Goal: Task Accomplishment & Management: Use online tool/utility

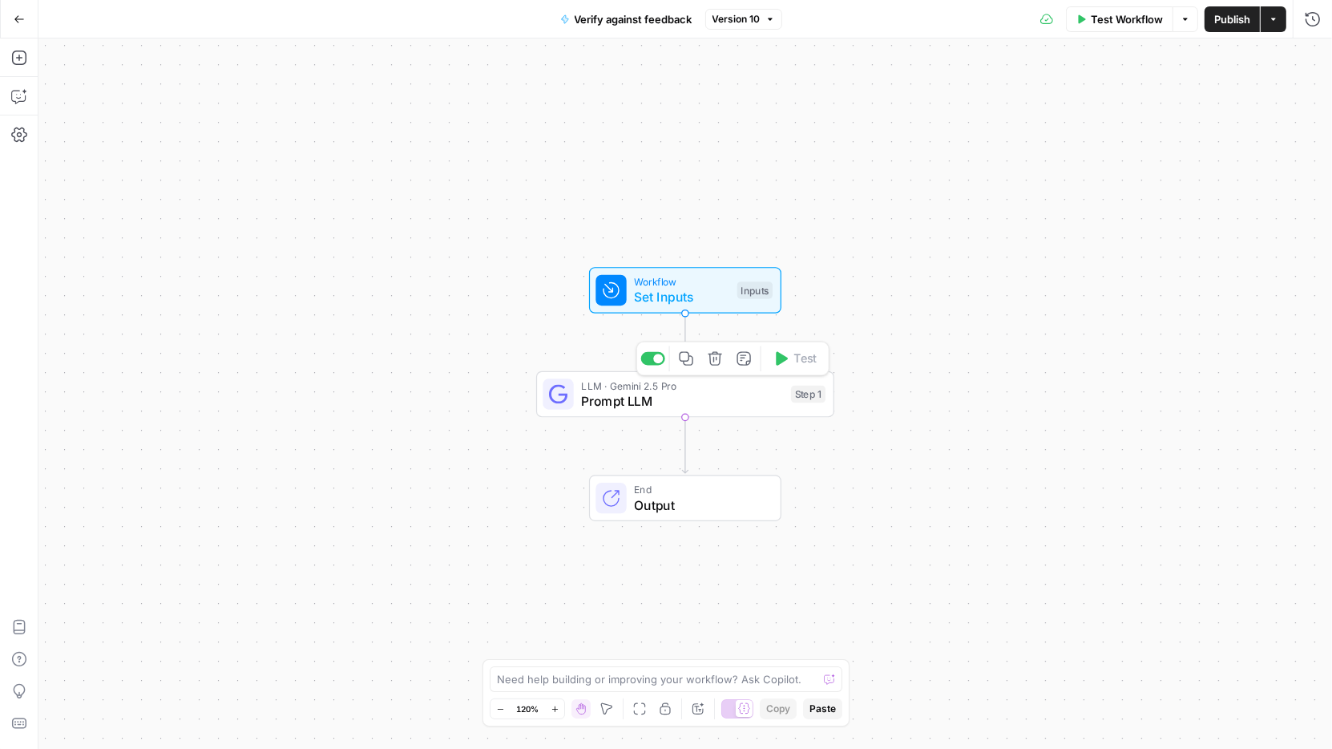
click at [653, 389] on span "LLM · Gemini 2.5 Pro" at bounding box center [682, 384] width 202 height 15
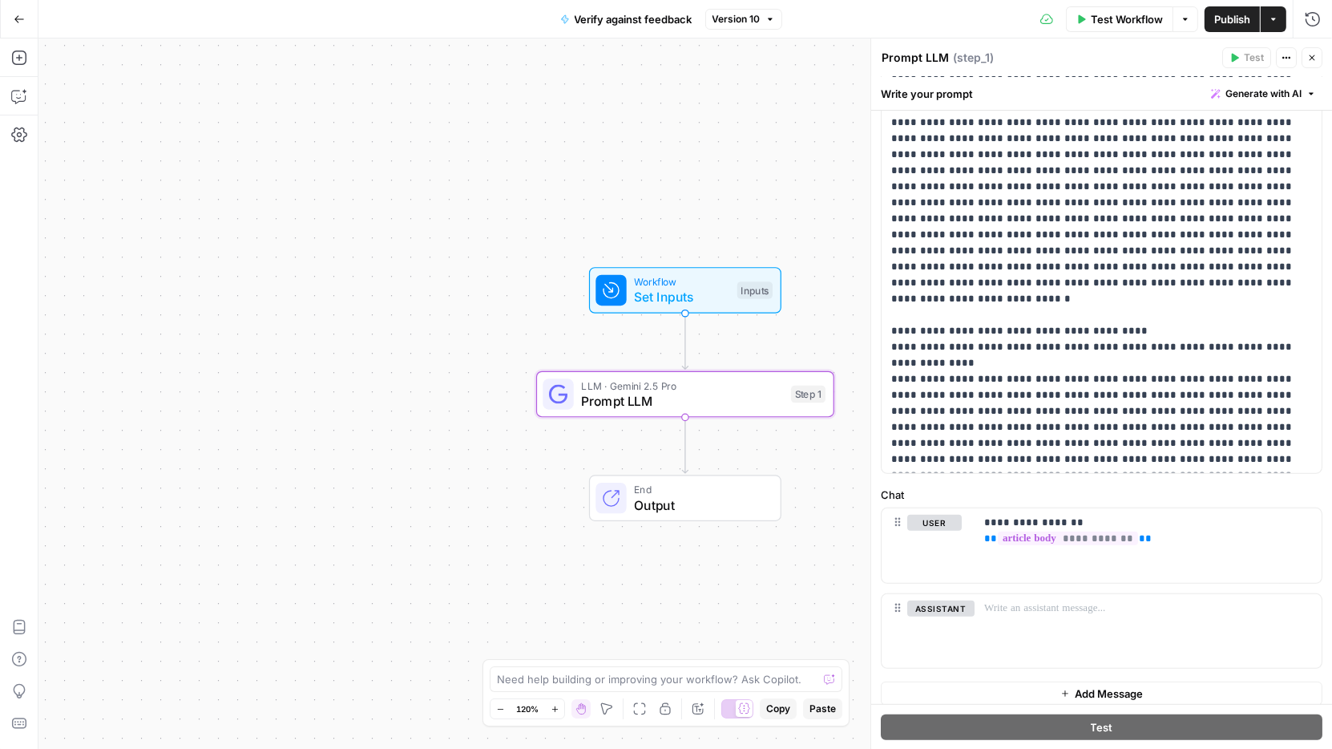
scroll to position [373, 0]
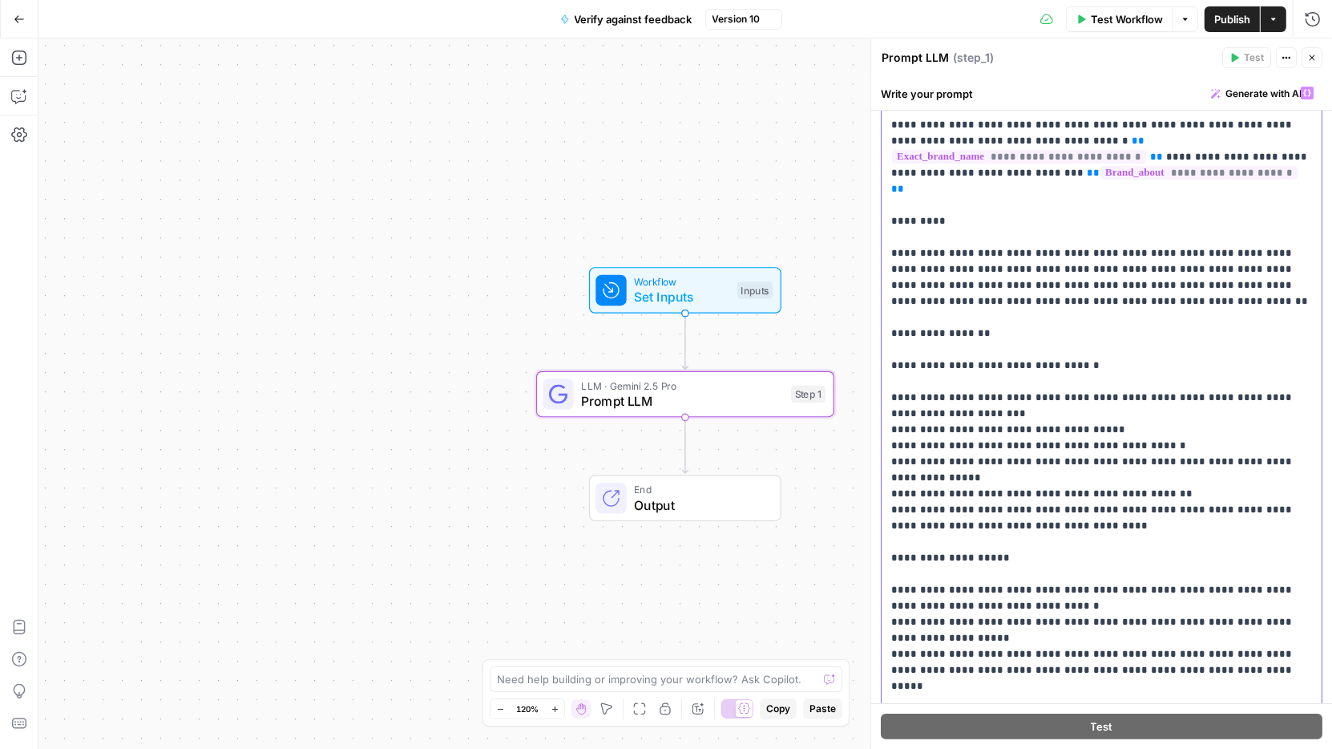
scroll to position [0, 0]
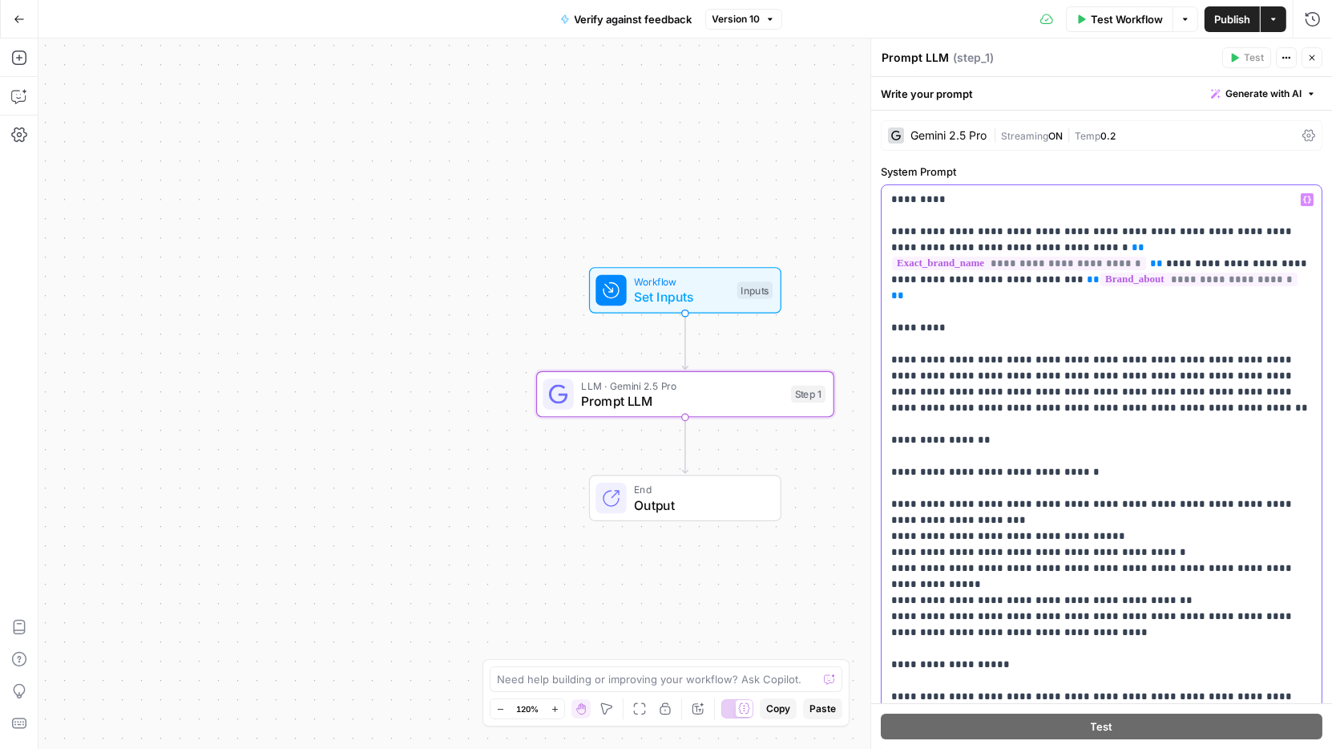
drag, startPoint x: 1034, startPoint y: 423, endPoint x: 890, endPoint y: 58, distance: 392.9
click at [890, 58] on div "**********" at bounding box center [1101, 393] width 462 height 710
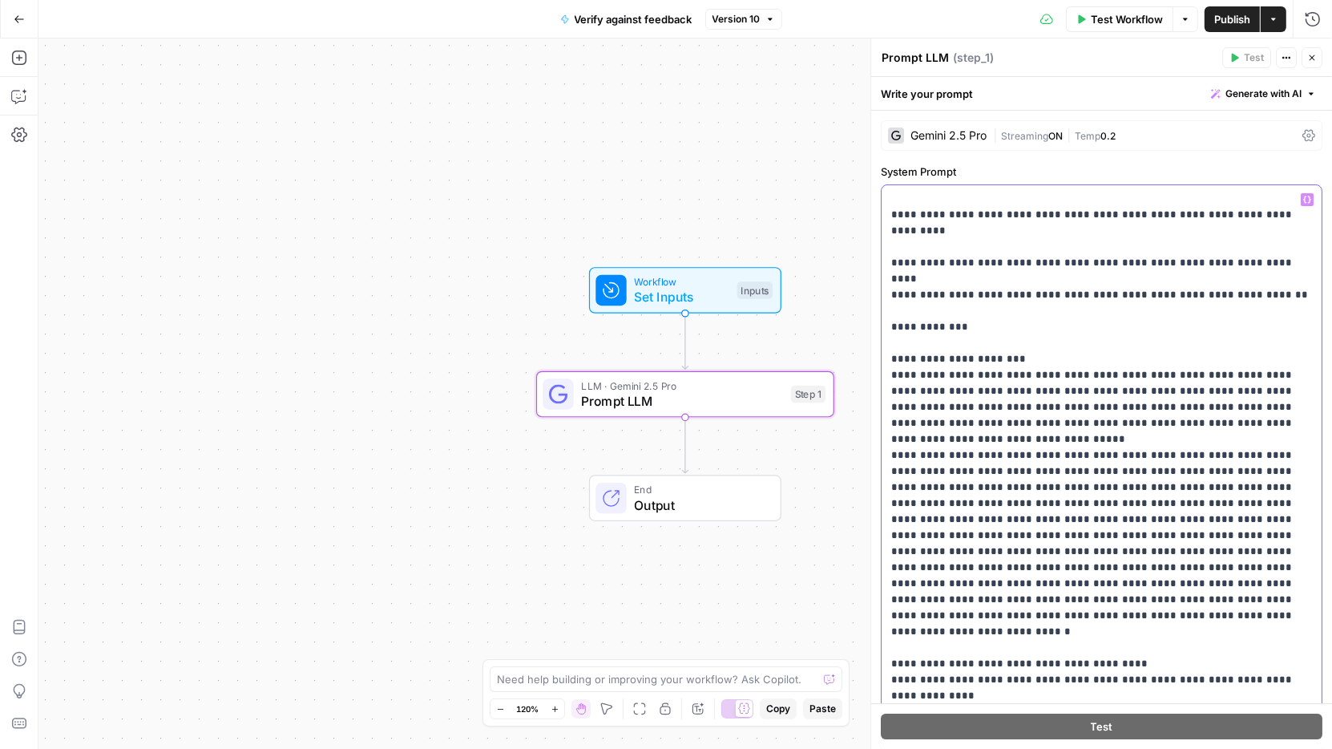
scroll to position [373, 0]
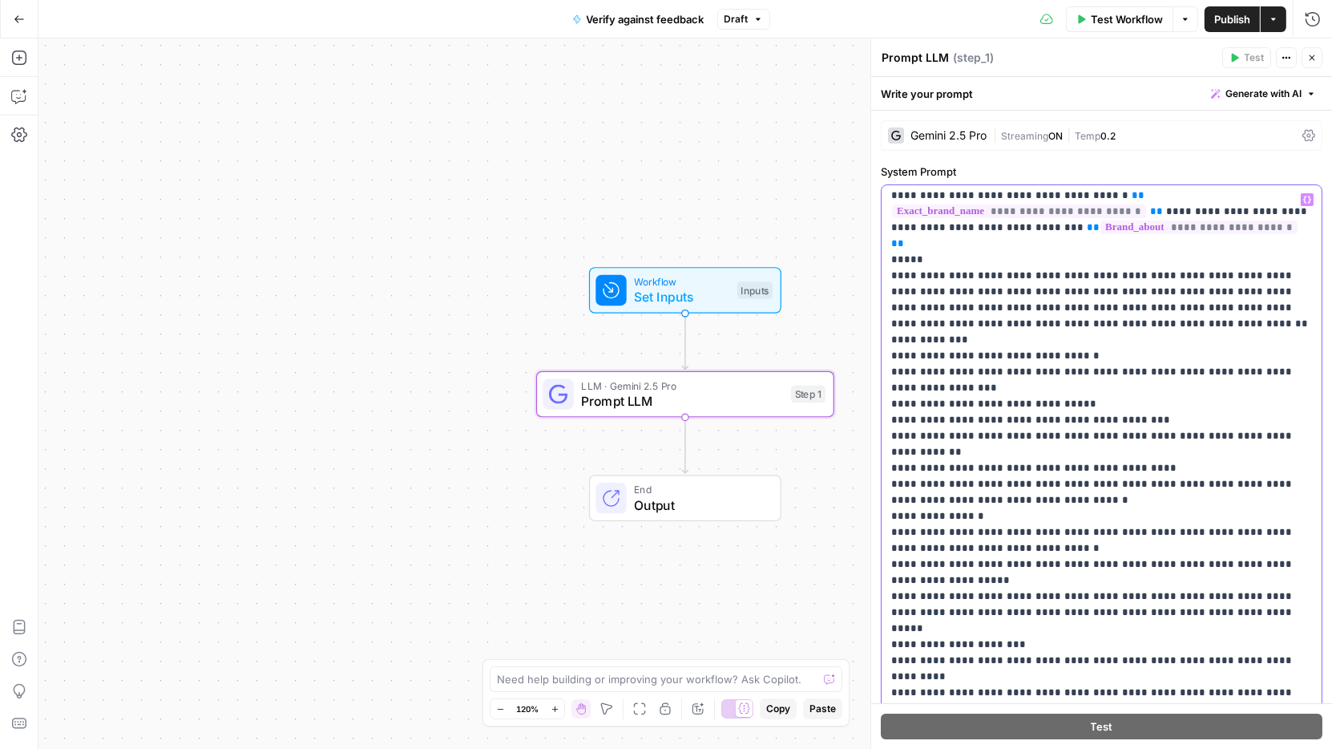
scroll to position [34, 0]
click at [1156, 226] on p "**********" at bounding box center [1102, 742] width 422 height 1170
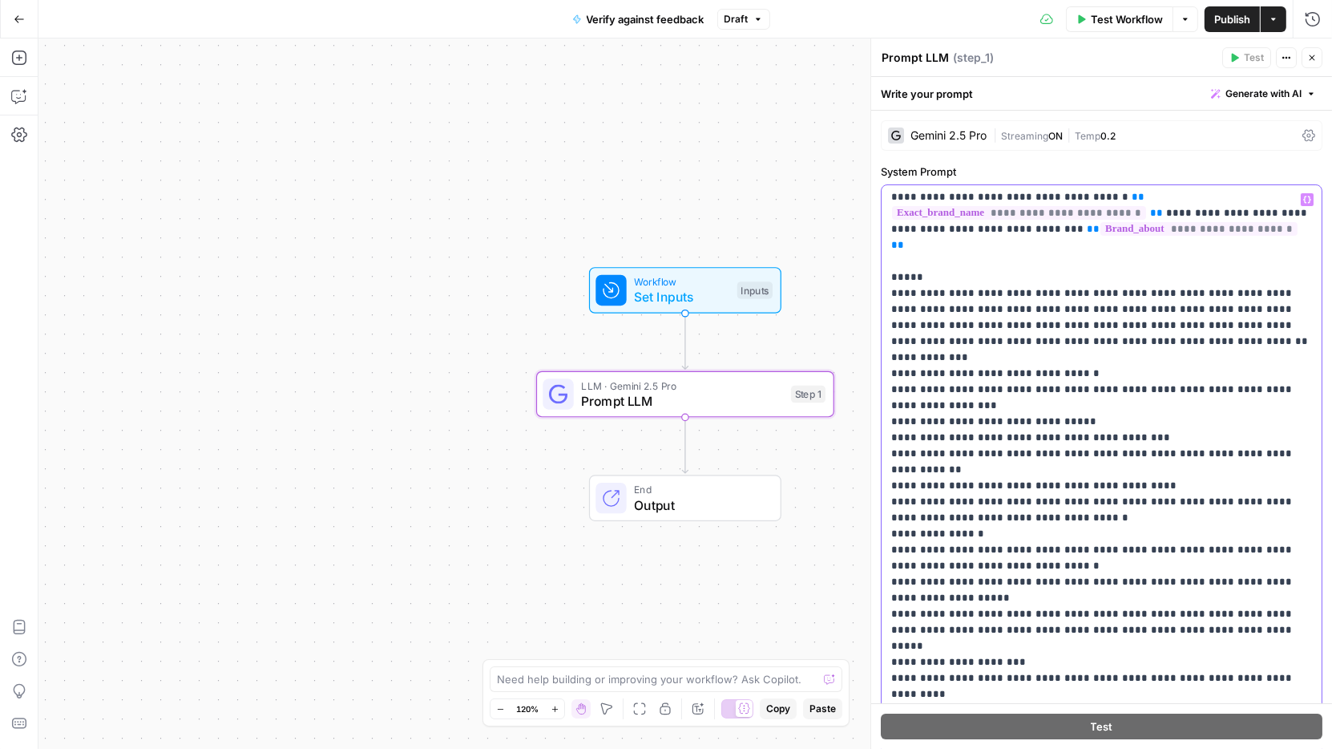
scroll to position [0, 0]
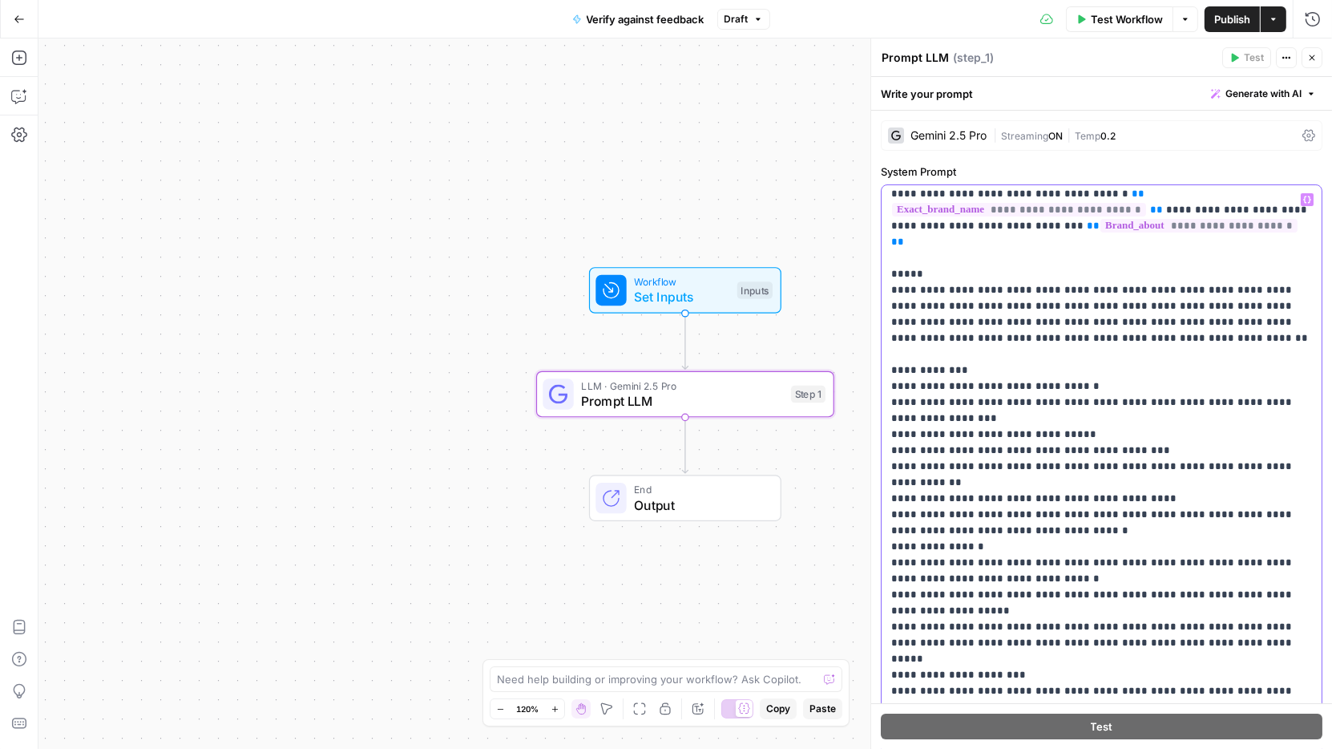
scroll to position [46, 0]
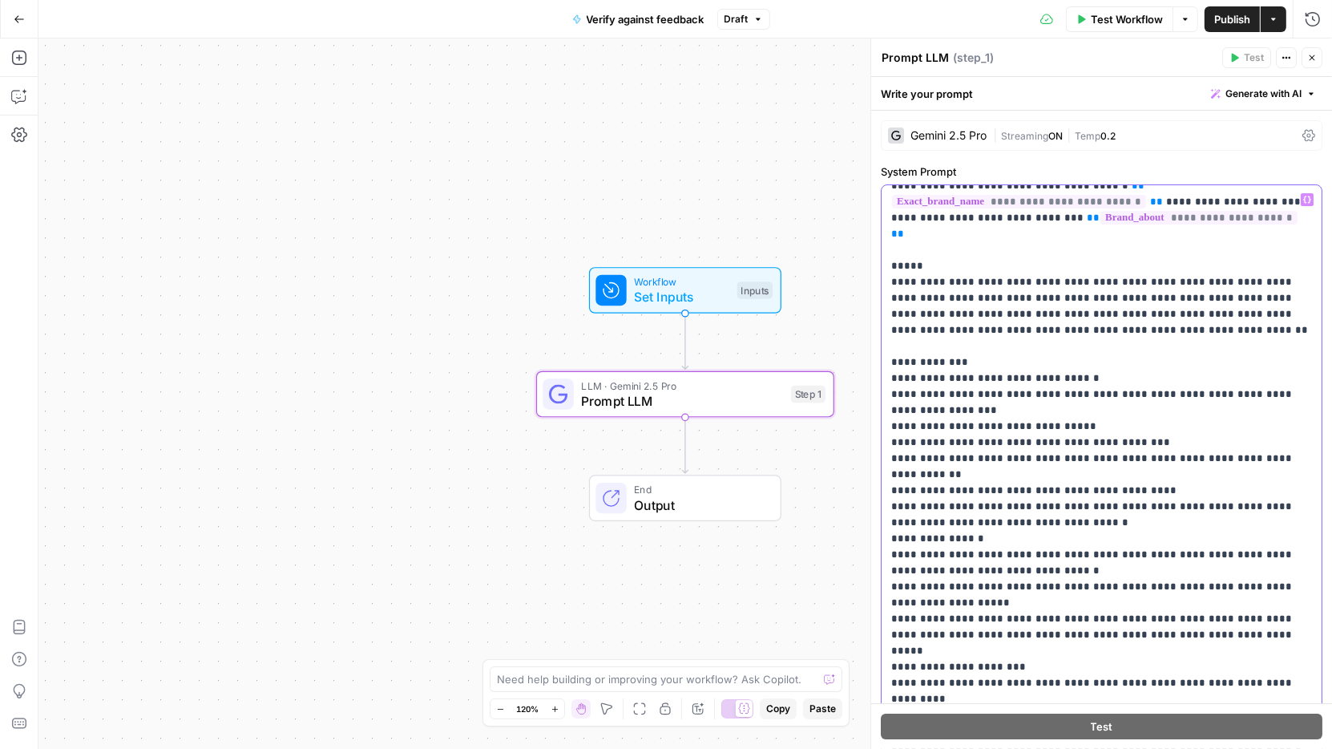
click at [935, 347] on p "**********" at bounding box center [1102, 747] width 422 height 1202
click at [1012, 353] on p "**********" at bounding box center [1102, 747] width 422 height 1202
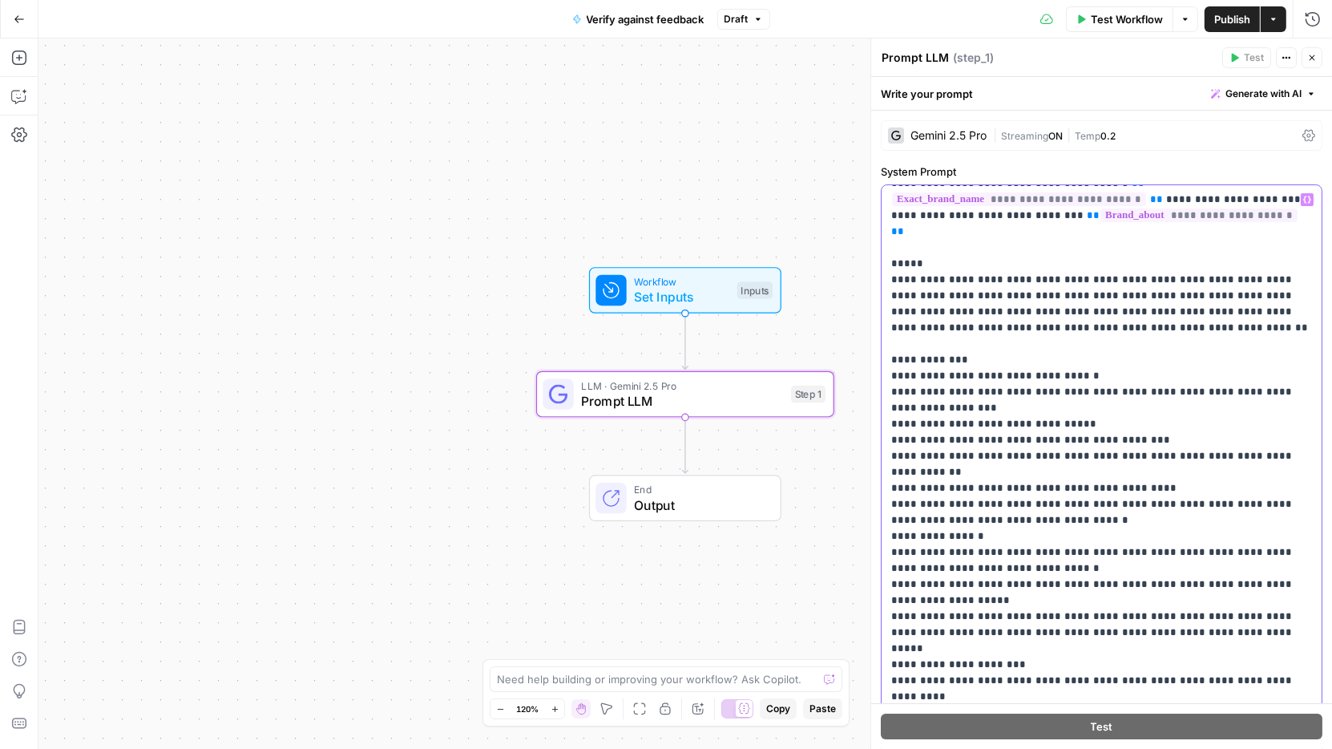
click at [1035, 486] on p "**********" at bounding box center [1102, 744] width 422 height 1202
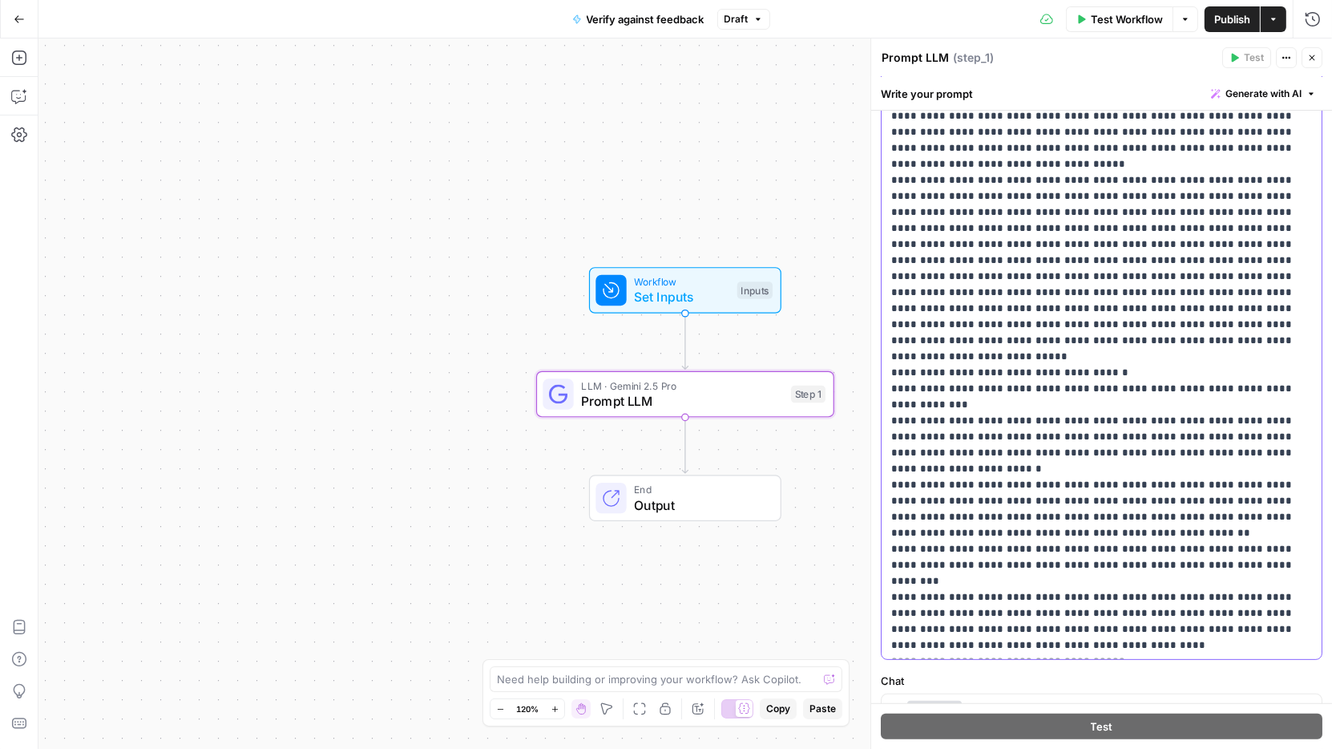
scroll to position [172, 0]
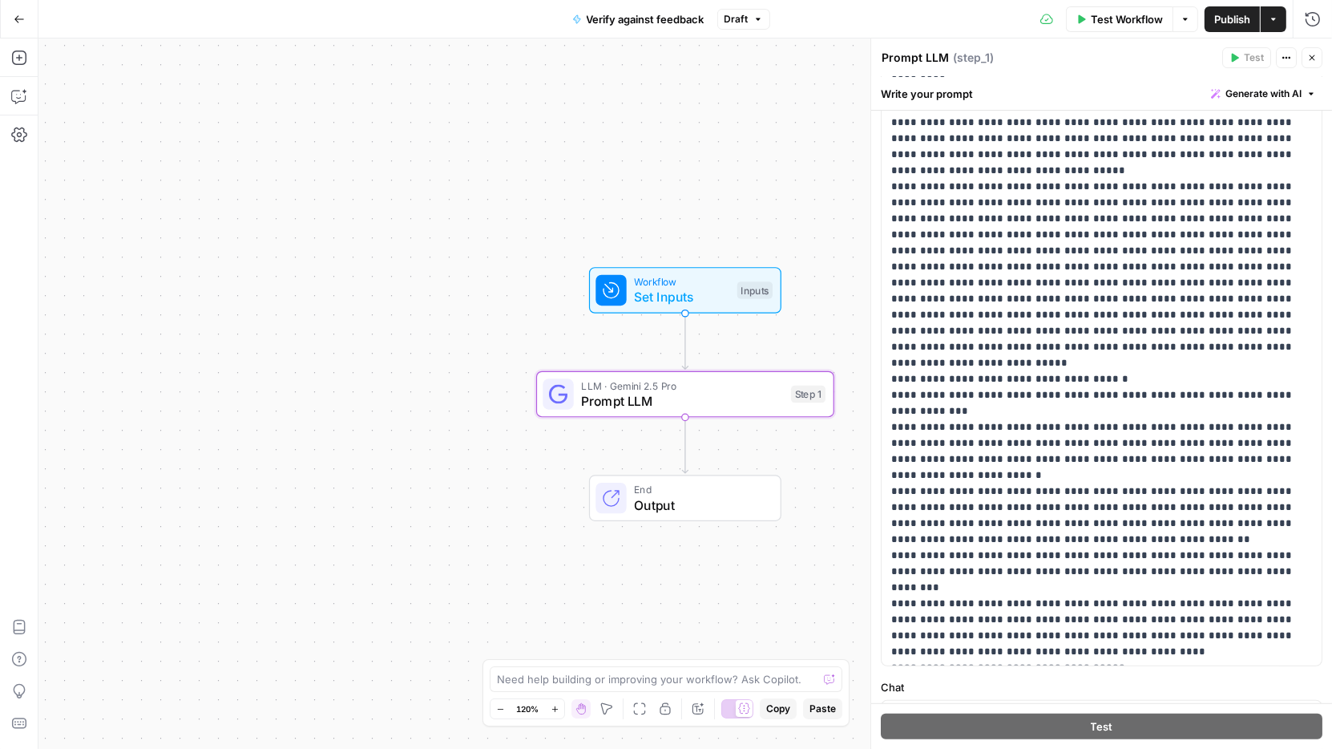
click at [344, 520] on div "Workflow Set Inputs Inputs LLM · Gemini 2.5 Pro Prompt LLM Step 1 End Output" at bounding box center [684, 393] width 1293 height 710
click at [20, 88] on icon "button" at bounding box center [19, 96] width 16 height 16
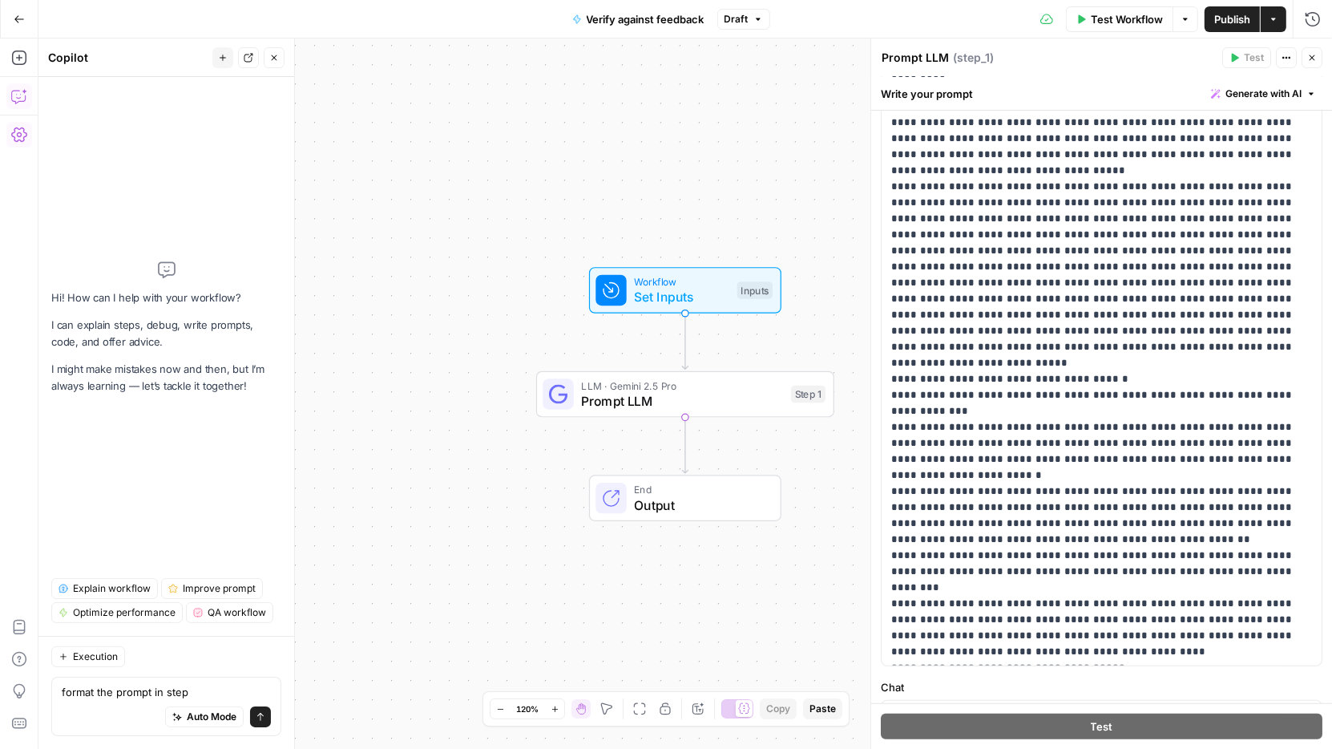
type textarea "format the prompt in step 1"
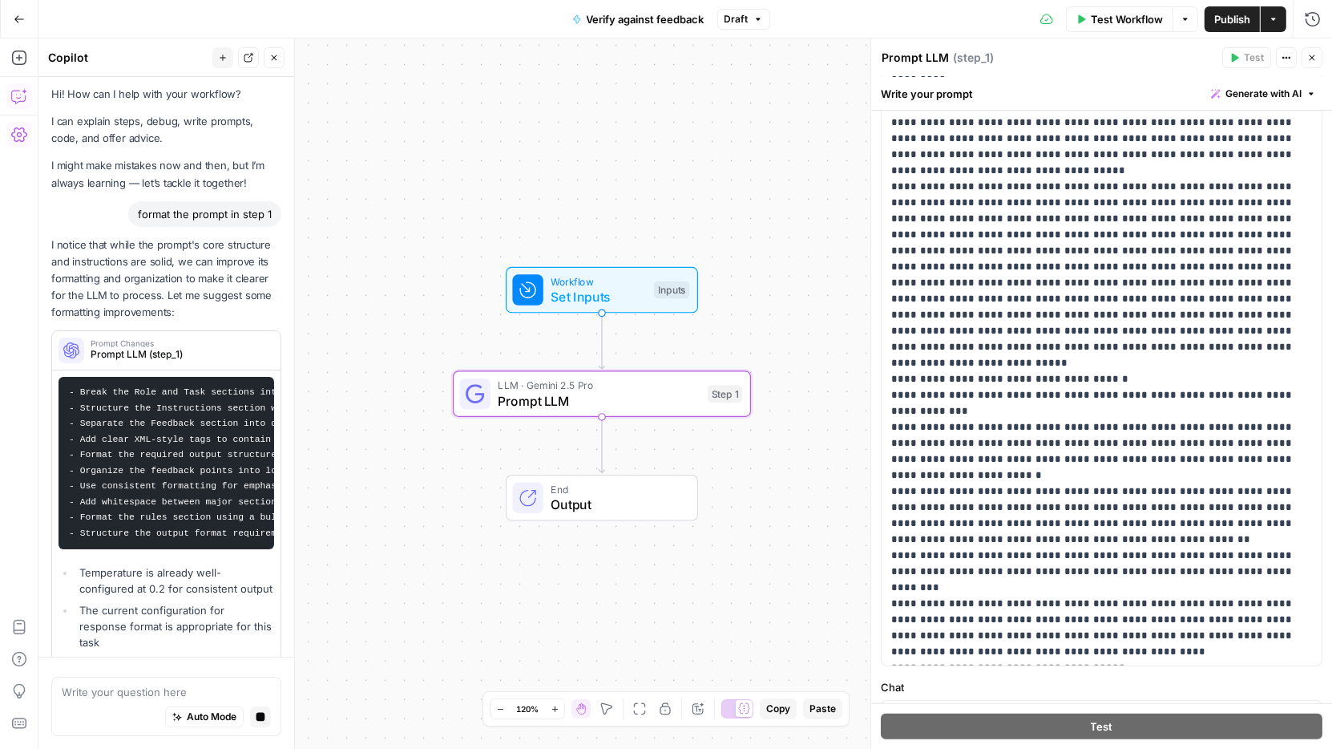
scroll to position [0, 0]
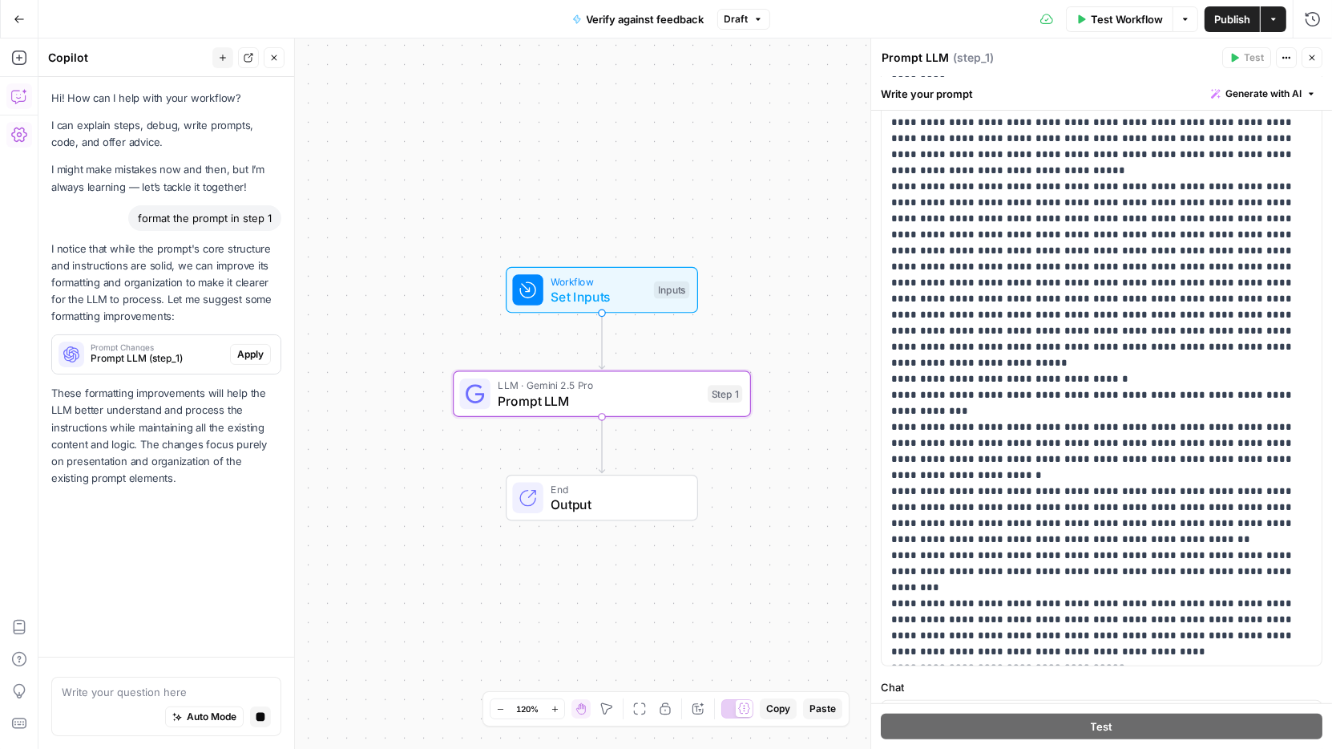
click at [244, 355] on span "Apply" at bounding box center [250, 354] width 26 height 14
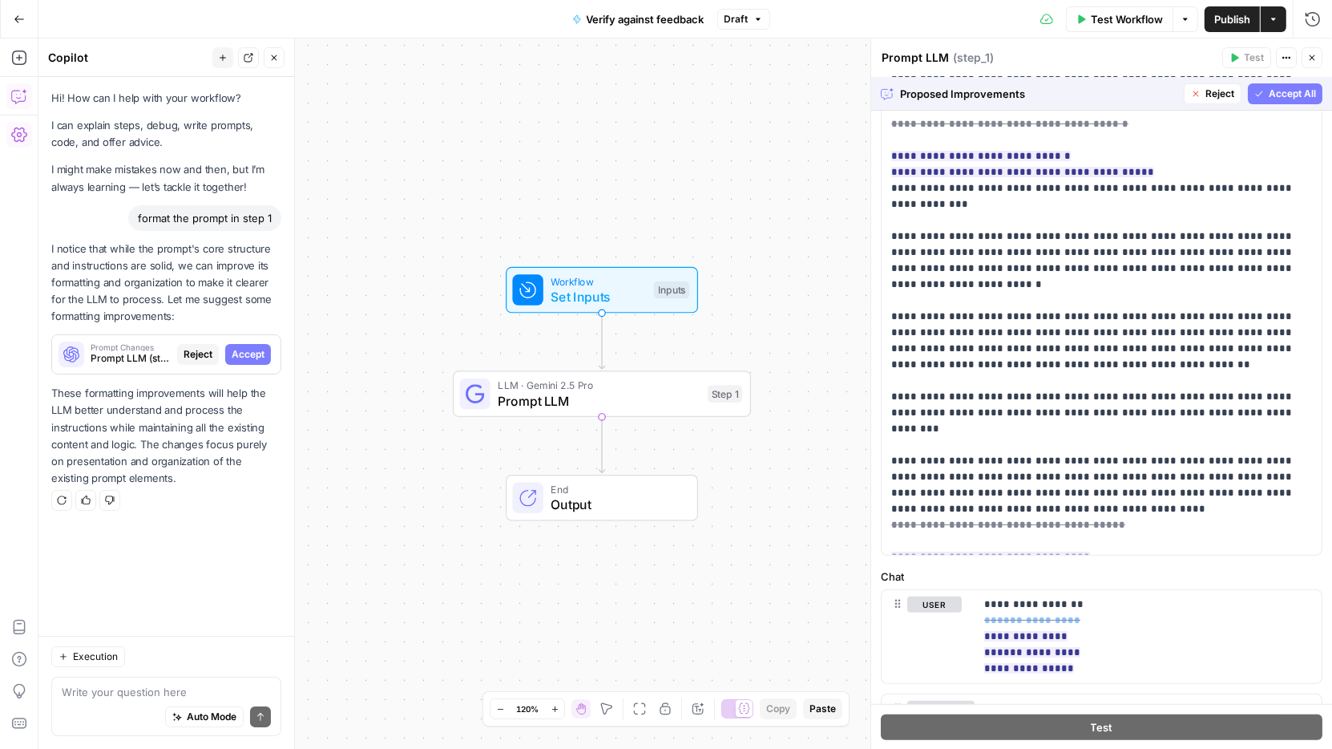
scroll to position [391, 0]
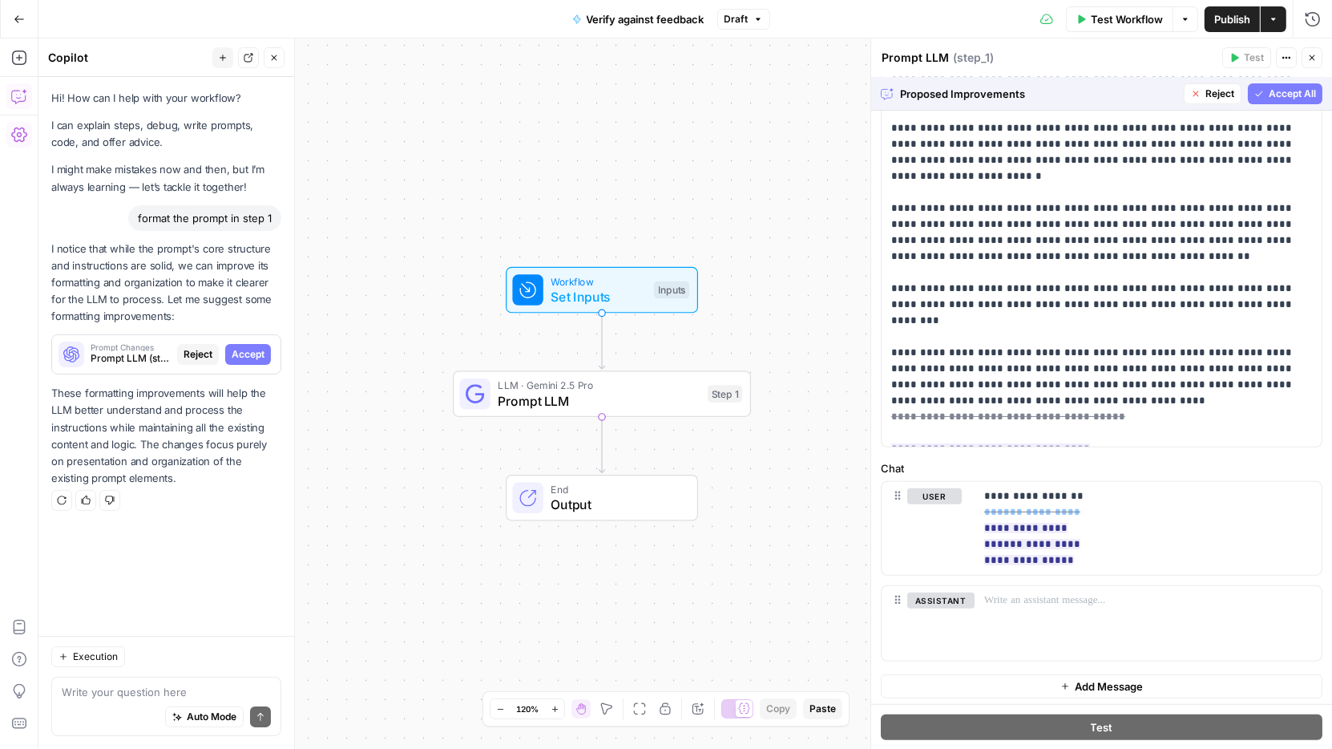
click at [1272, 96] on span "Accept All" at bounding box center [1292, 94] width 47 height 14
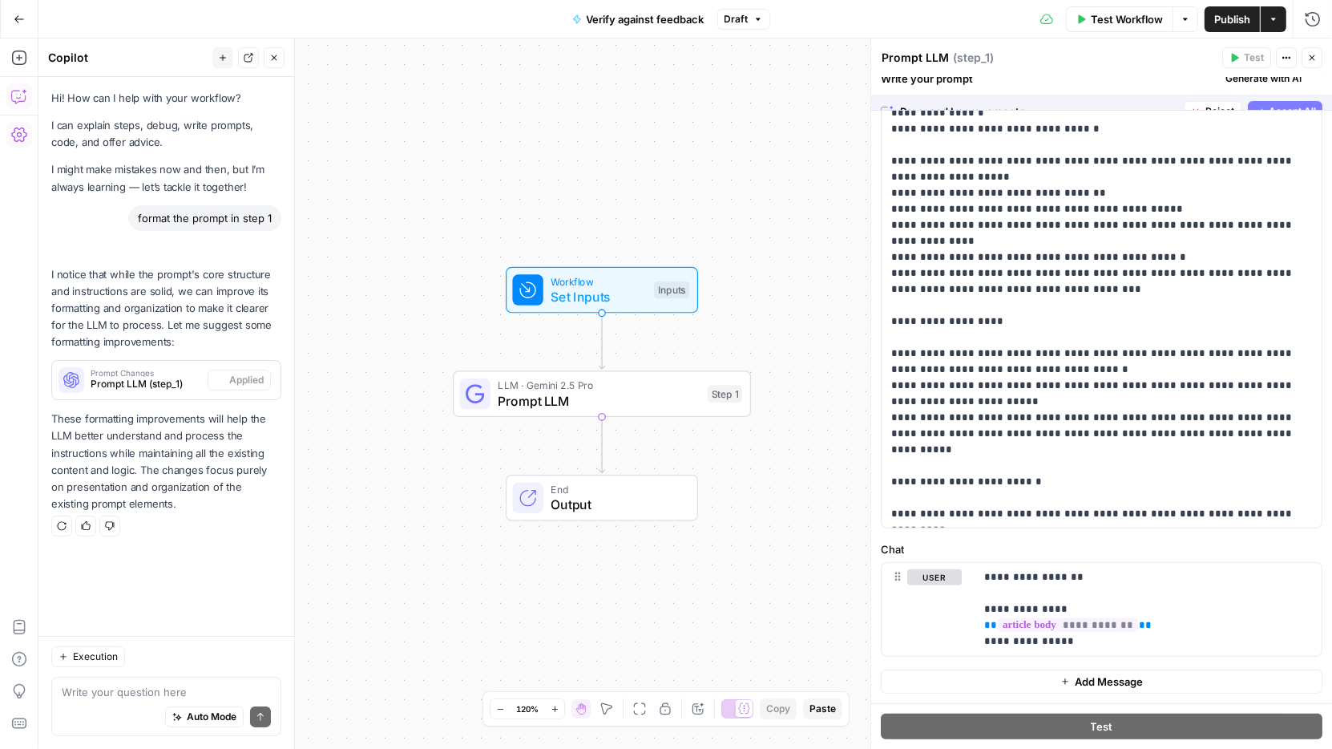
scroll to position [0, 0]
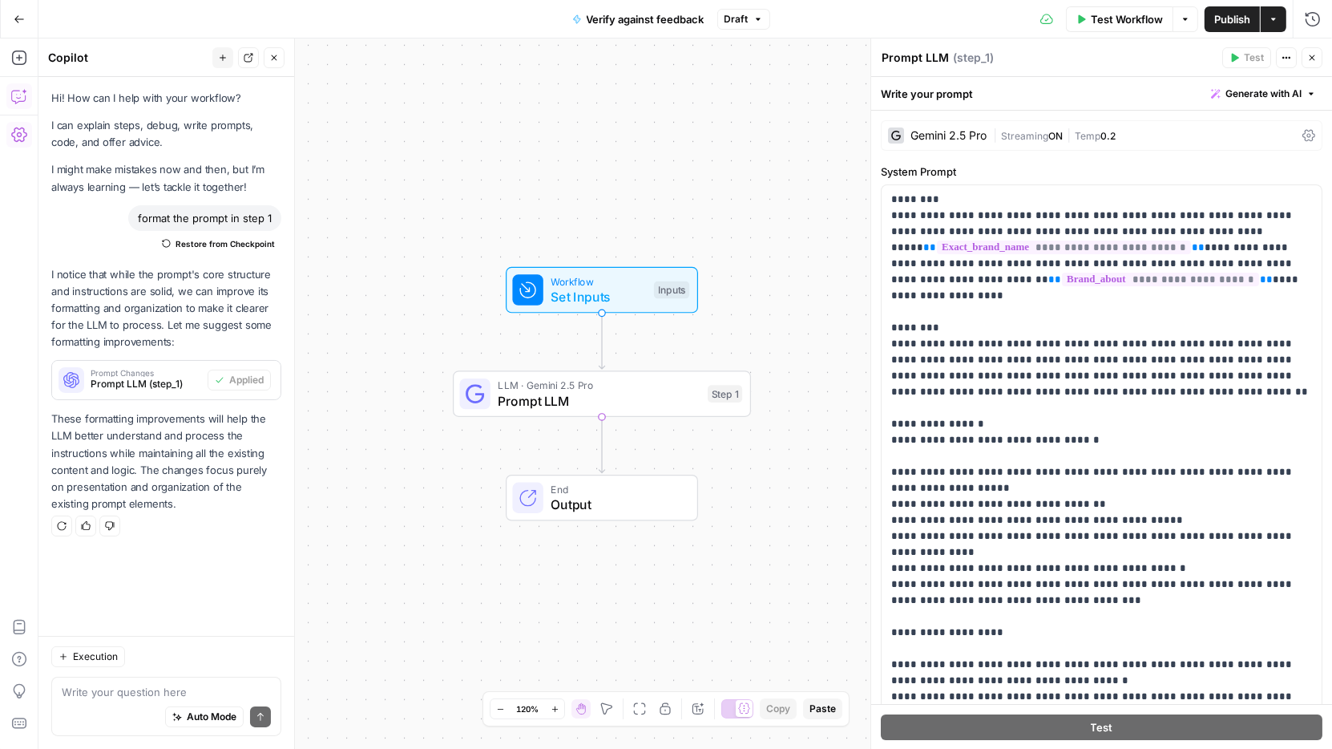
click at [1224, 26] on span "Publish" at bounding box center [1232, 19] width 36 height 16
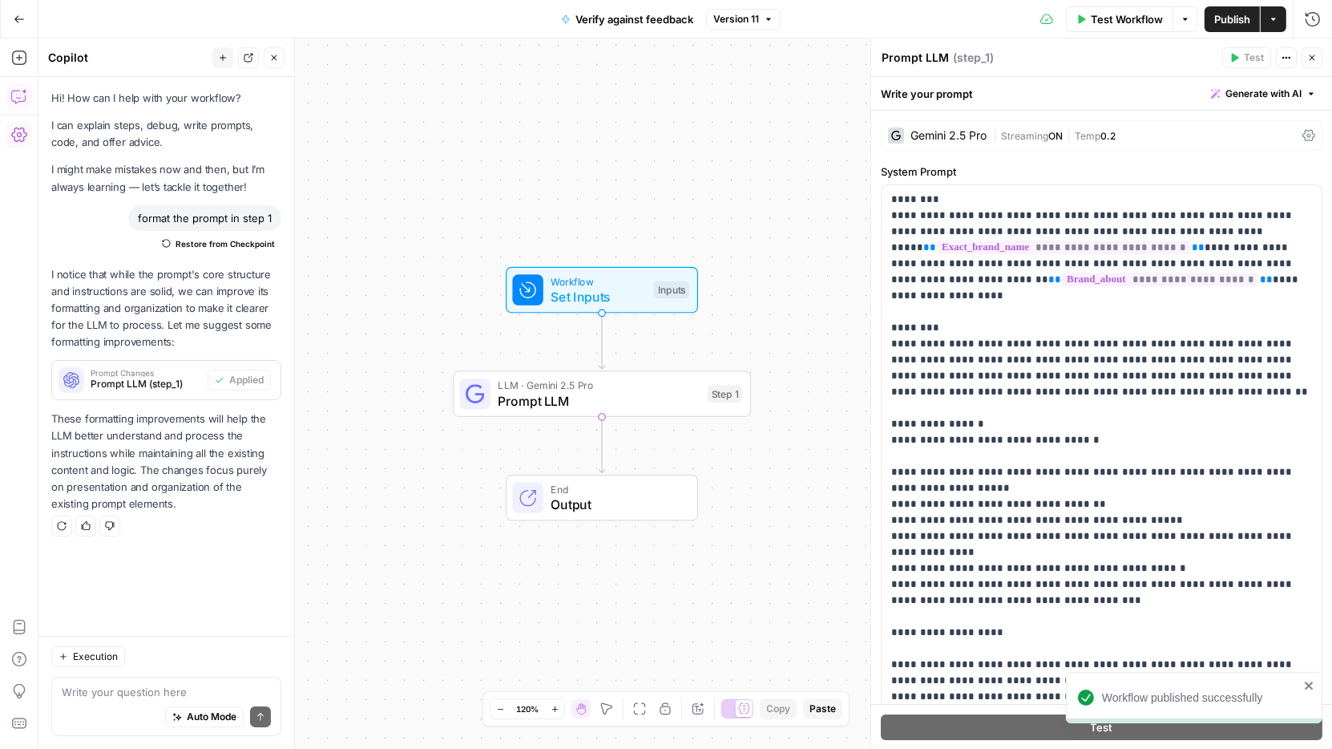
click at [760, 186] on div "Workflow Set Inputs Inputs LLM · Gemini 2.5 Pro Prompt LLM Step 1 End Output" at bounding box center [684, 393] width 1293 height 710
click at [271, 59] on icon "button" at bounding box center [274, 58] width 10 height 10
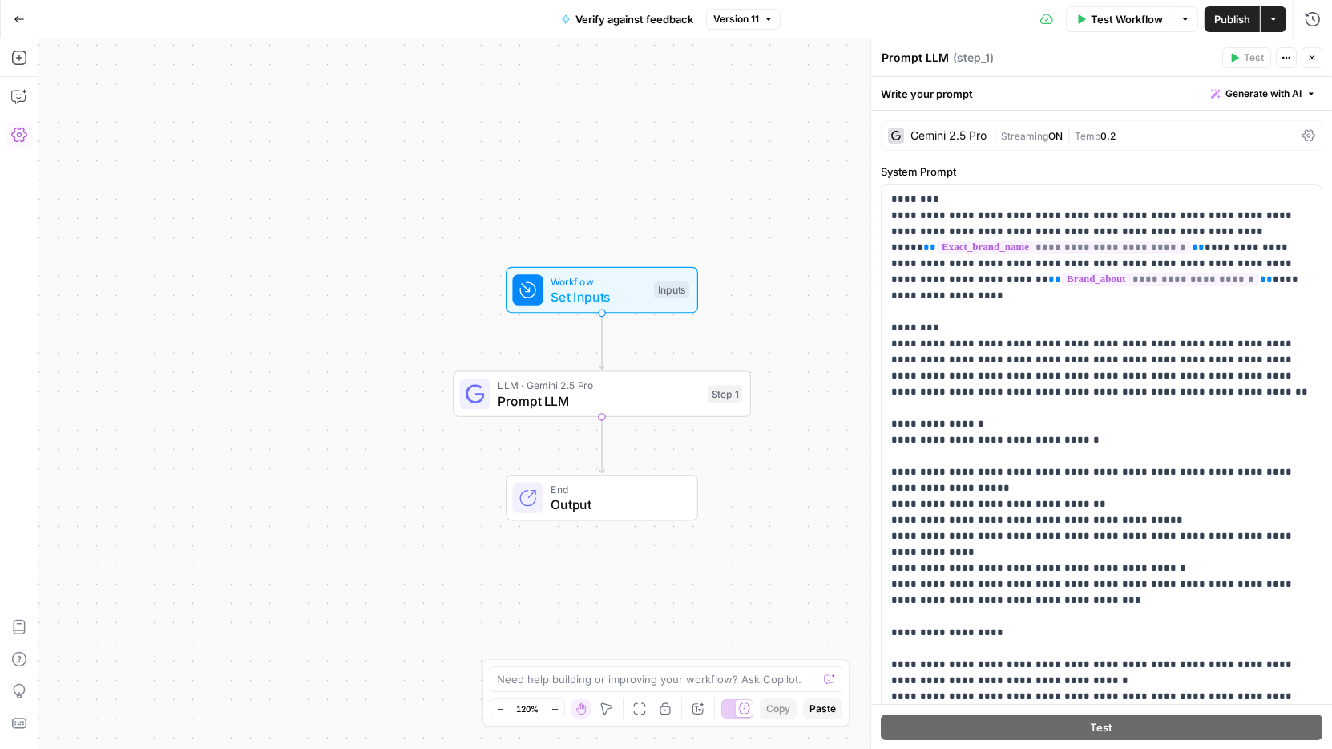
click at [1253, 13] on button "Publish" at bounding box center [1232, 19] width 55 height 26
click at [712, 130] on div "Workflow Set Inputs Inputs LLM · Gemini 2.5 Pro Prompt LLM Step 1 End Output" at bounding box center [684, 393] width 1293 height 710
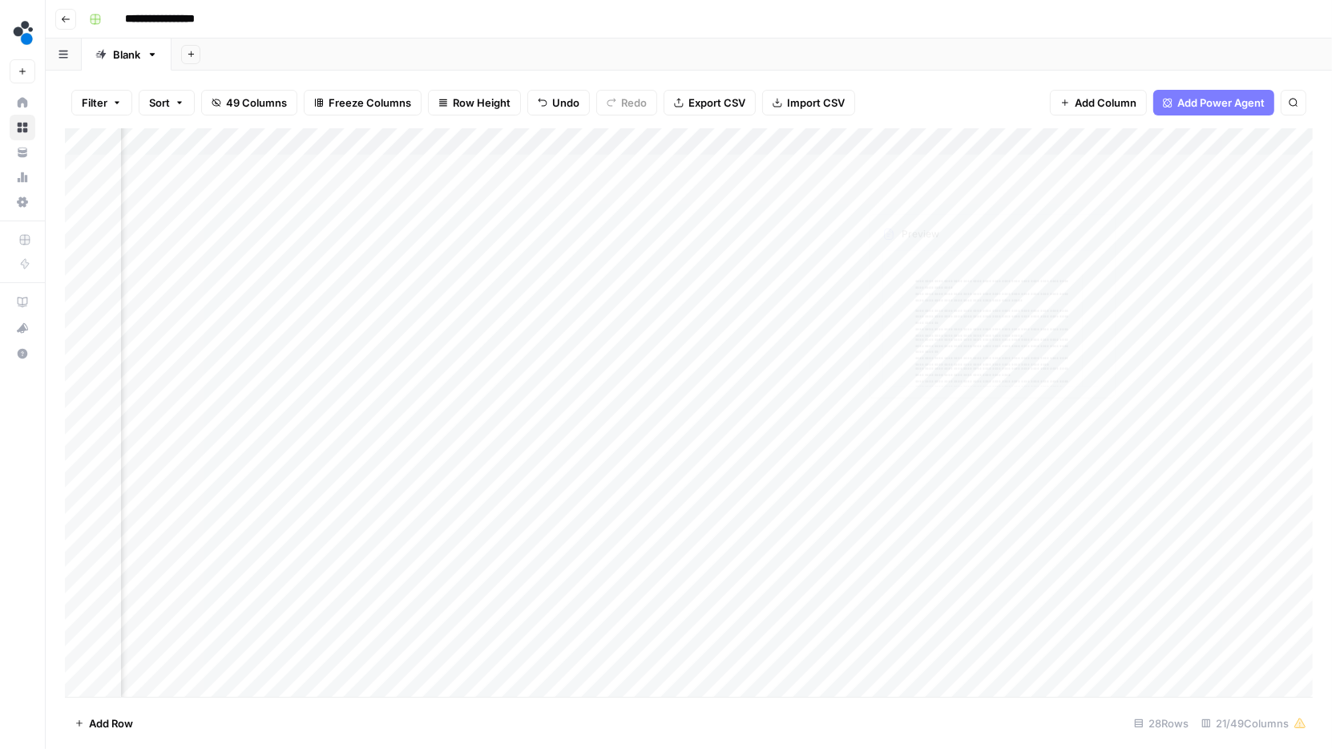
scroll to position [0, 1828]
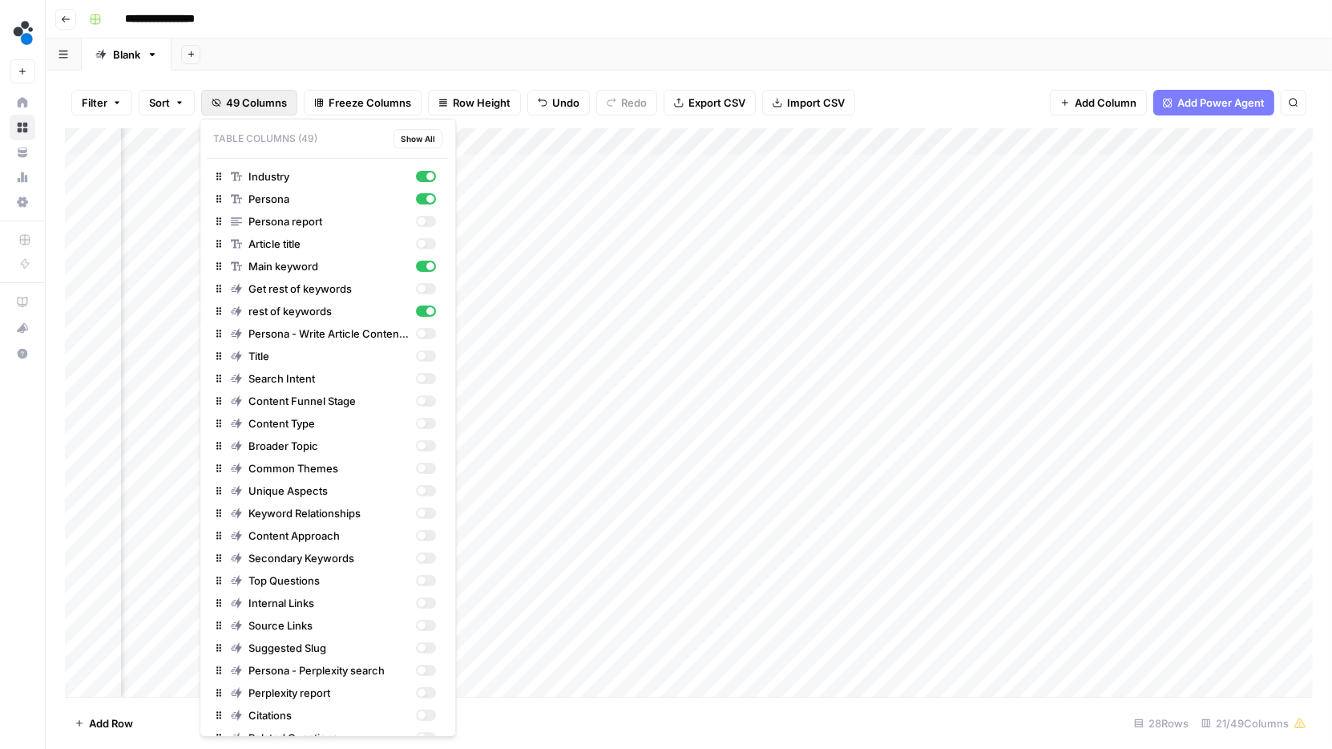
click at [264, 104] on span "49 Columns" at bounding box center [256, 103] width 61 height 16
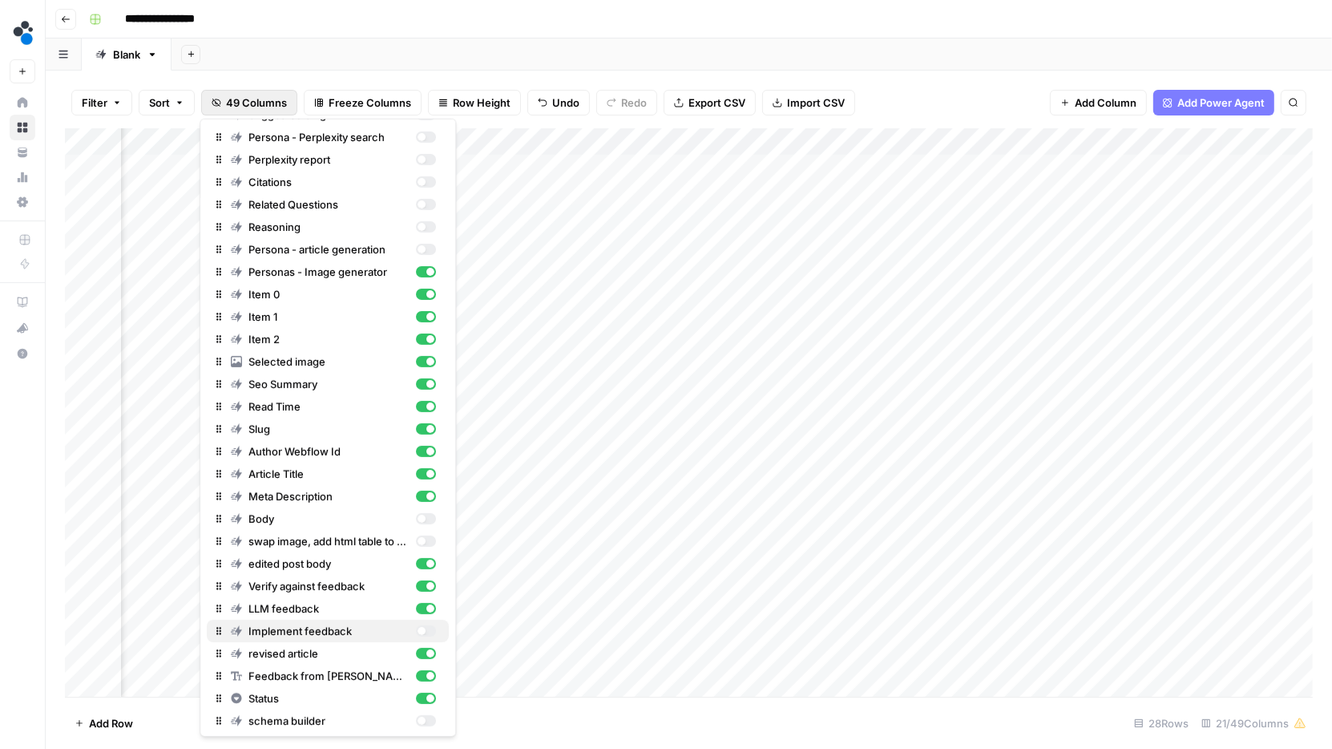
click at [422, 628] on div "button" at bounding box center [422, 631] width 8 height 8
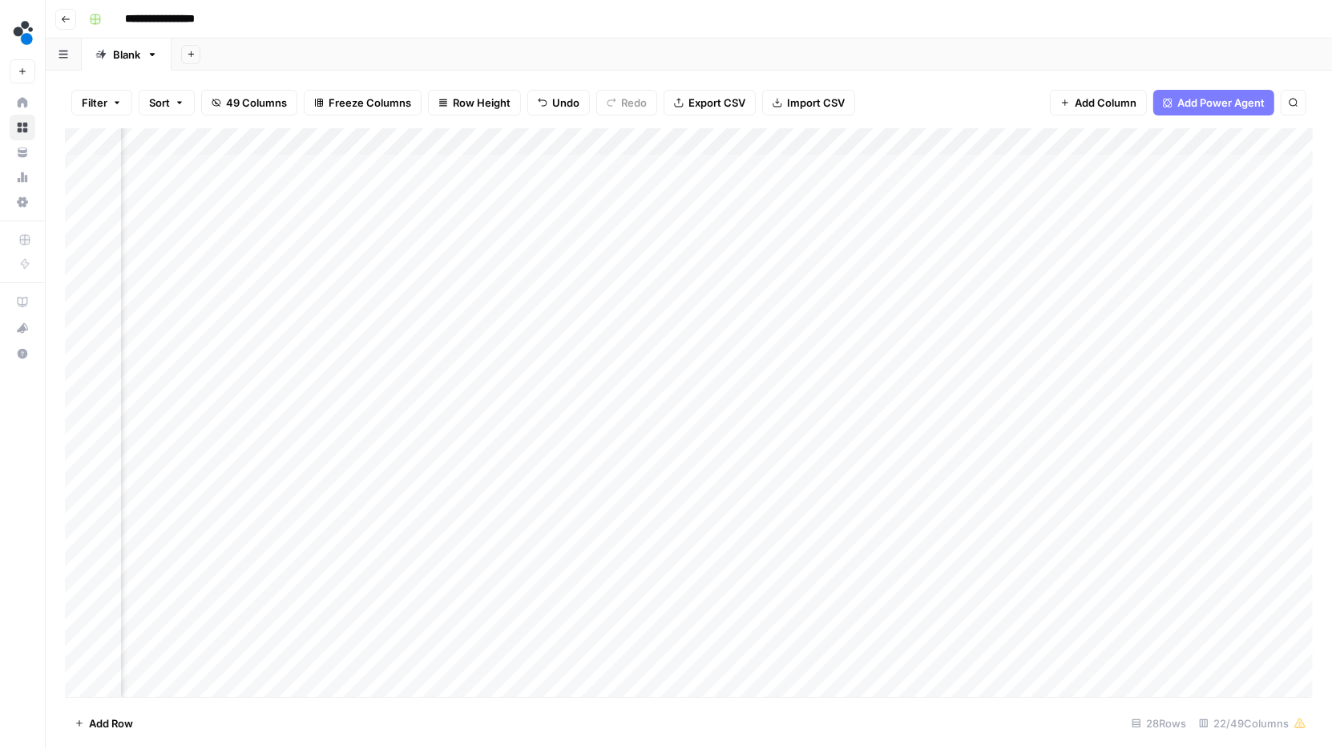
click at [1149, 141] on div "Add Column" at bounding box center [689, 412] width 1248 height 569
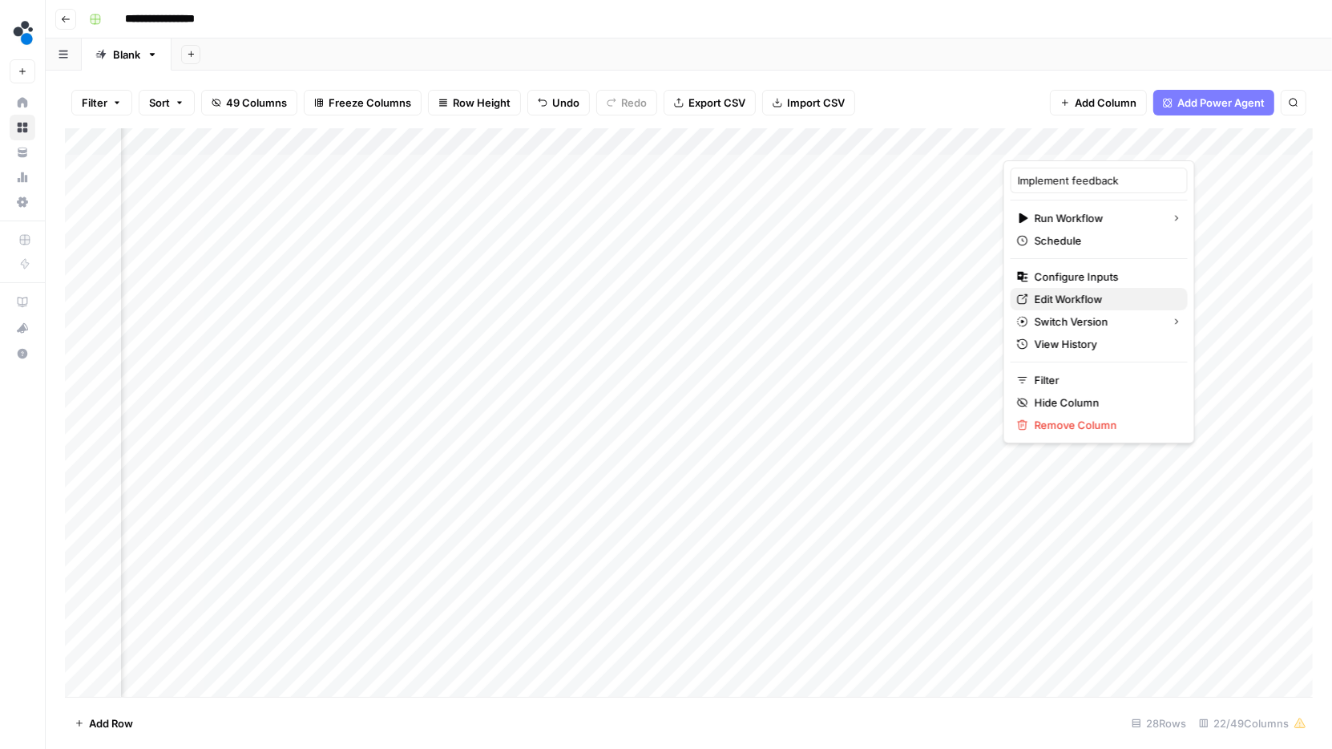
click at [1090, 298] on span "Edit Workflow" at bounding box center [1105, 299] width 140 height 16
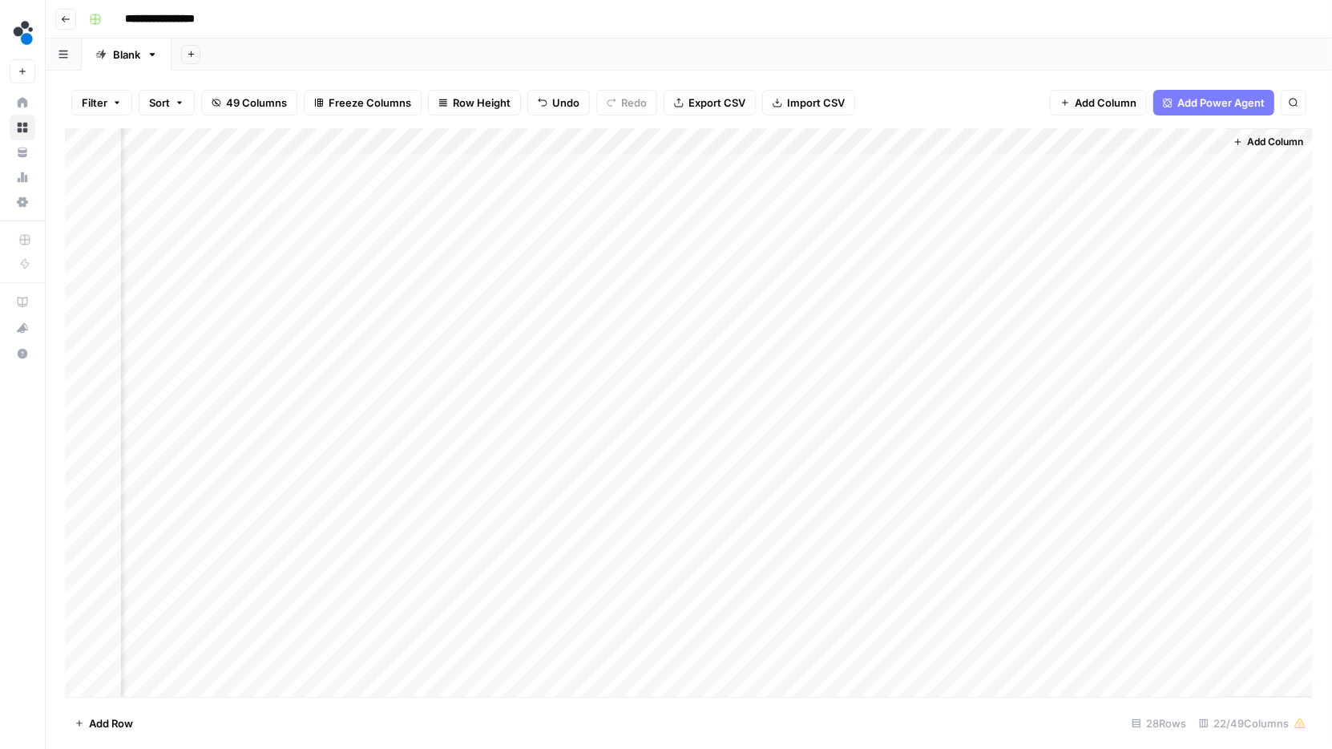
scroll to position [0, 2218]
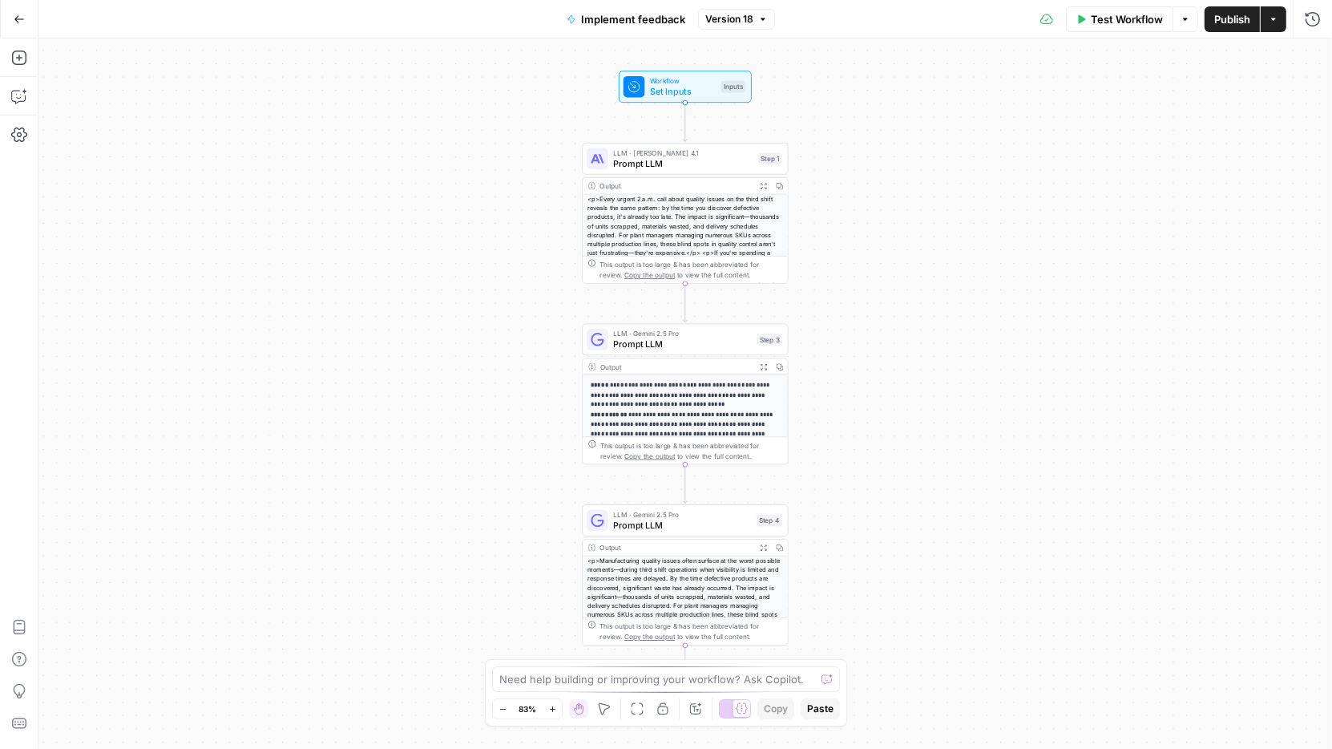
click at [697, 165] on span "Prompt LLM" at bounding box center [682, 163] width 139 height 14
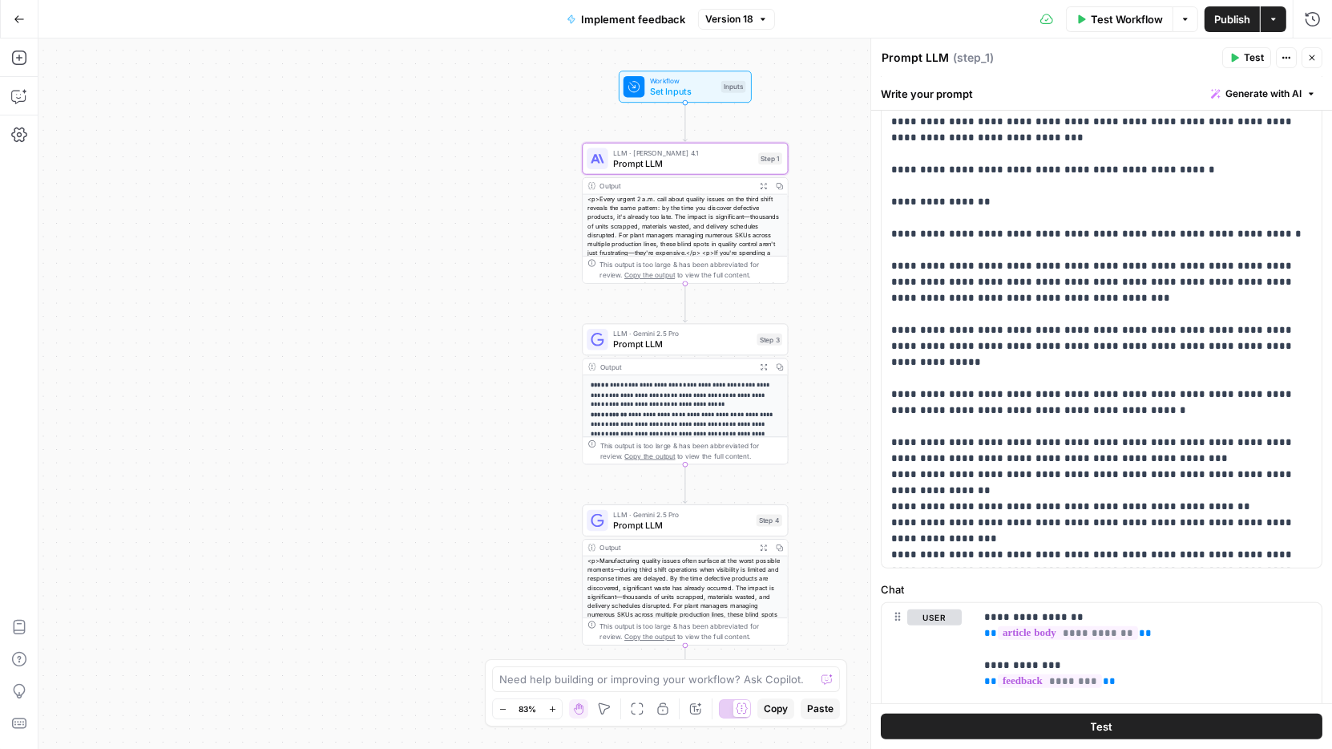
scroll to position [261, 0]
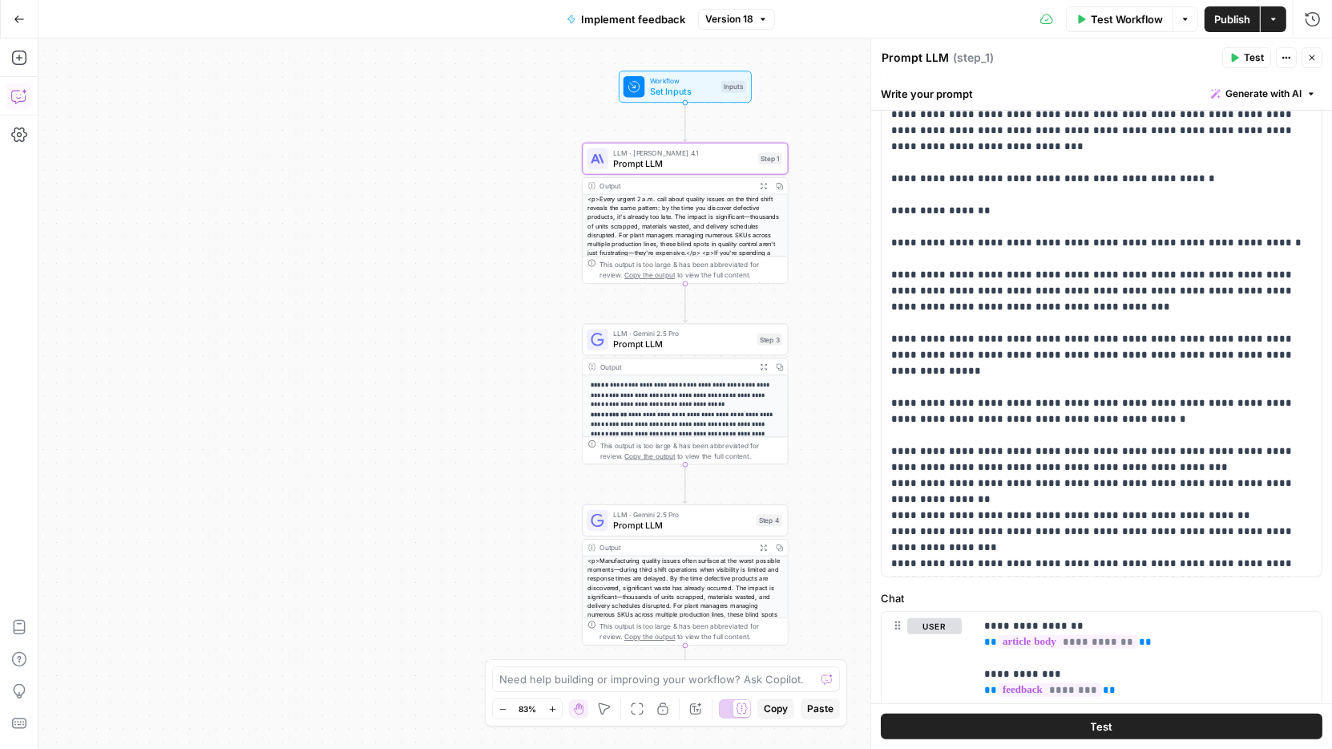
click at [13, 103] on button "Copilot" at bounding box center [19, 96] width 26 height 26
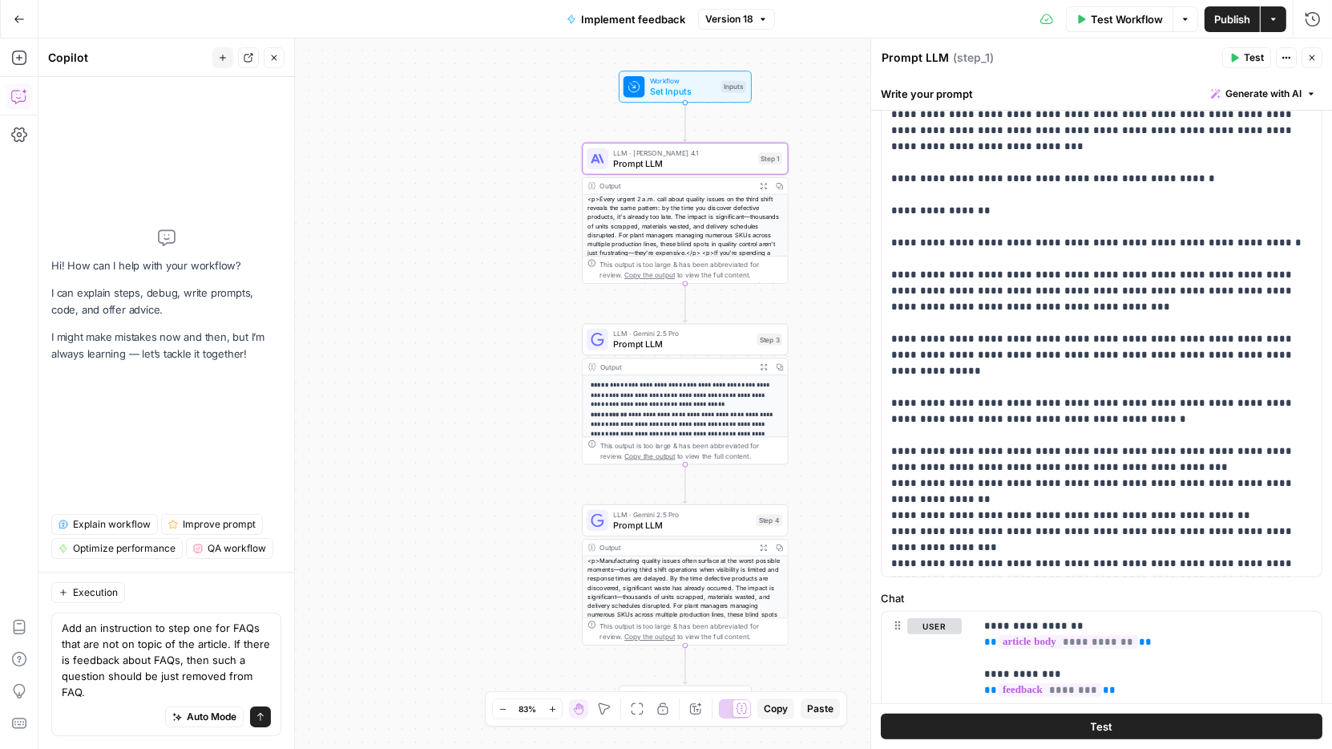
type textarea "Add an instruction to step one for FAQs that are not on topic of the article. I…"
click at [261, 714] on icon "submit" at bounding box center [260, 716] width 6 height 8
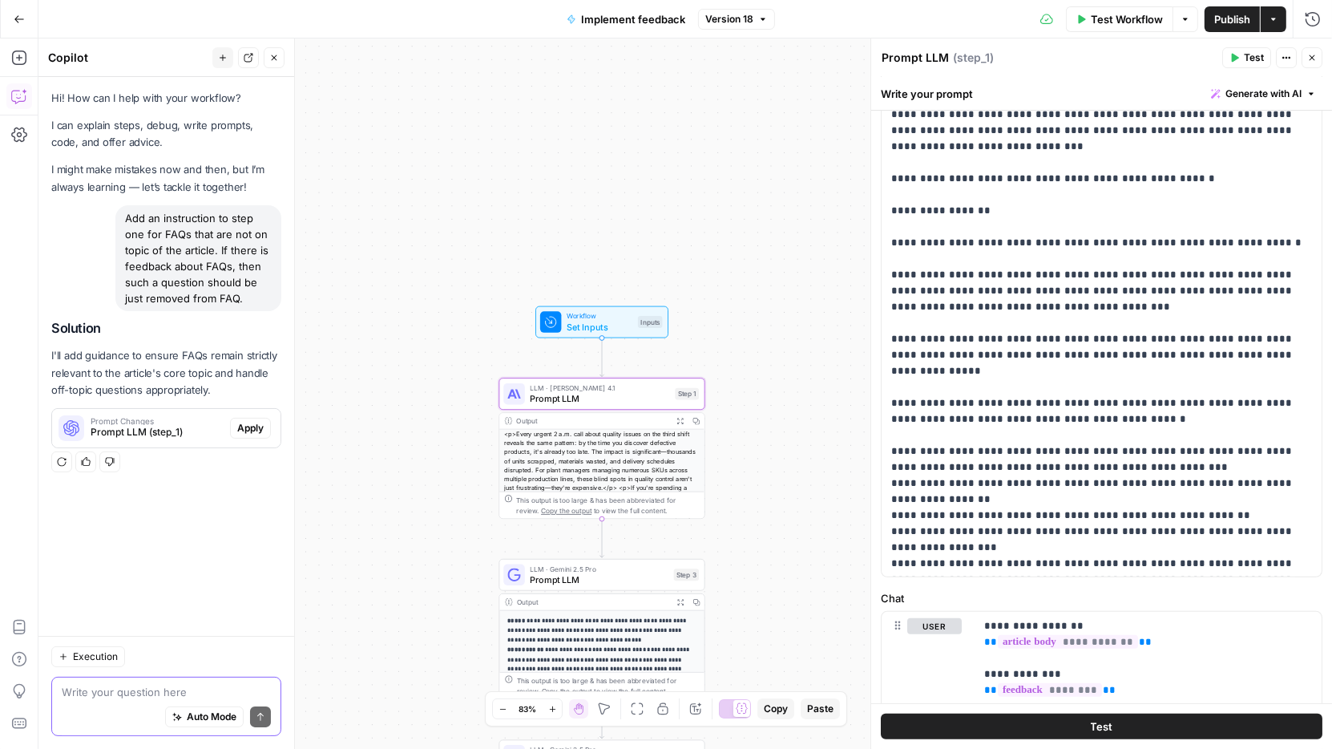
click at [244, 423] on span "Apply" at bounding box center [250, 428] width 26 height 14
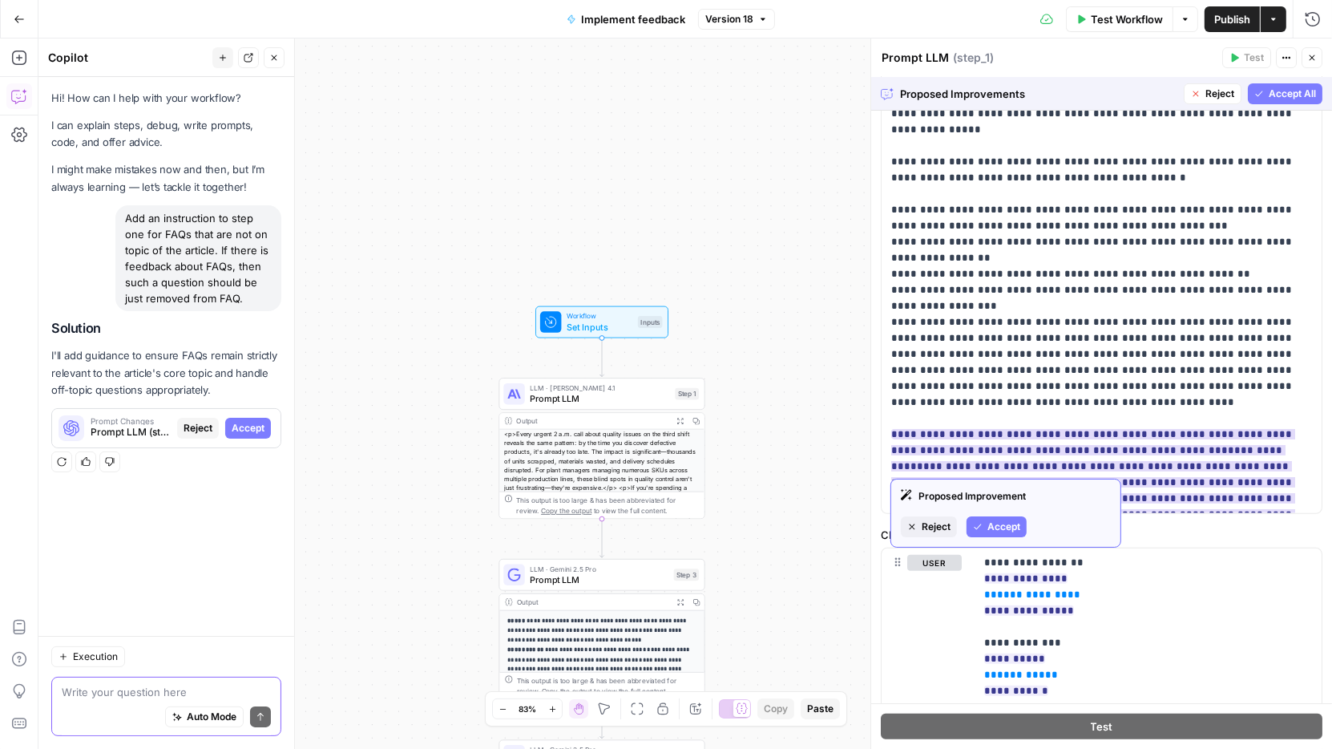
scroll to position [163, 0]
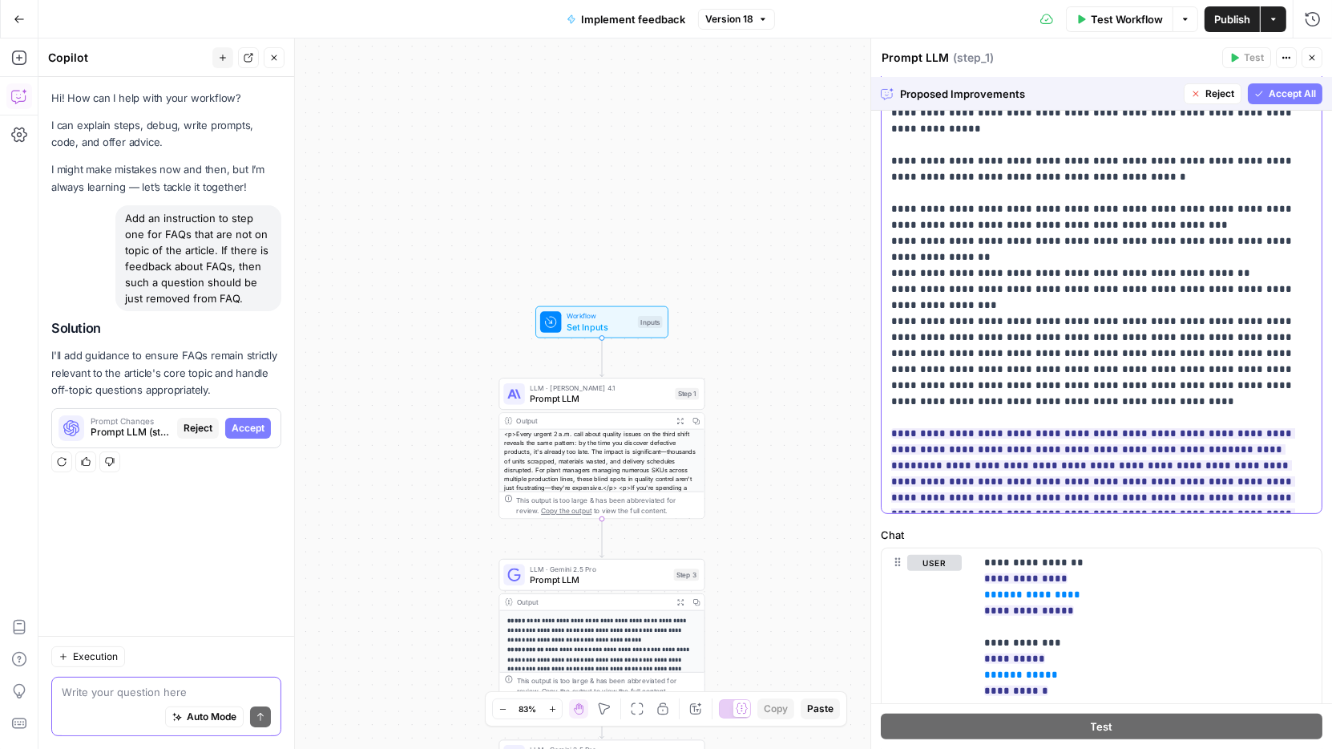
drag, startPoint x: 930, startPoint y: 400, endPoint x: 1216, endPoint y: 460, distance: 291.6
click at [1216, 460] on p "**********" at bounding box center [1102, 112] width 422 height 817
click at [1260, 91] on icon "button" at bounding box center [1259, 94] width 10 height 10
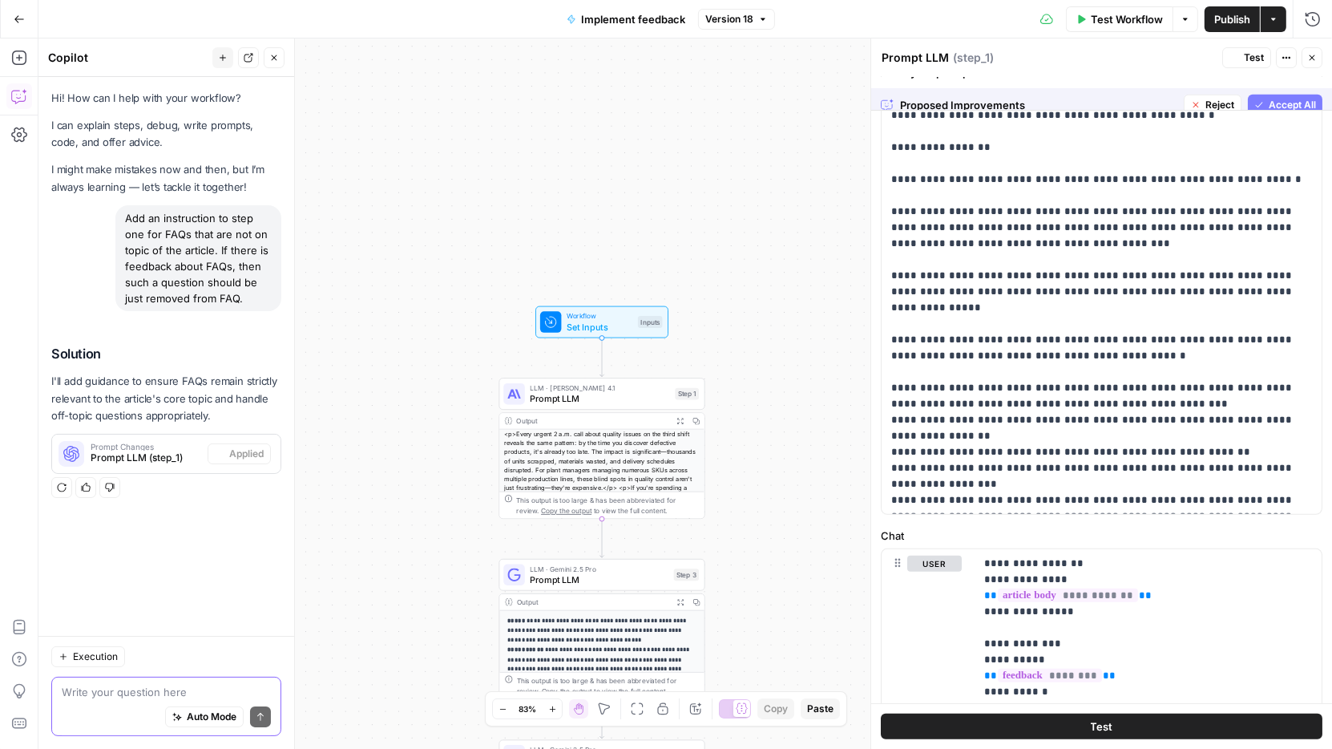
scroll to position [0, 0]
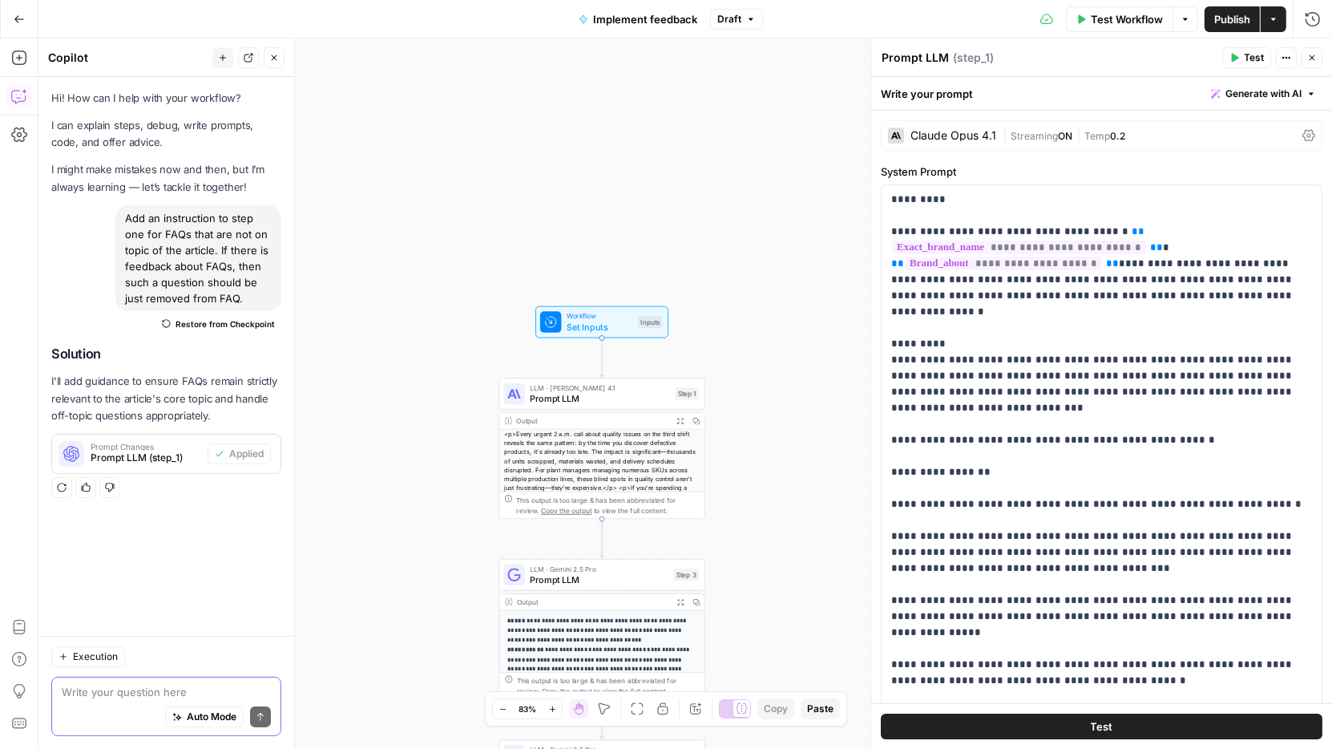
click at [132, 694] on textarea at bounding box center [166, 692] width 209 height 16
paste textarea "Adjust the instruction about FAQs to only act if the feedback has directly indi…"
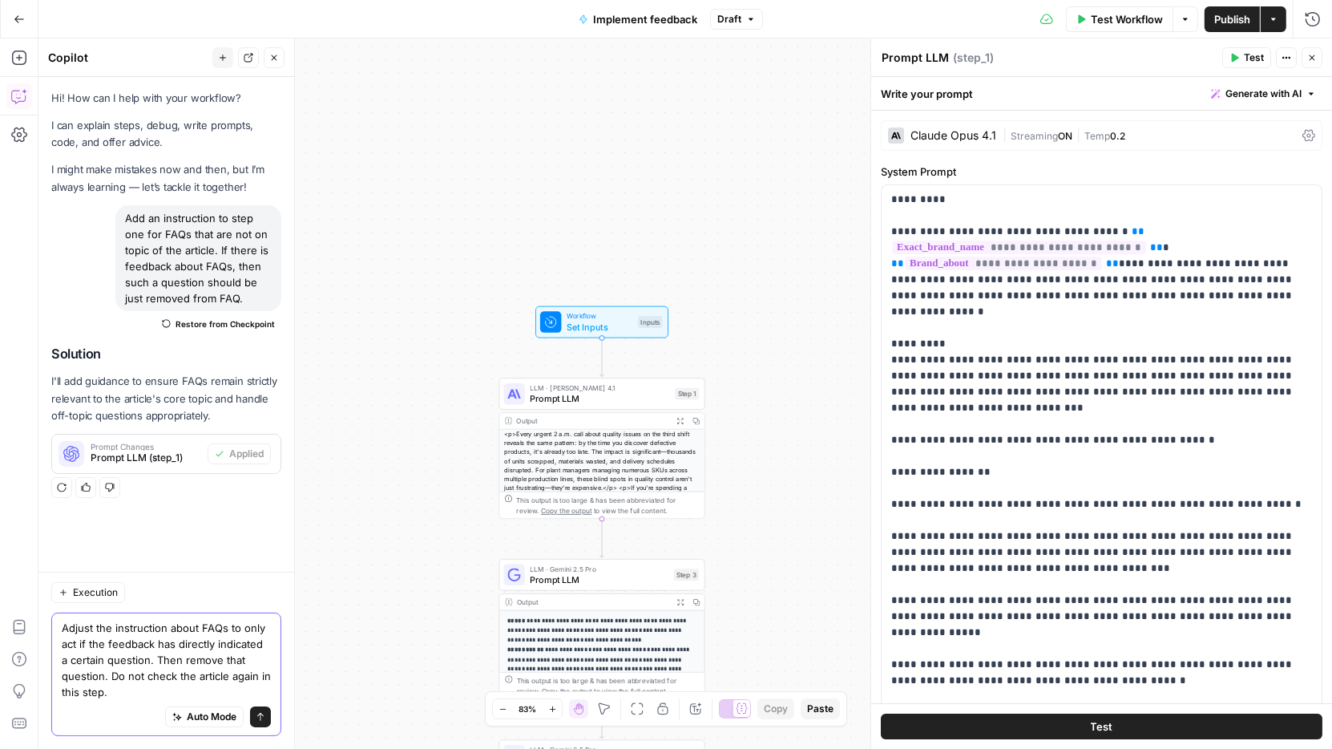
type textarea "Adjust the instruction about FAQs to only act if the feedback has directly indi…"
click at [252, 723] on button "Send" at bounding box center [260, 716] width 21 height 21
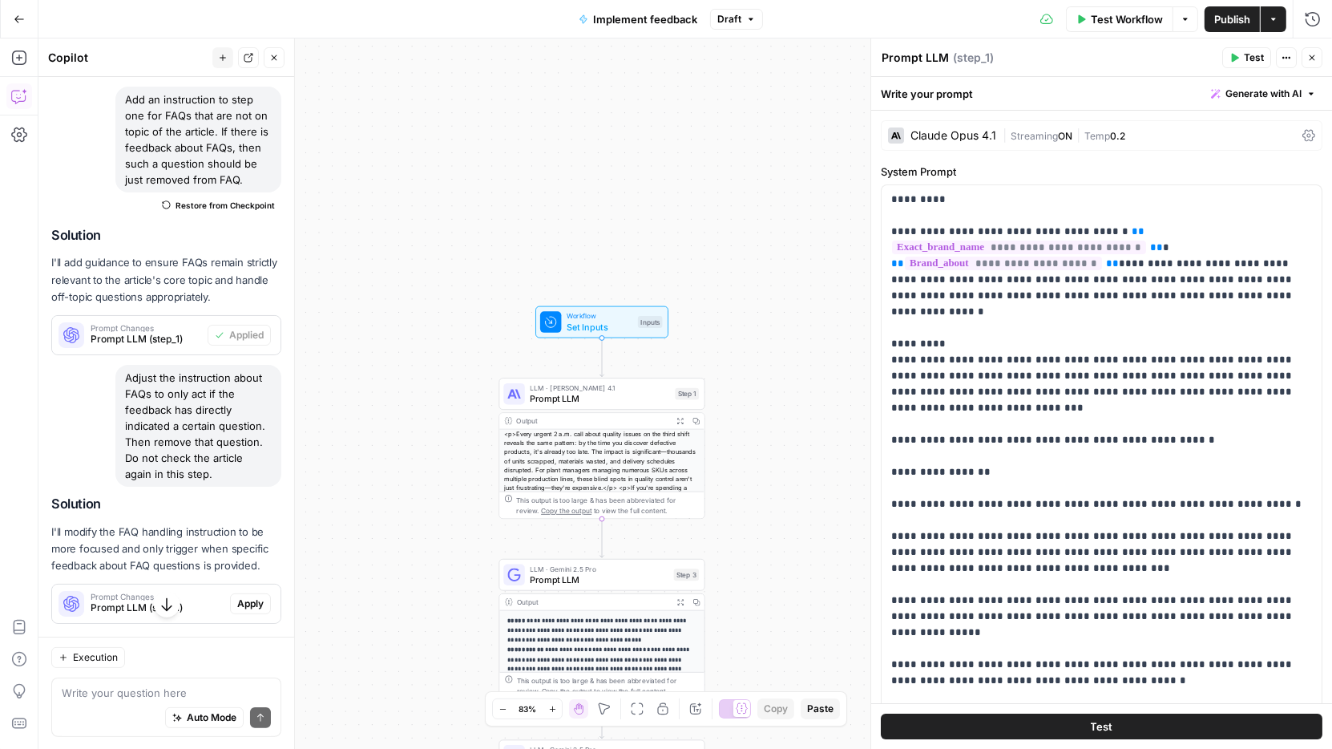
scroll to position [253, 0]
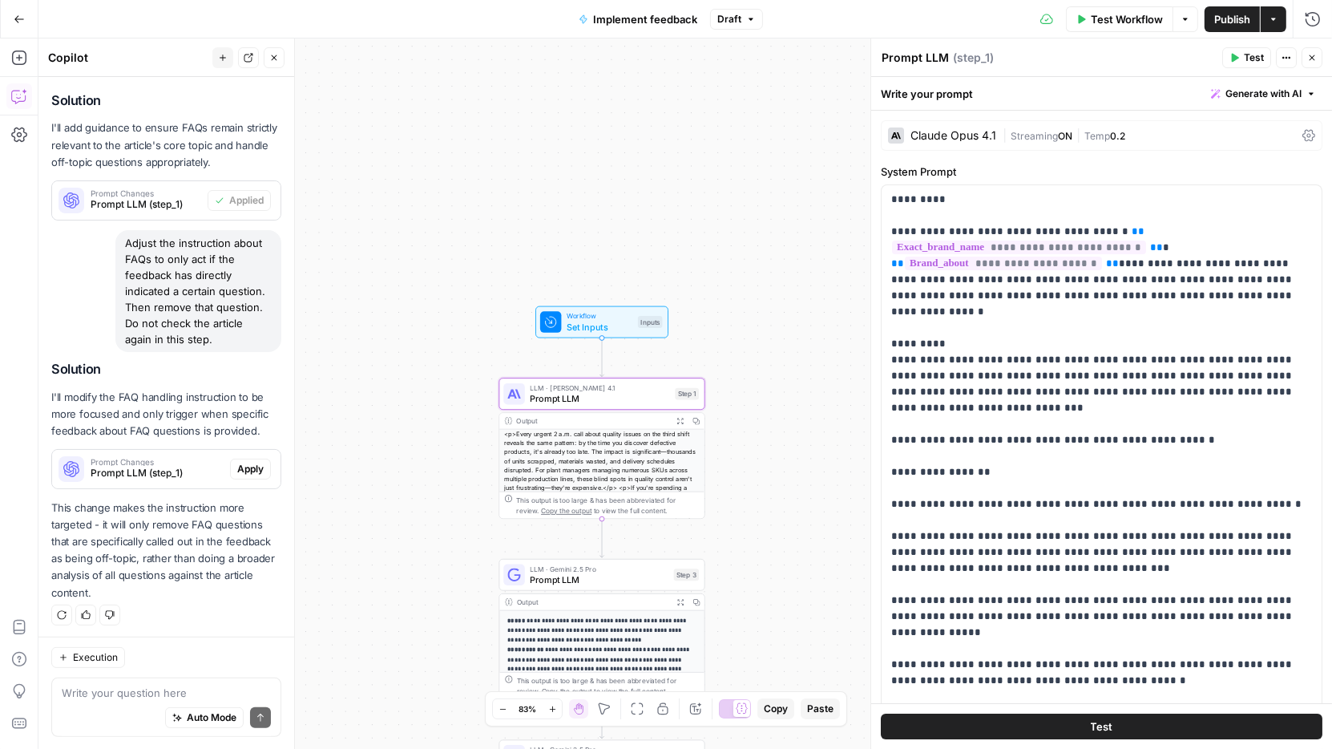
click at [247, 471] on span "Apply" at bounding box center [250, 469] width 26 height 14
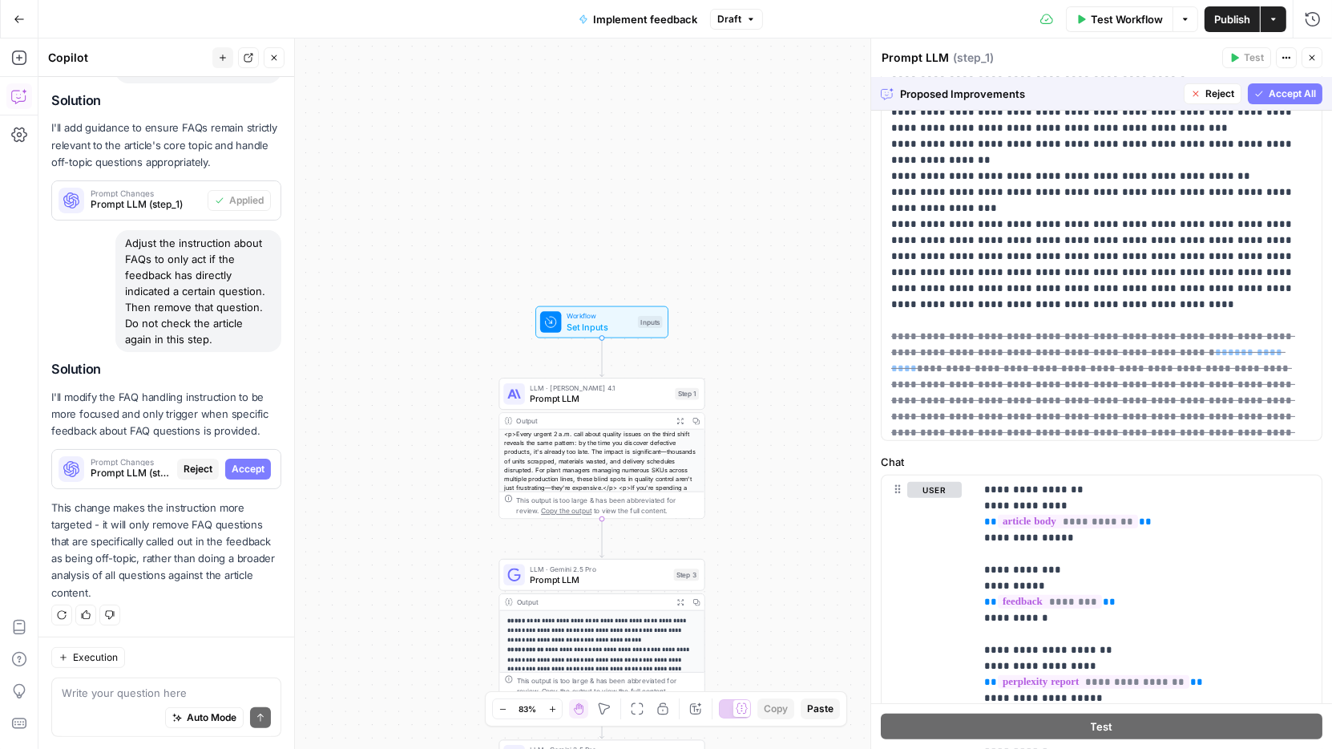
scroll to position [225, 0]
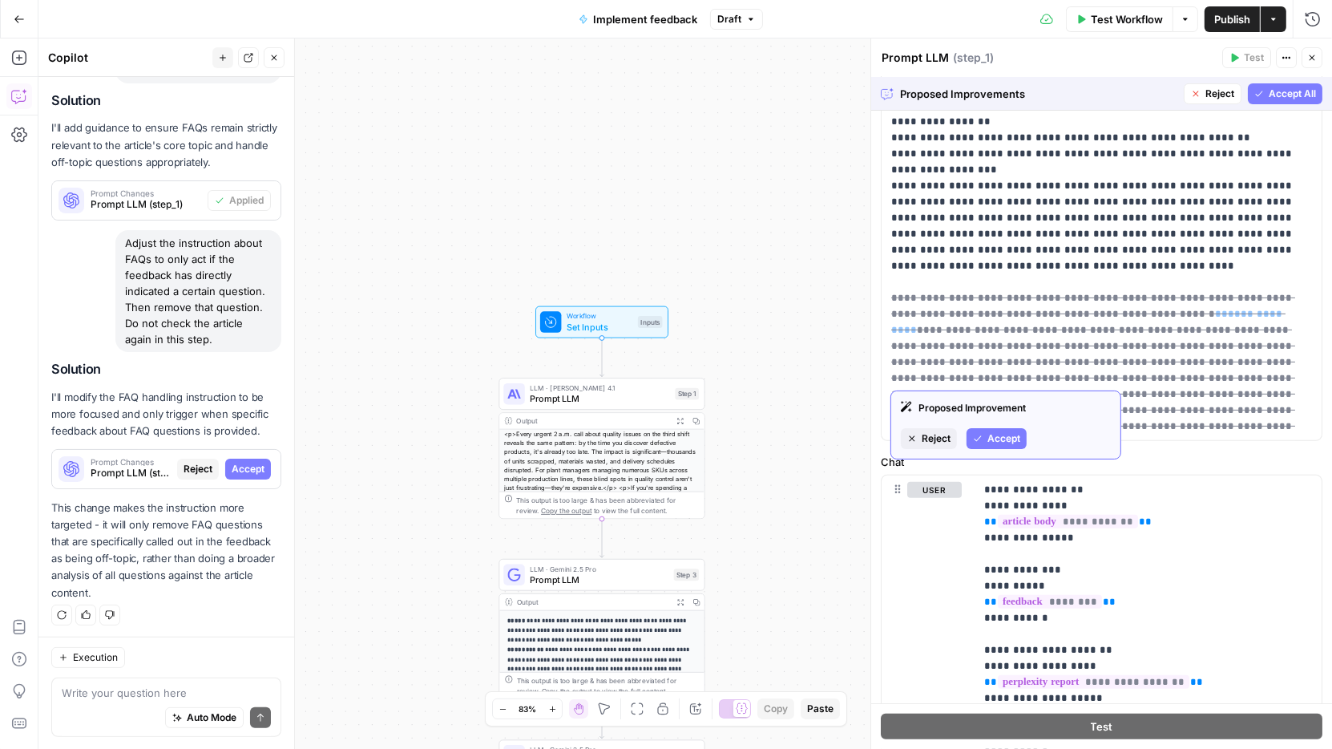
click at [1002, 442] on span "Accept" at bounding box center [1003, 438] width 33 height 14
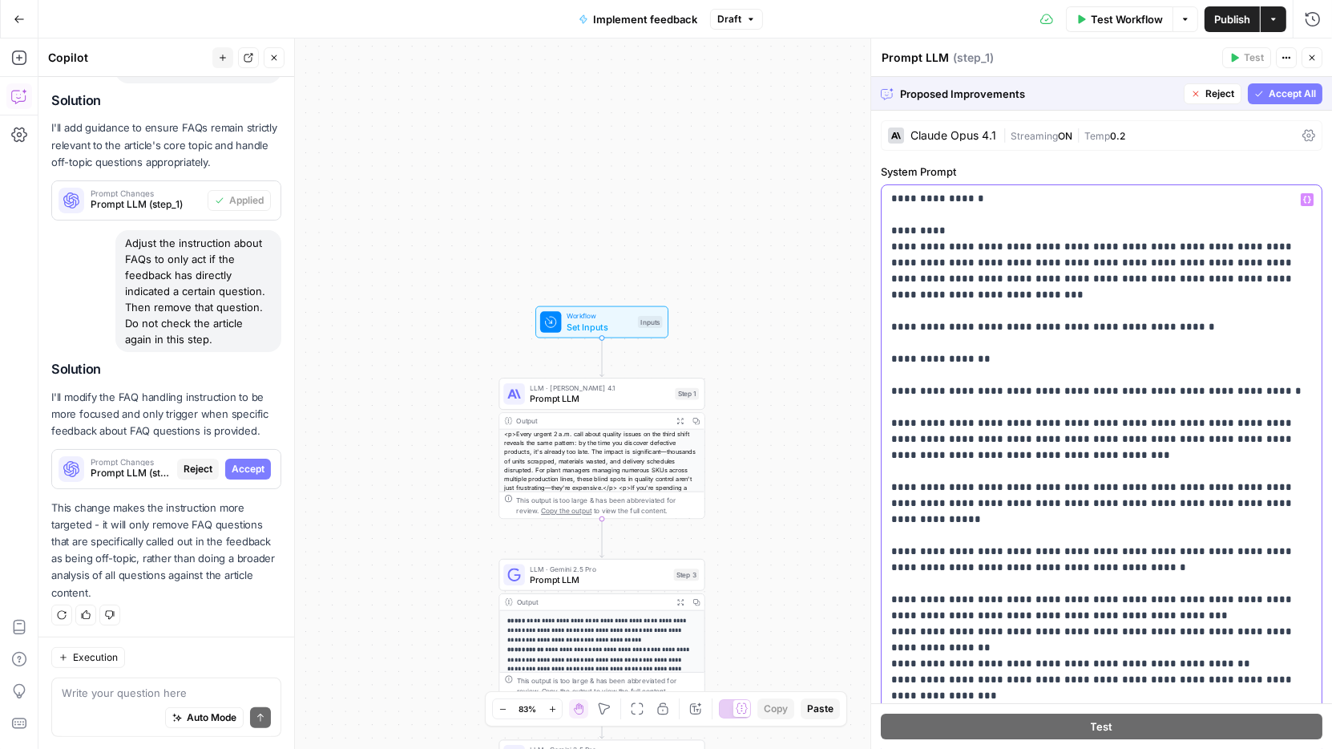
scroll to position [0, 0]
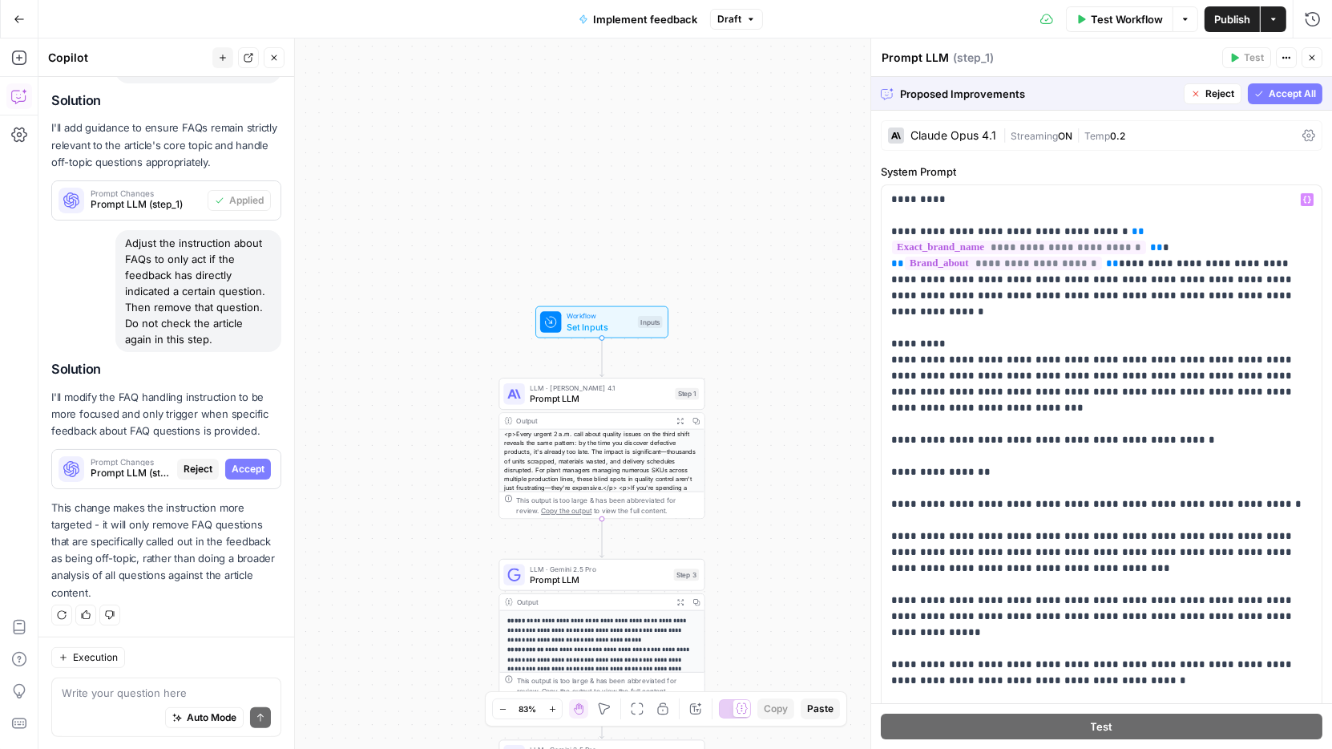
click at [1285, 92] on span "Accept All" at bounding box center [1292, 94] width 47 height 14
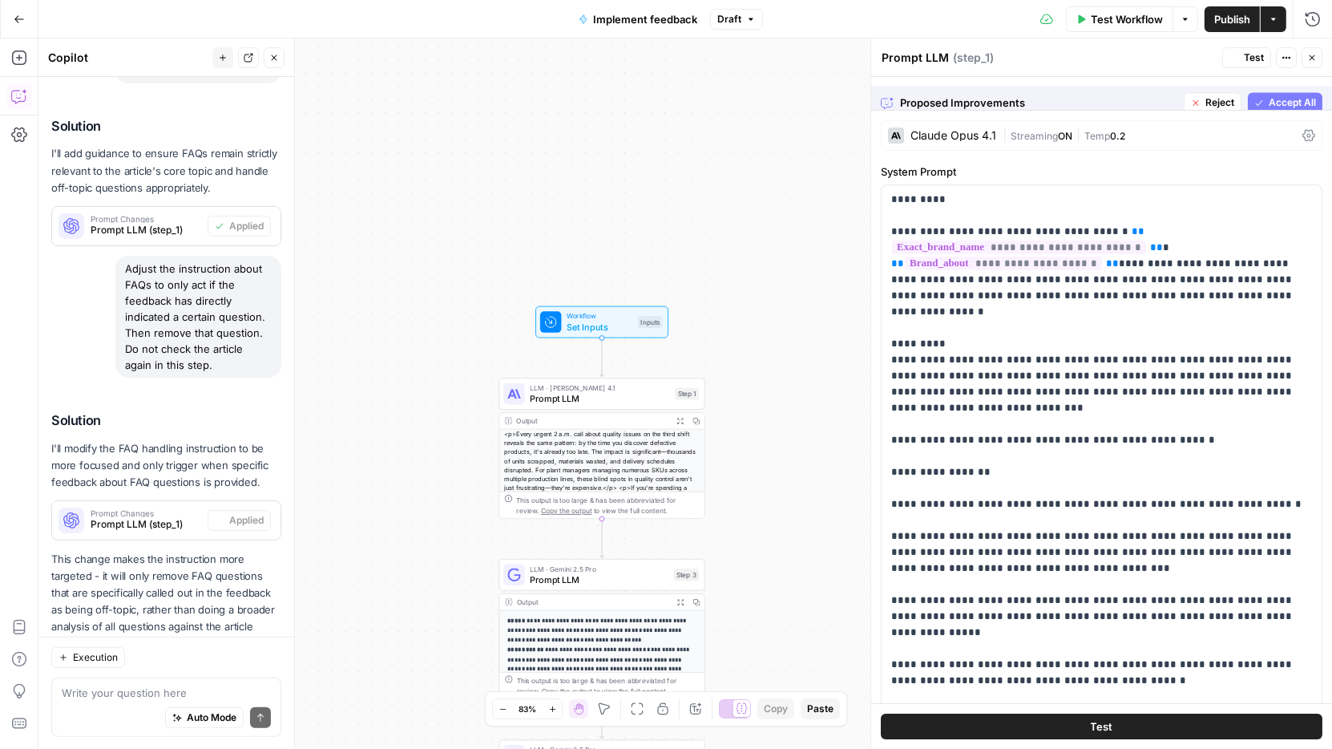
scroll to position [279, 0]
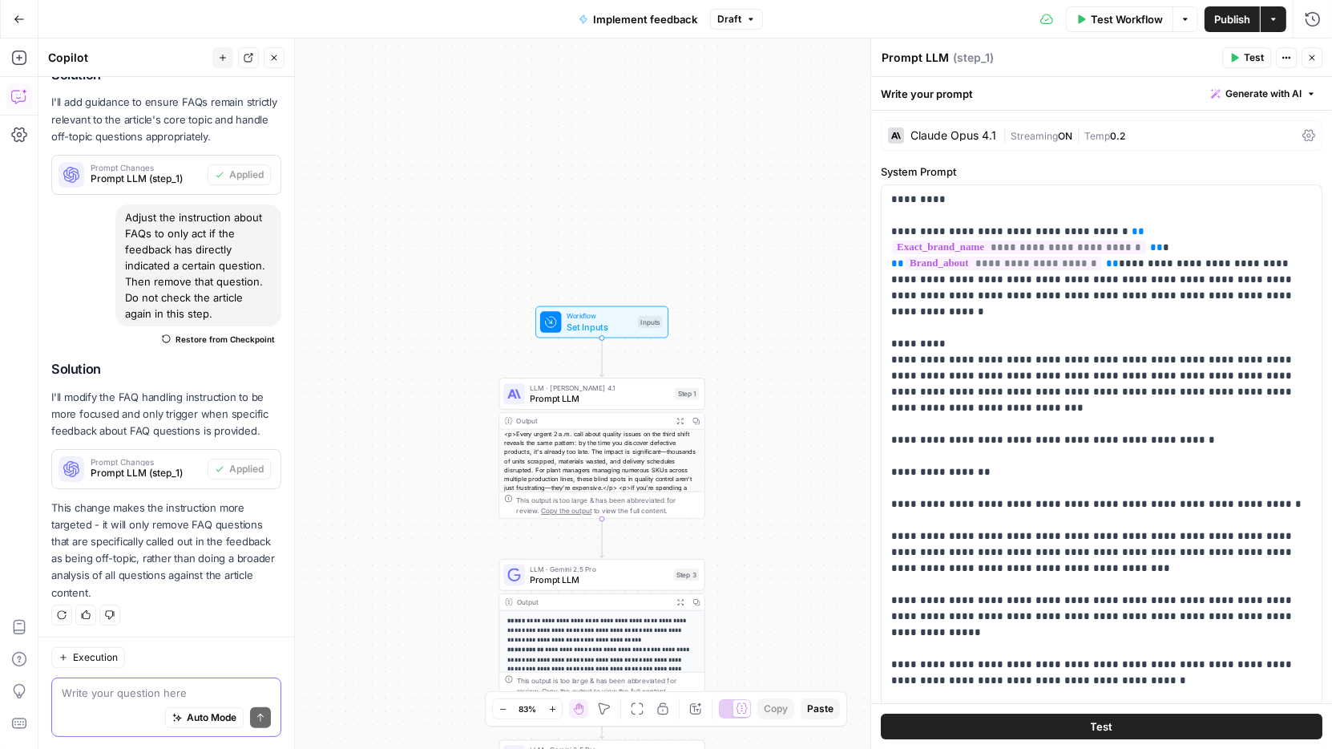
click at [158, 698] on textarea at bounding box center [166, 692] width 209 height 16
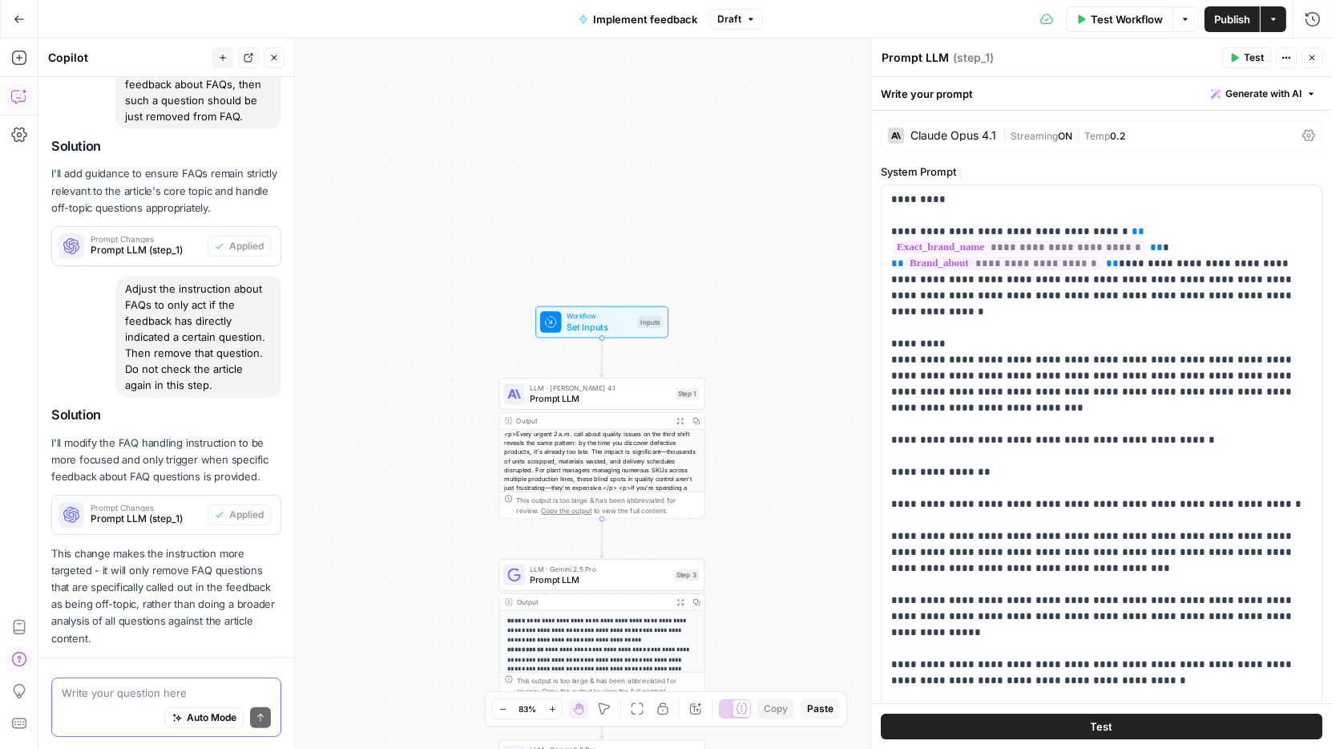
paste textarea "Add an instruction under tone, wording, and repetition that if you find a simpl…"
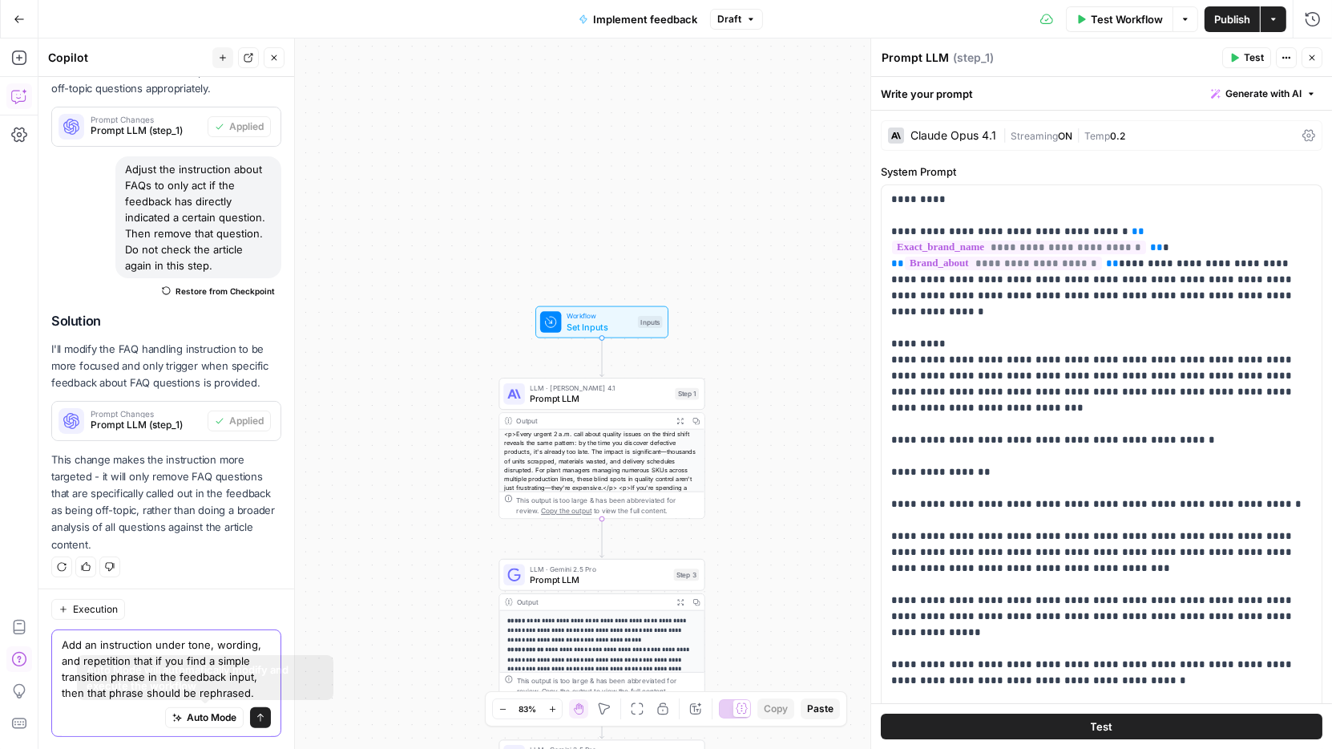
type textarea "Add an instruction under tone, wording, and repetition that if you find a simpl…"
click at [260, 720] on icon "submit" at bounding box center [261, 717] width 10 height 10
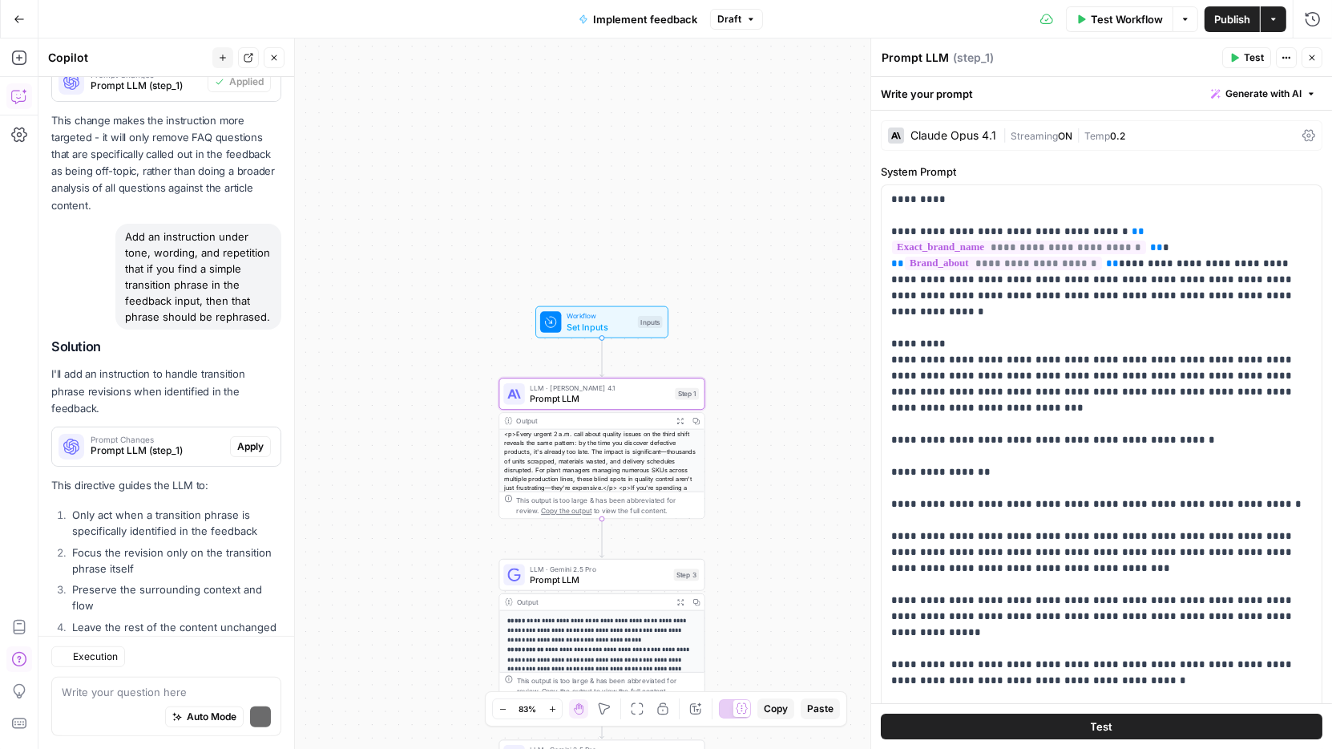
scroll to position [763, 0]
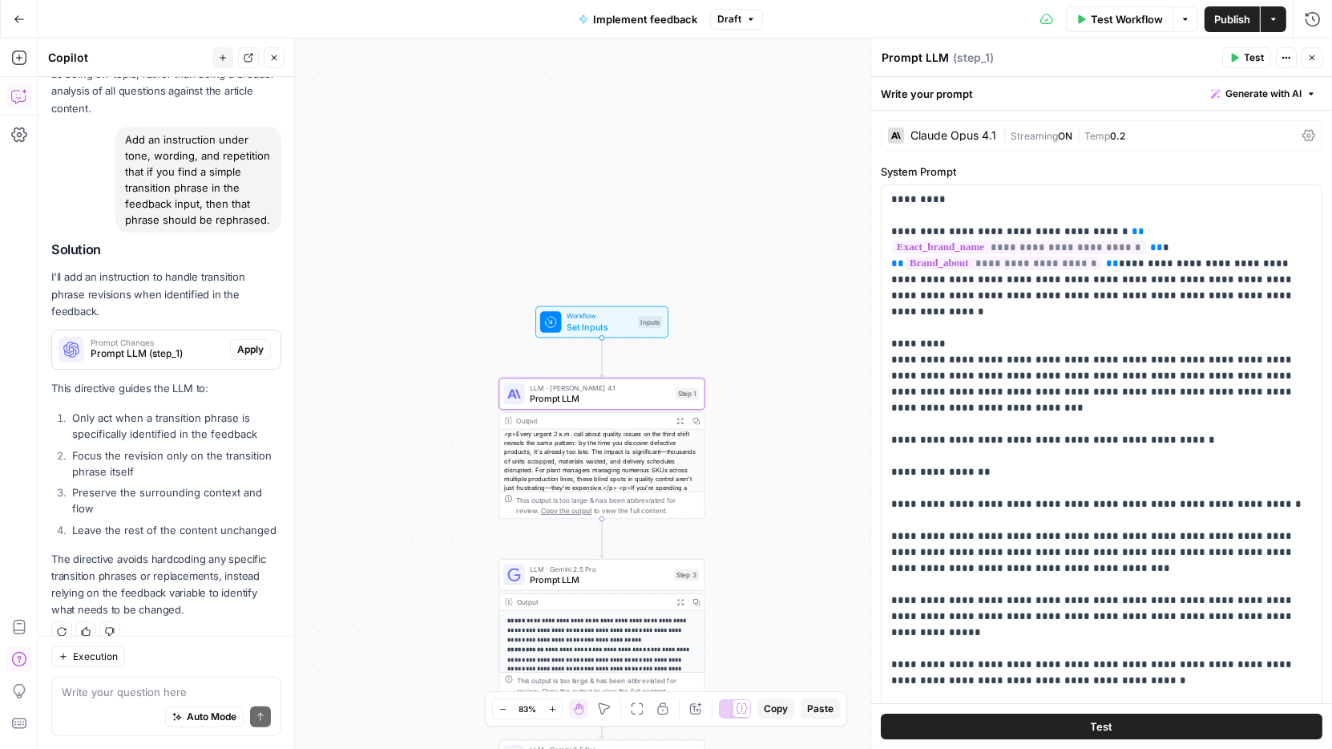
click at [248, 342] on span "Apply" at bounding box center [250, 349] width 26 height 14
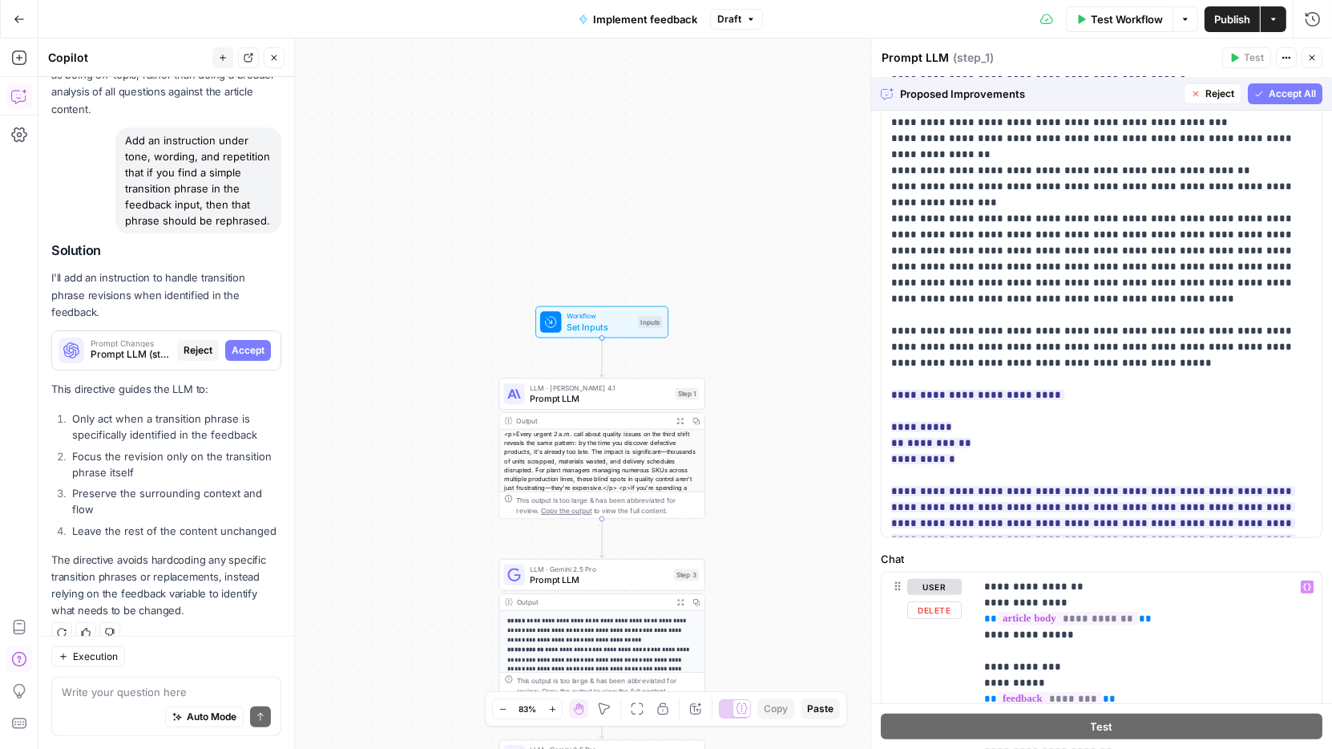
scroll to position [300, 0]
drag, startPoint x: 1000, startPoint y: 376, endPoint x: 1063, endPoint y: 309, distance: 92.4
click at [1063, 309] on p "**********" at bounding box center [1102, 68] width 422 height 930
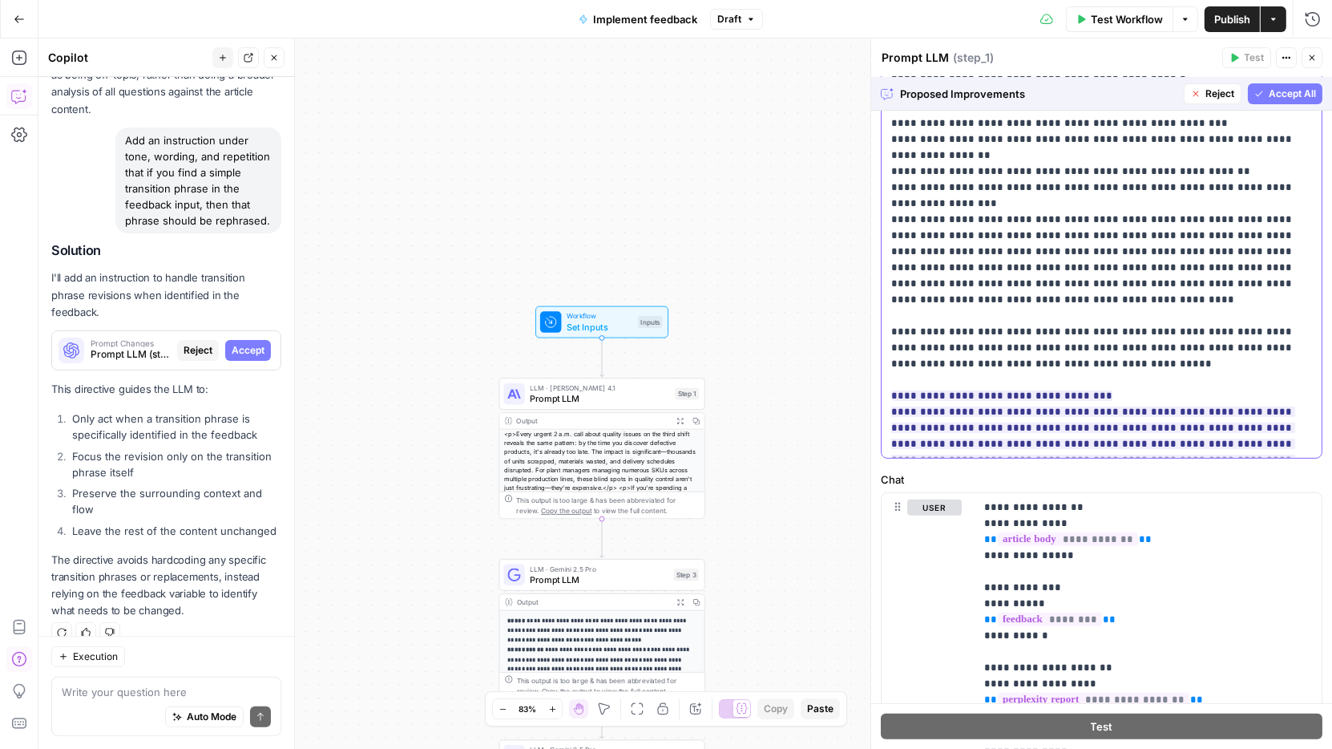
scroll to position [396, 0]
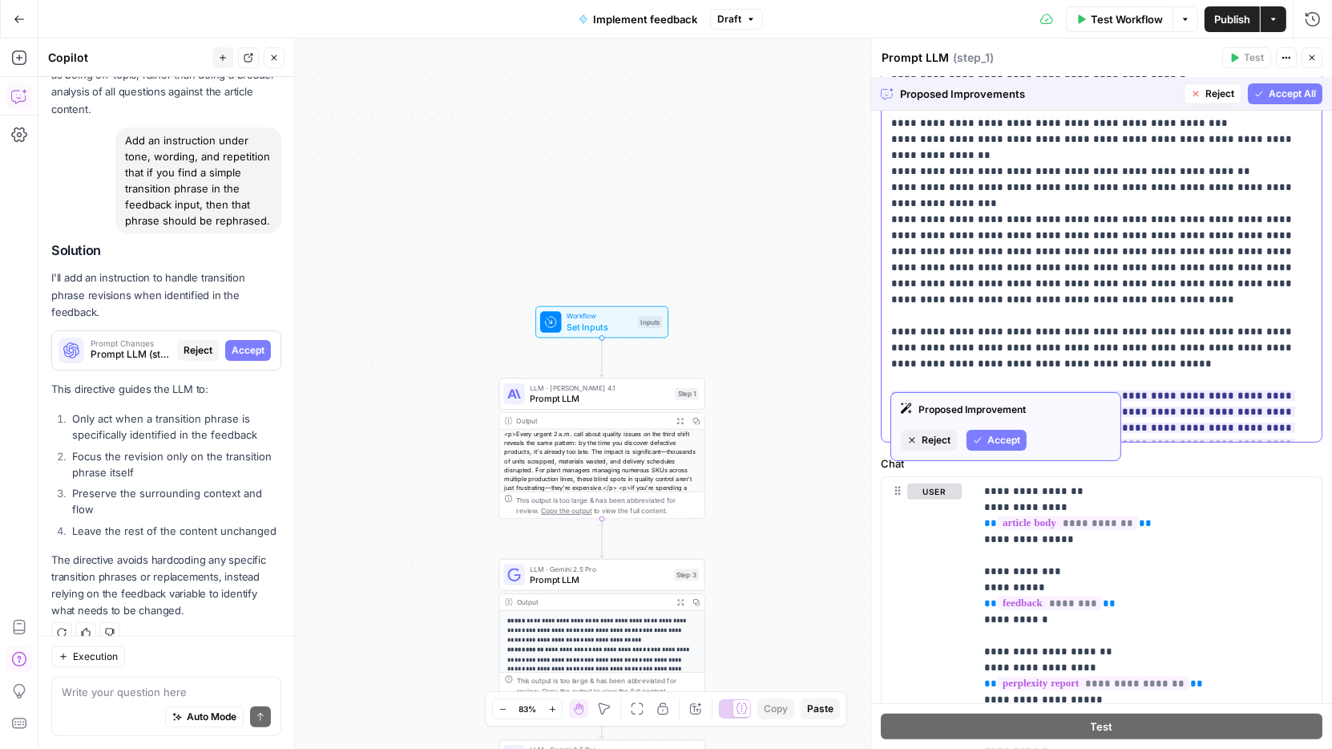
click at [1158, 385] on span "**********" at bounding box center [1093, 435] width 404 height 100
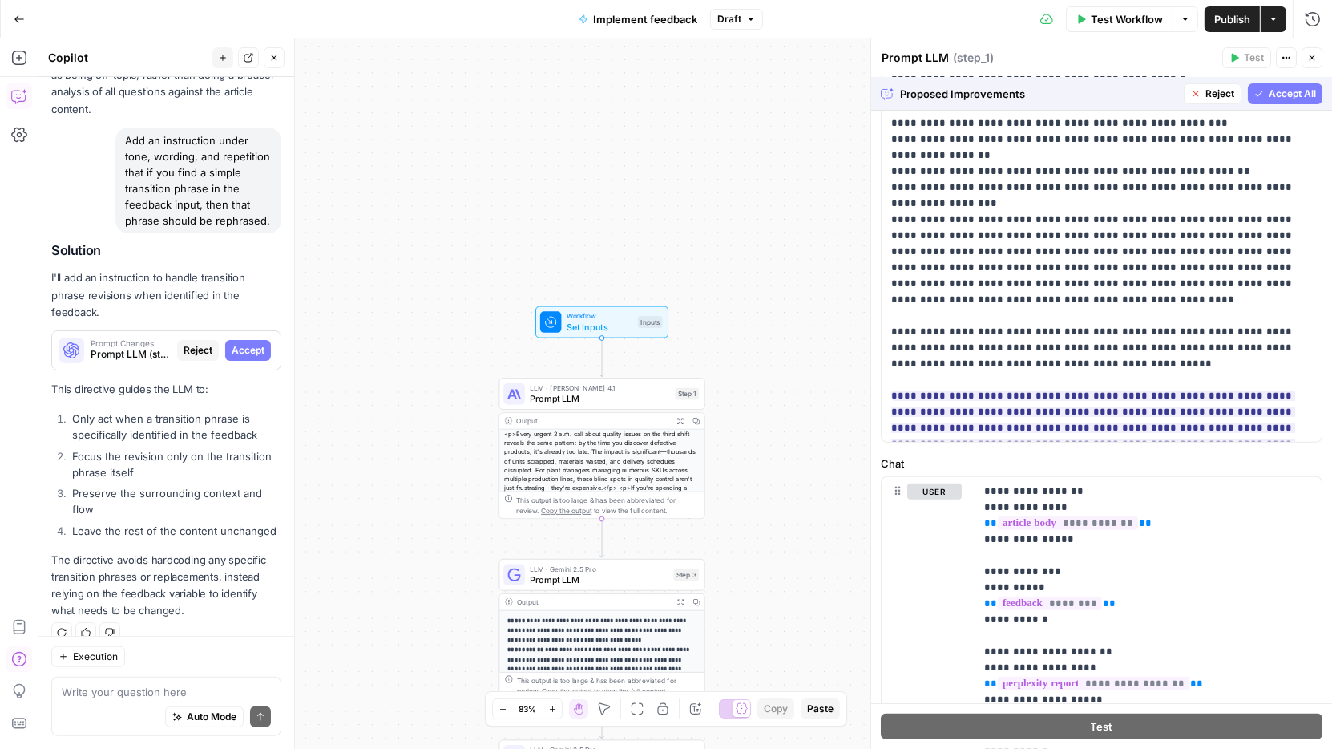
click at [1301, 90] on span "Accept All" at bounding box center [1292, 94] width 47 height 14
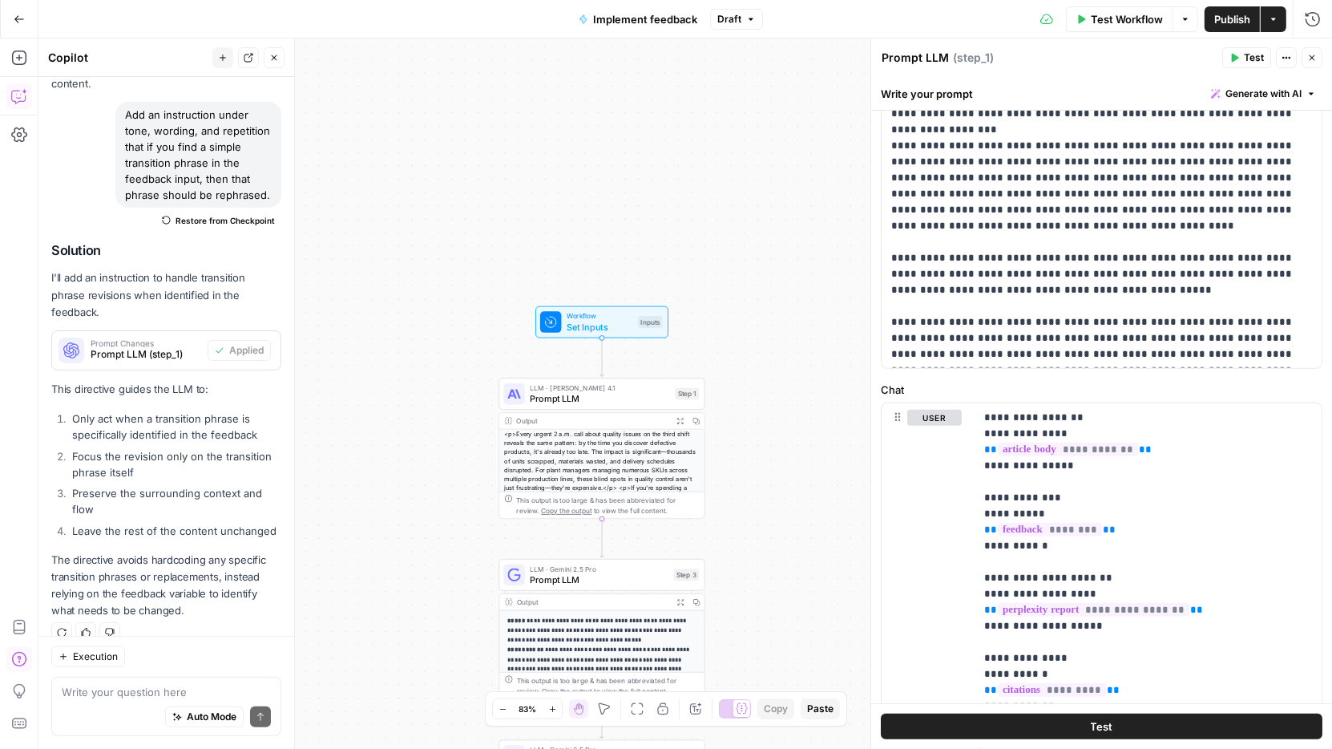
scroll to position [394, 0]
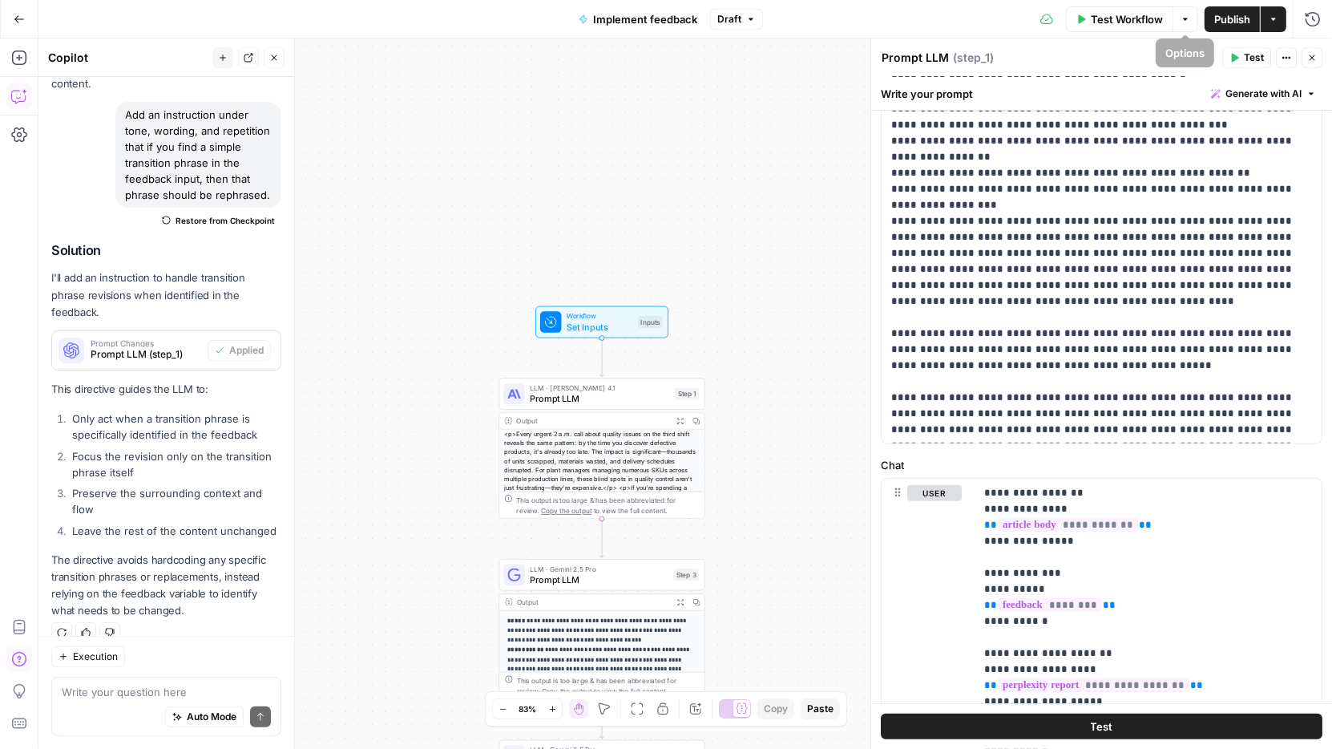
click at [1219, 14] on span "Publish" at bounding box center [1232, 19] width 36 height 16
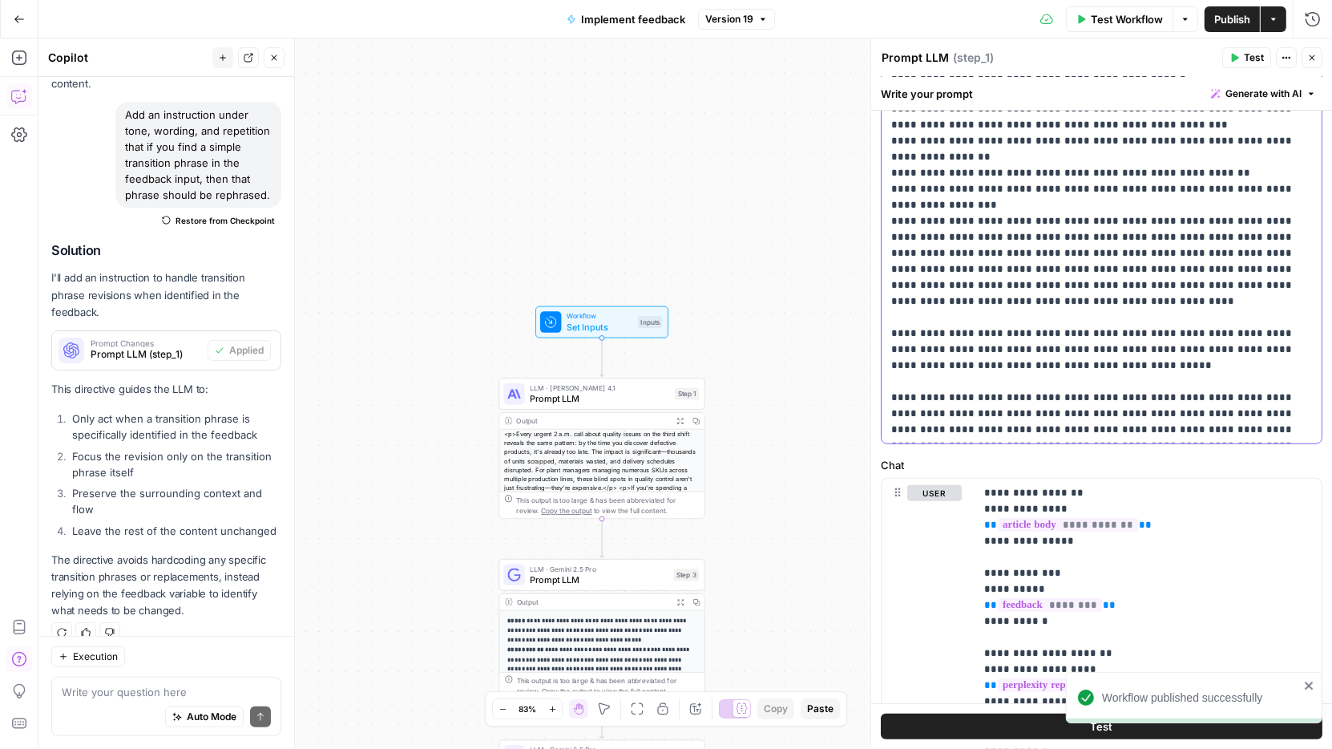
click at [995, 352] on p "**********" at bounding box center [1102, 12] width 422 height 849
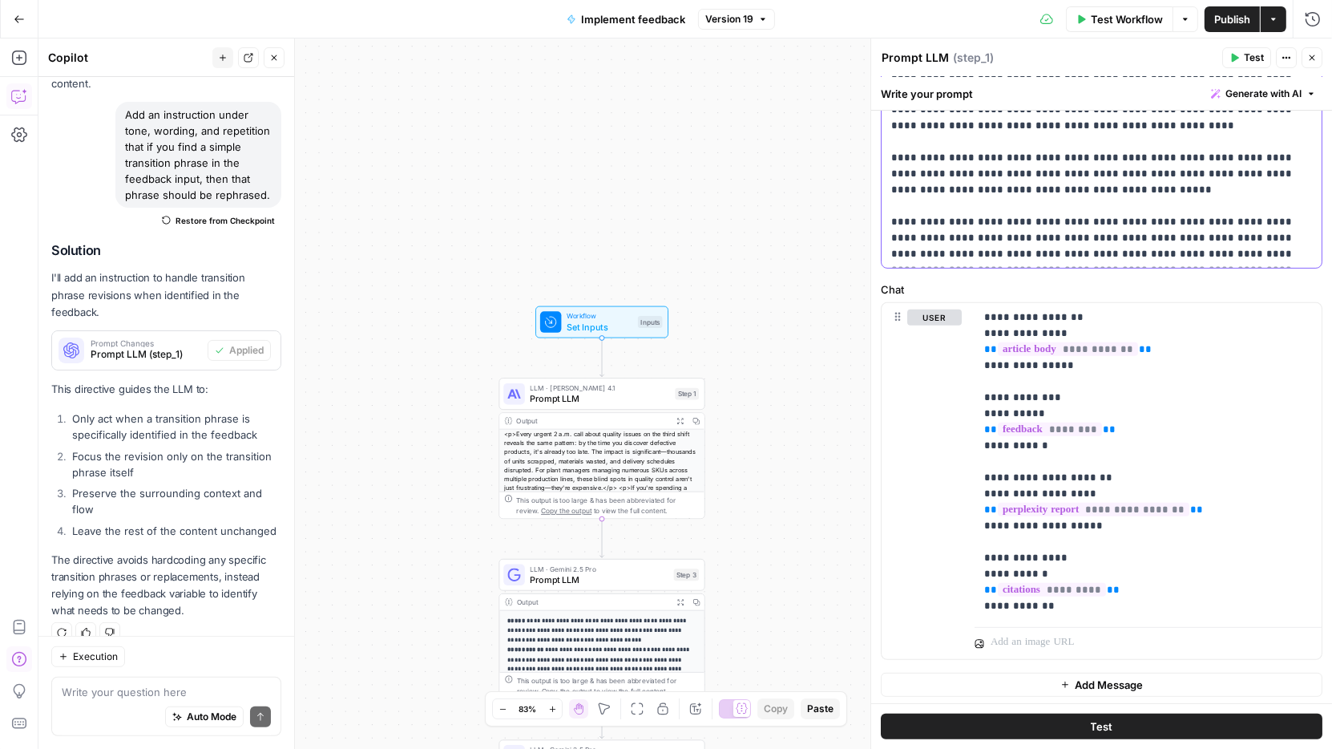
scroll to position [788, 0]
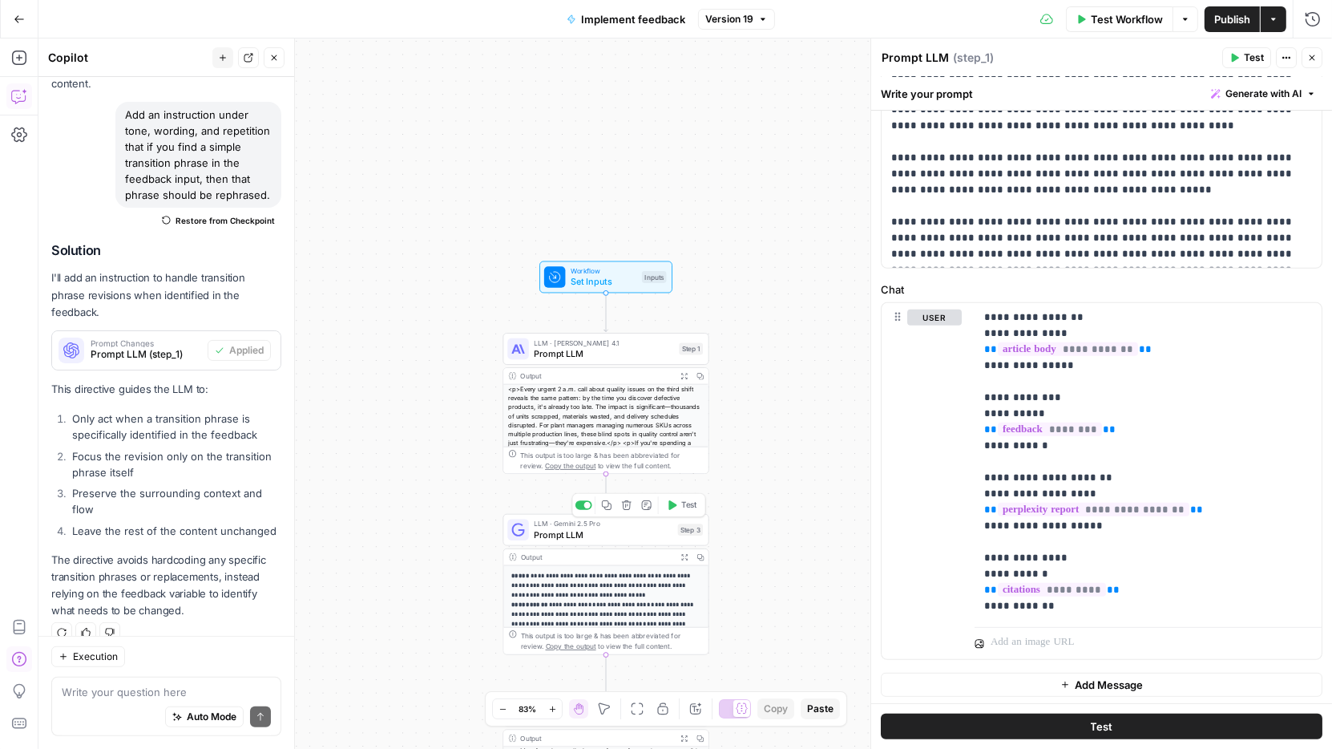
click at [634, 532] on span "Prompt LLM" at bounding box center [604, 534] width 139 height 14
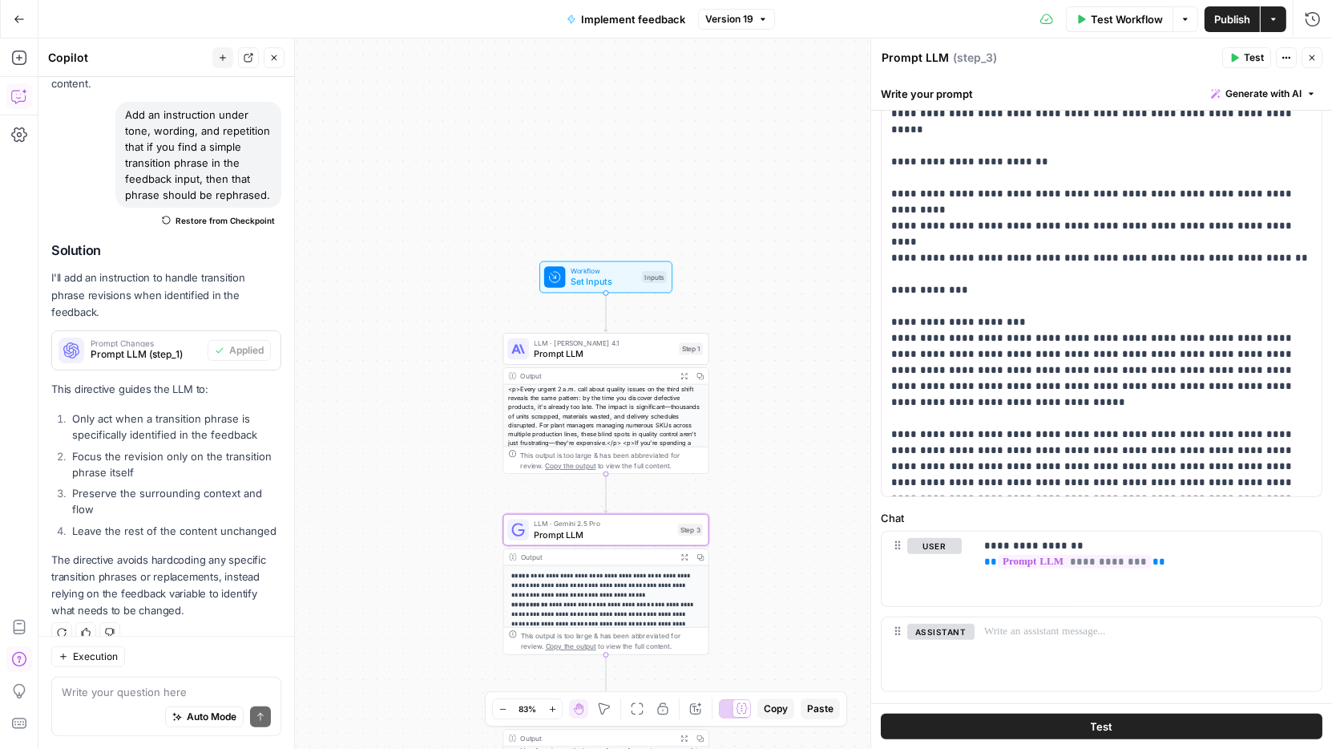
scroll to position [373, 0]
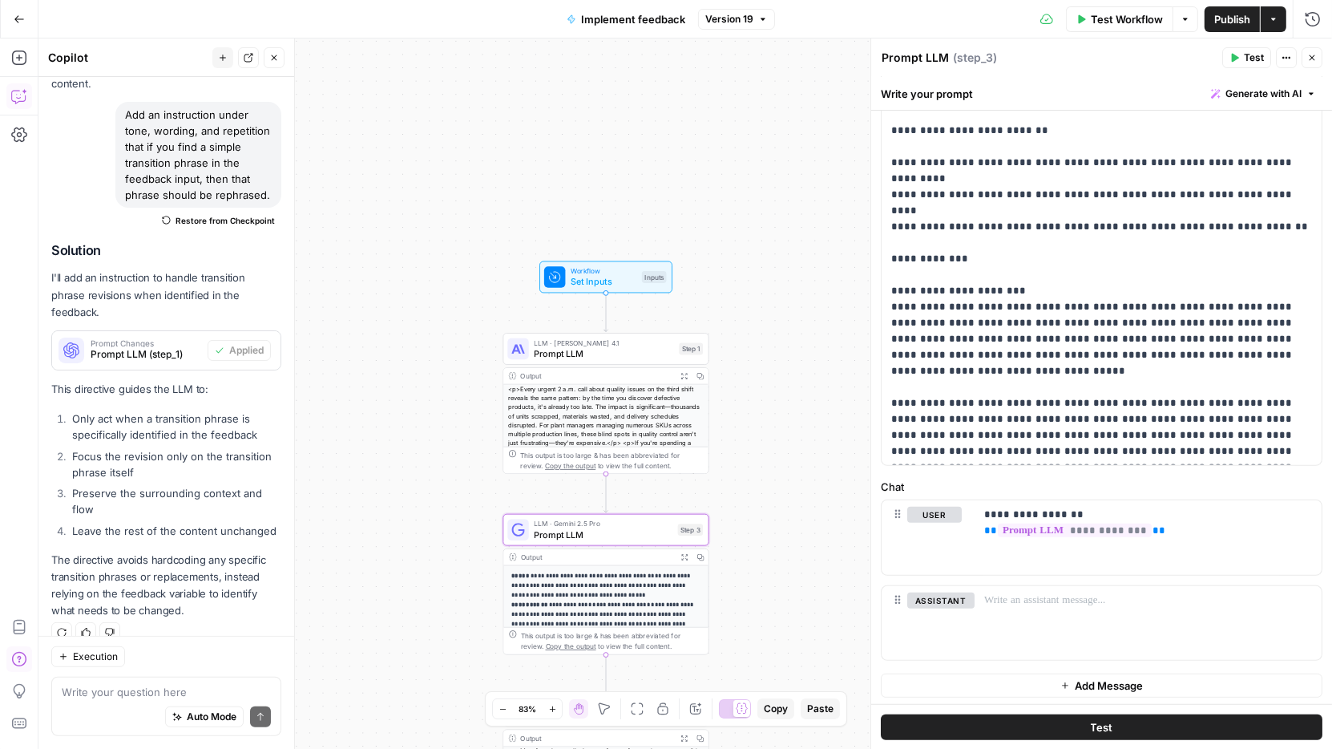
click at [777, 399] on div "**********" at bounding box center [684, 393] width 1293 height 710
click at [1314, 56] on icon "button" at bounding box center [1312, 58] width 10 height 10
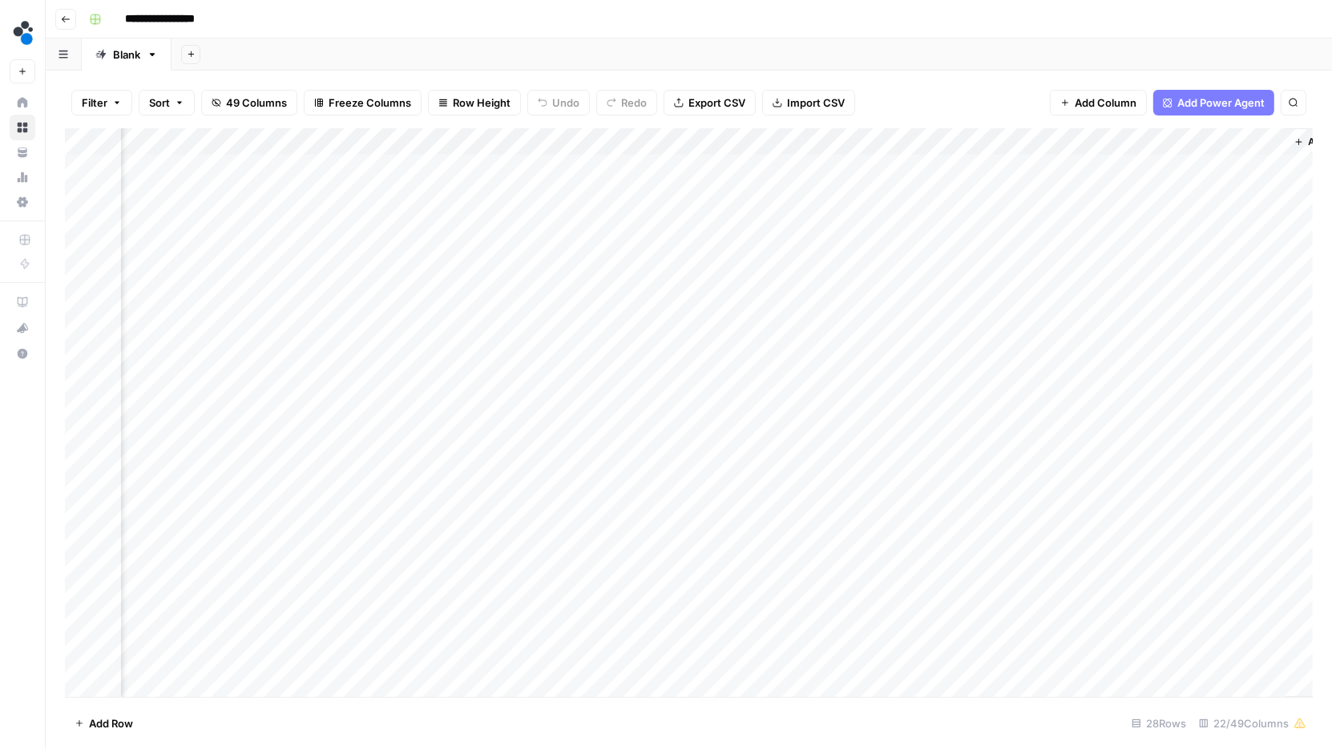
scroll to position [0, 2218]
click at [1010, 305] on div "Add Column" at bounding box center [689, 412] width 1248 height 569
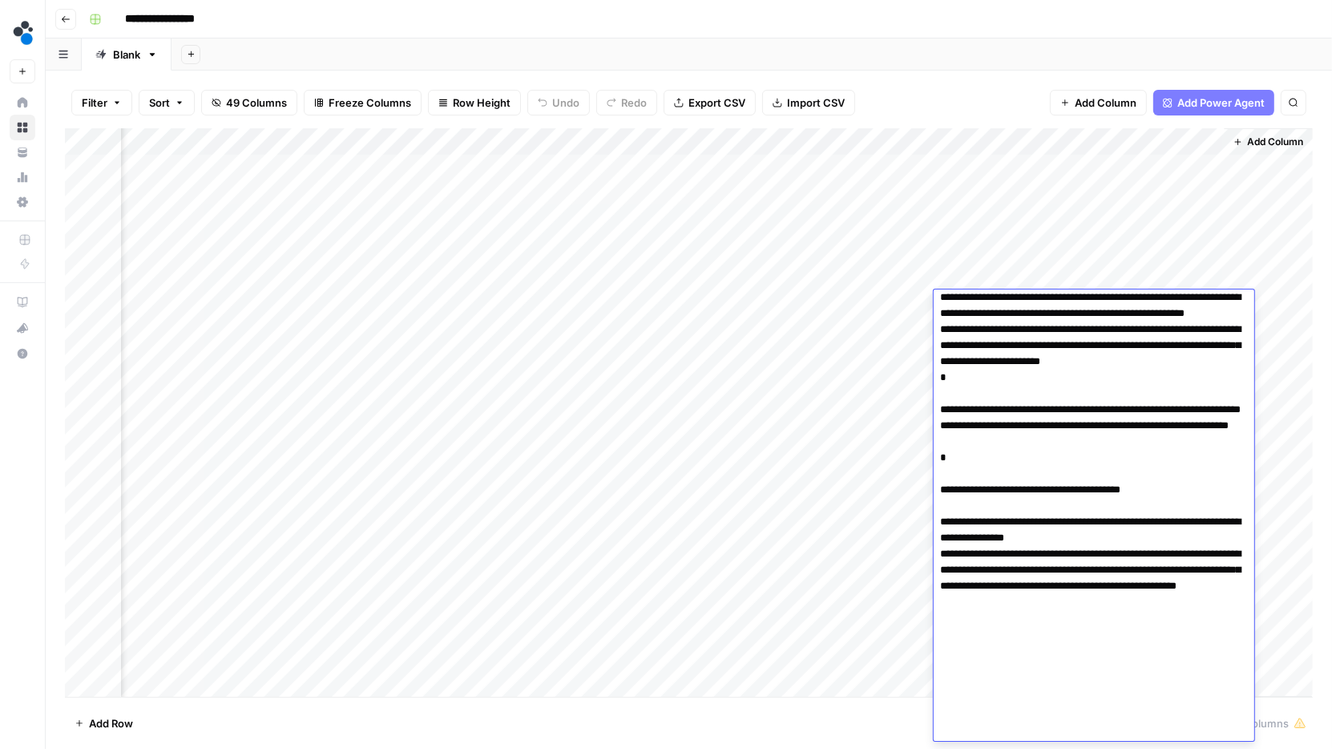
click at [1003, 242] on div "Add Column" at bounding box center [689, 412] width 1248 height 569
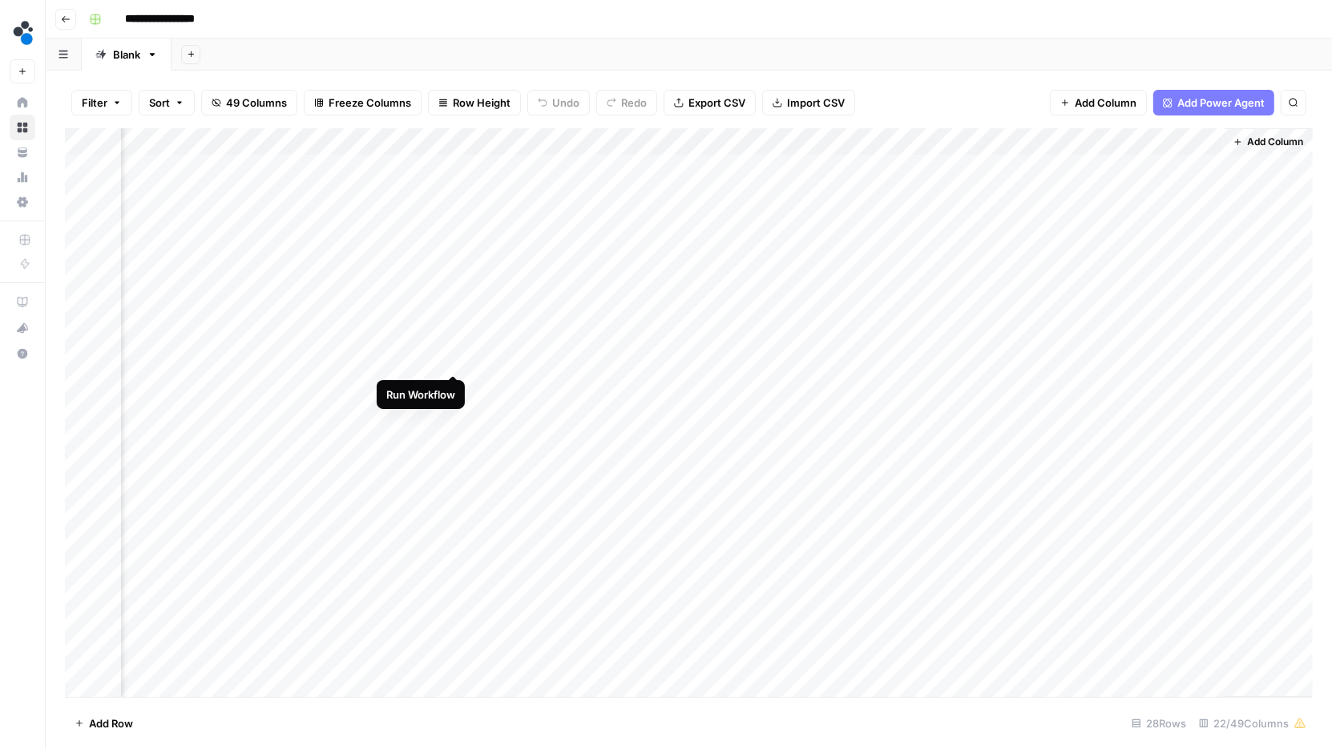
click at [451, 358] on div "Add Column" at bounding box center [689, 412] width 1248 height 569
click at [593, 358] on div "Add Column" at bounding box center [689, 412] width 1248 height 569
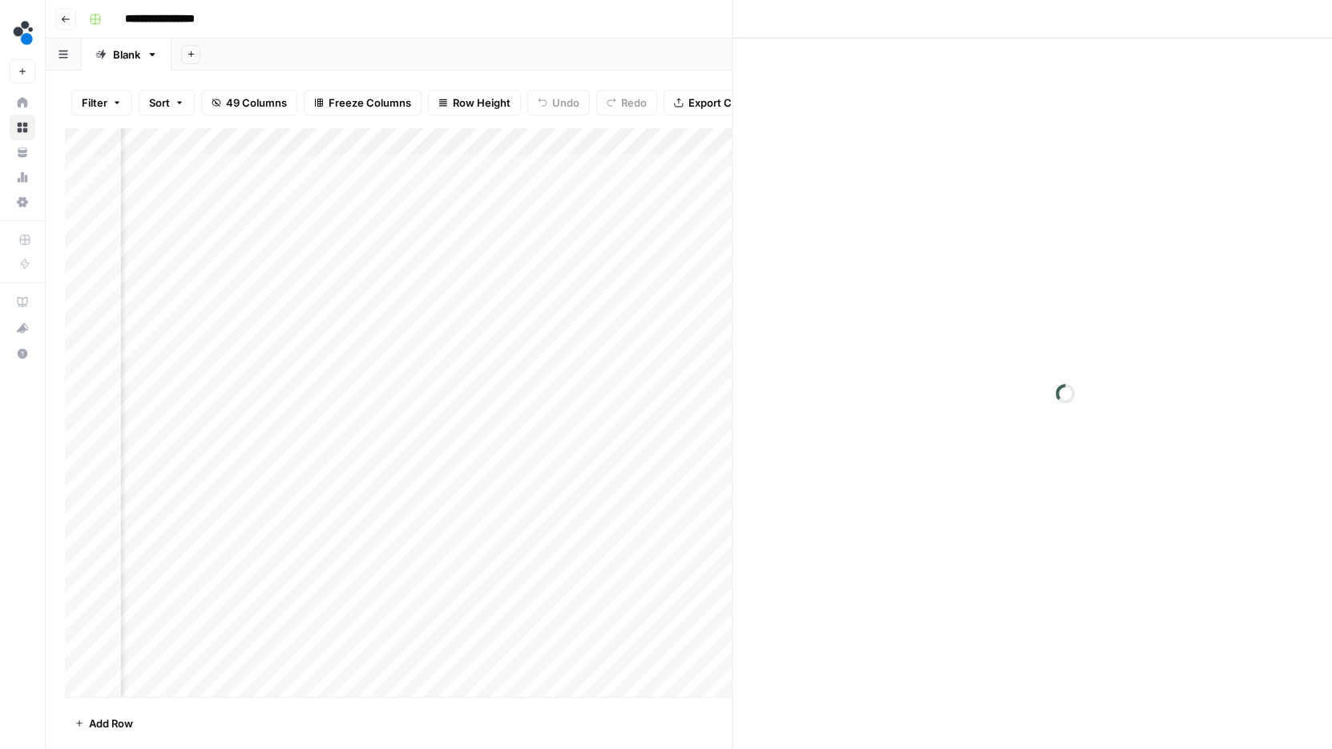
scroll to position [0, 2210]
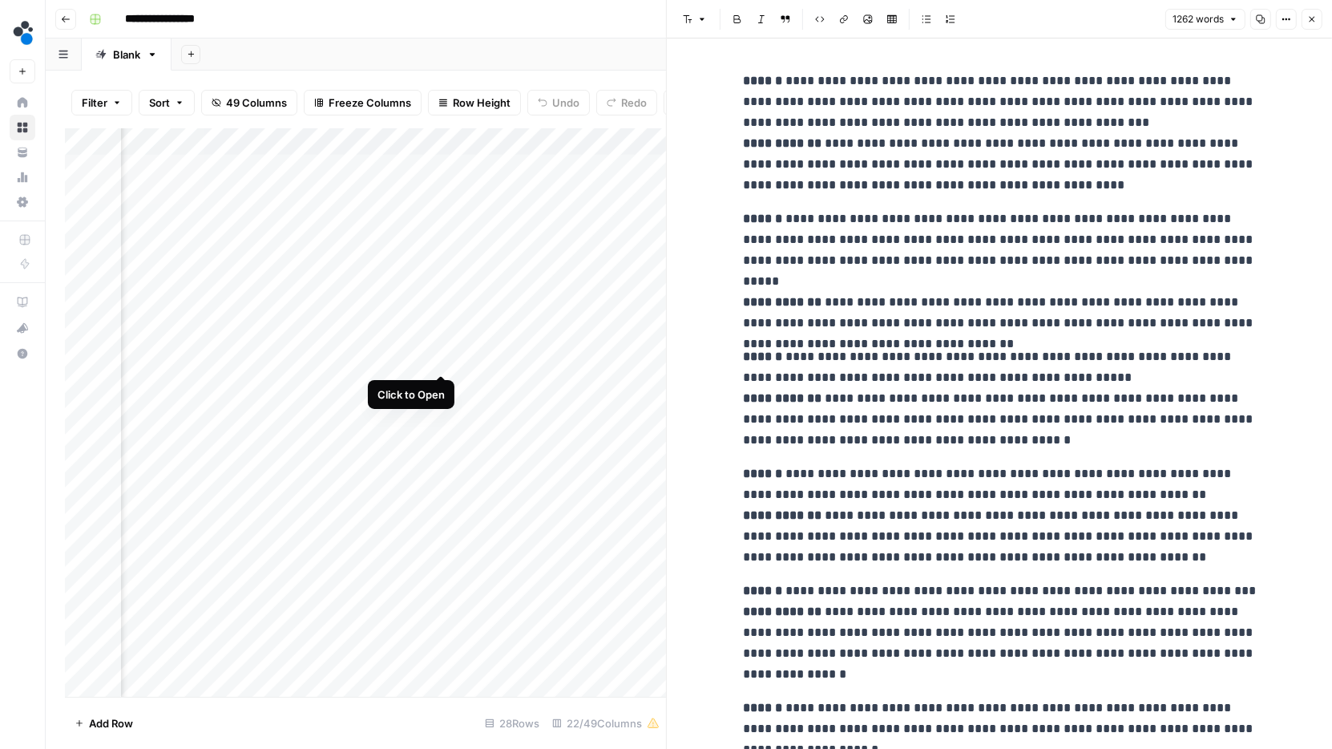
click at [441, 355] on div "Add Column" at bounding box center [365, 412] width 601 height 569
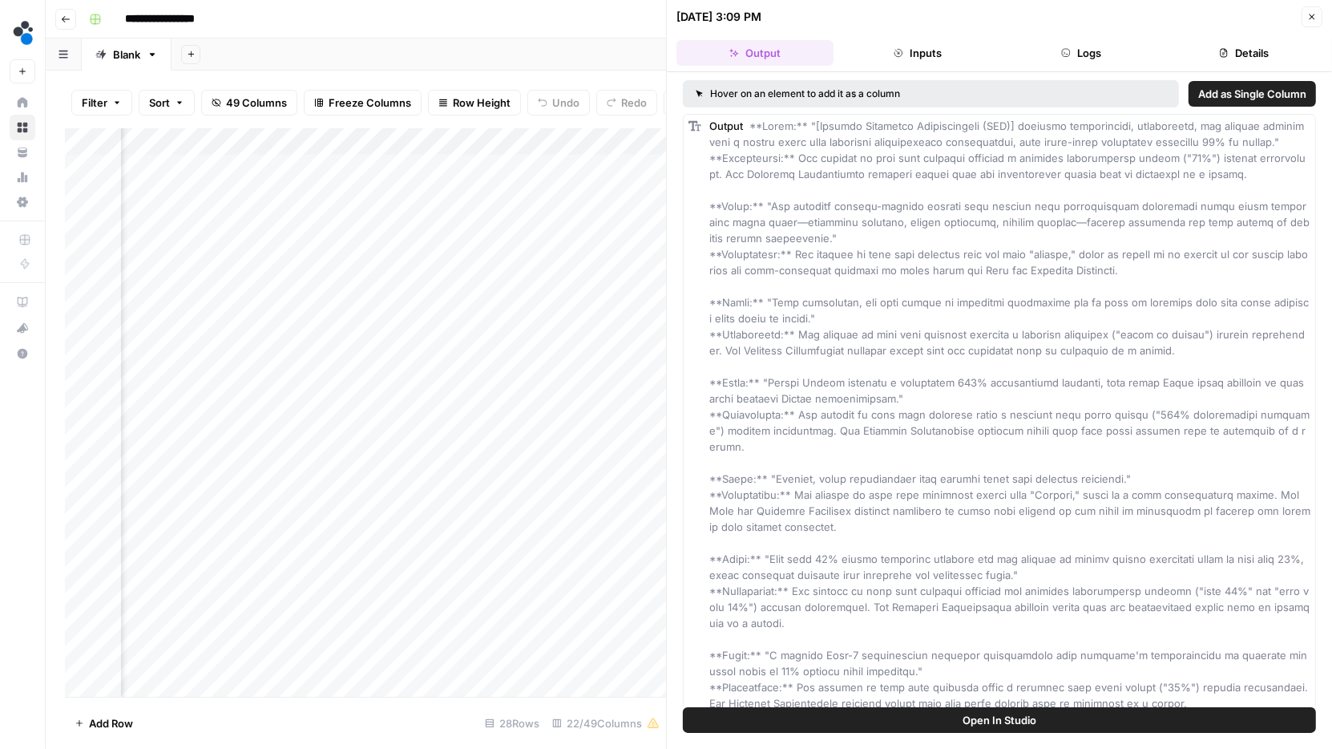
click at [1227, 46] on button "Details" at bounding box center [1244, 53] width 157 height 26
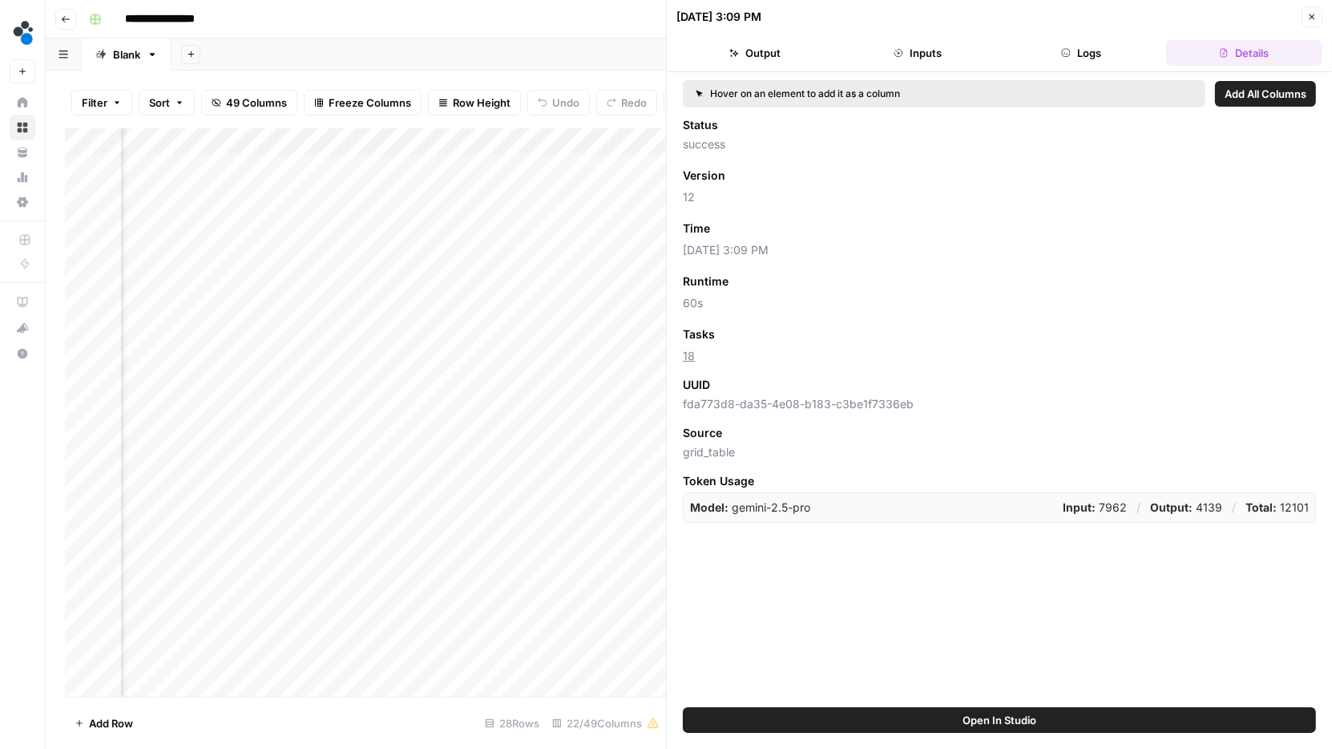
scroll to position [0, 2577]
click at [421, 359] on div "Add Column" at bounding box center [365, 412] width 601 height 569
click at [373, 357] on div "Add Column" at bounding box center [365, 412] width 601 height 569
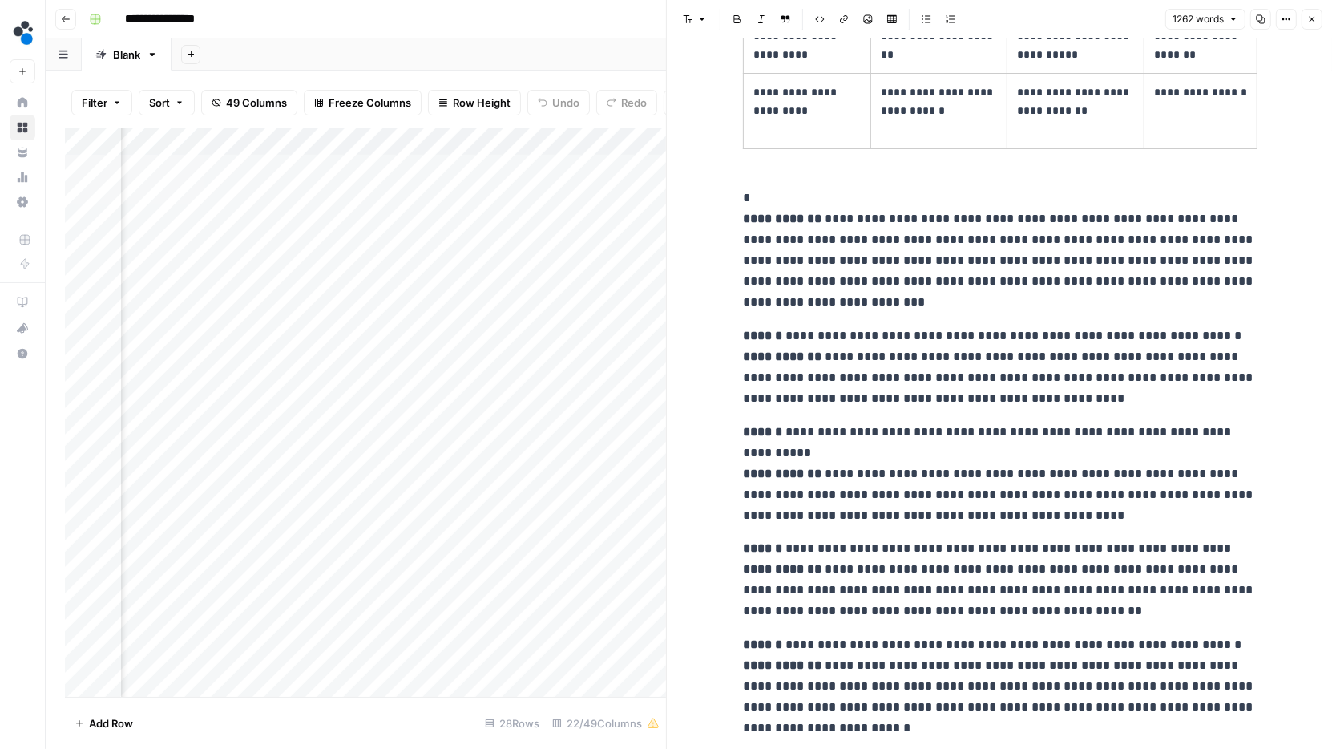
scroll to position [0, 2666]
click at [311, 383] on div "Add Column" at bounding box center [365, 412] width 601 height 569
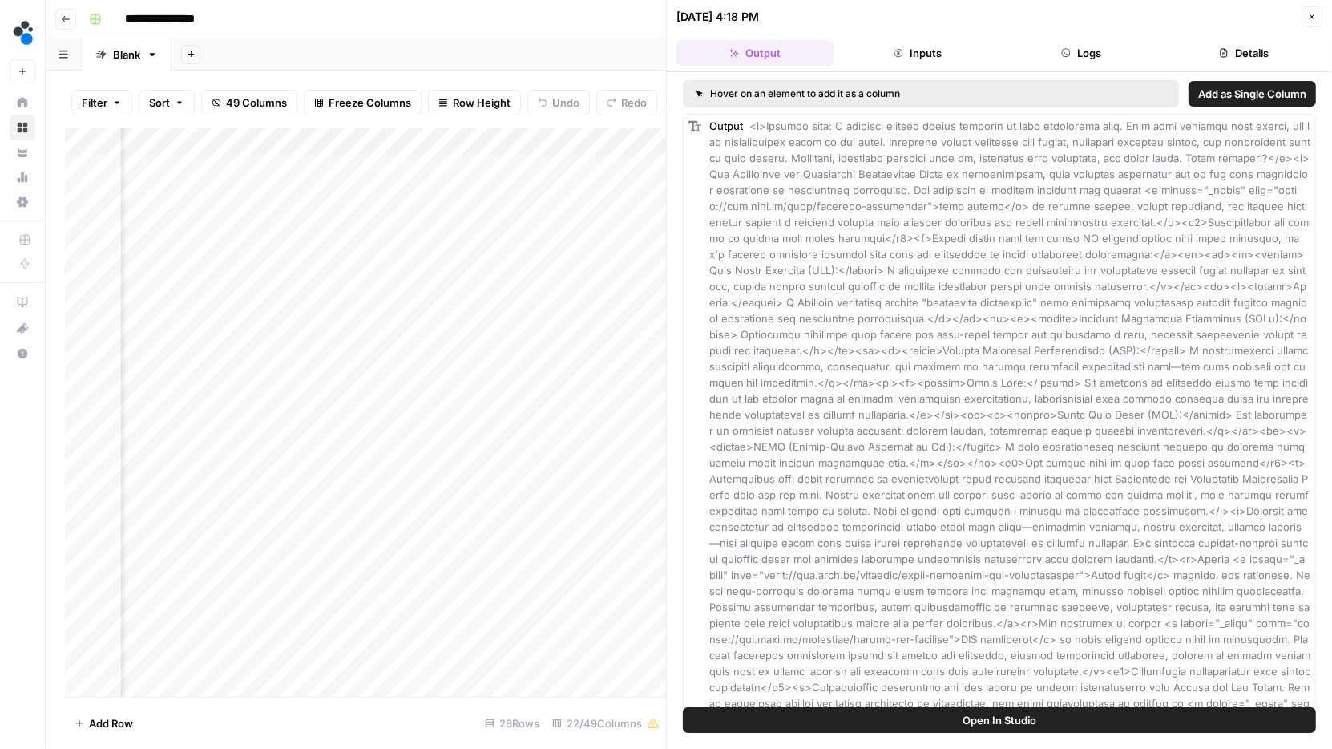
click at [1256, 46] on button "Details" at bounding box center [1244, 53] width 157 height 26
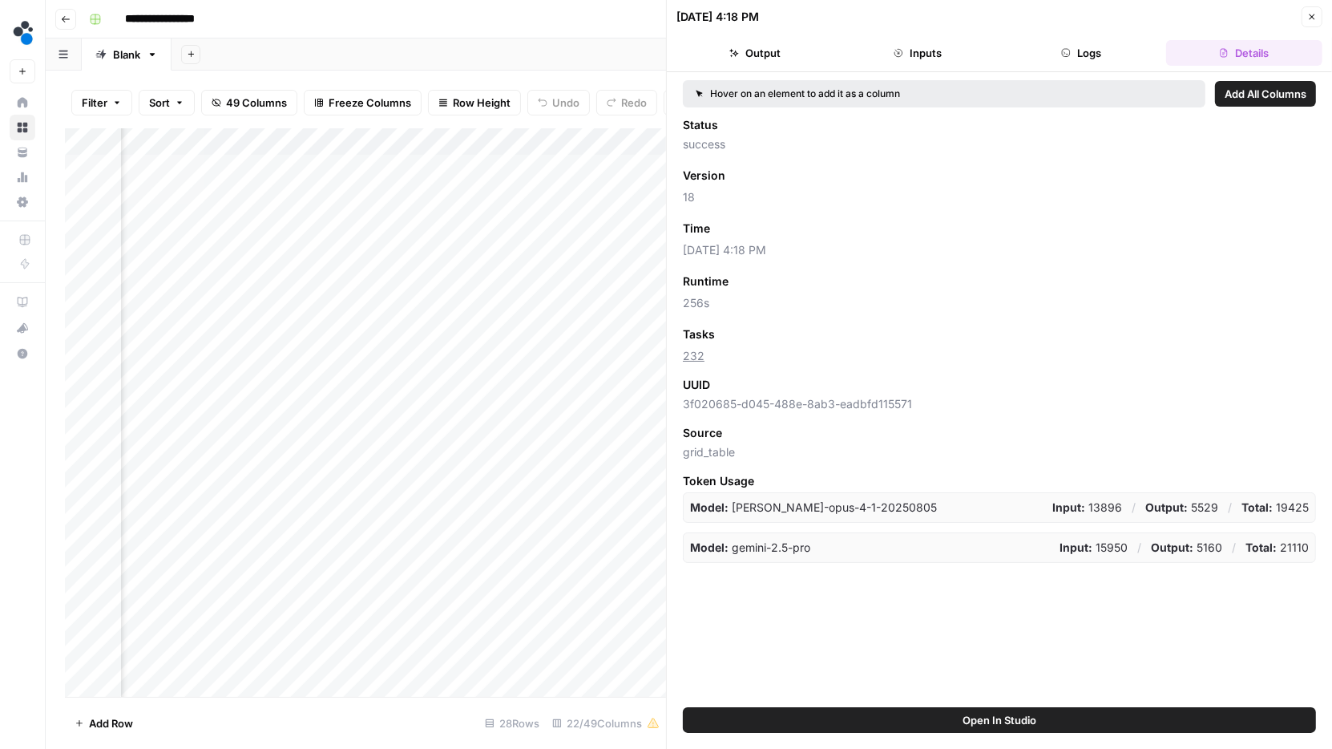
scroll to position [0, 2282]
click at [388, 385] on div "Add Column" at bounding box center [365, 412] width 601 height 569
click at [391, 410] on div "Add Column" at bounding box center [365, 412] width 601 height 569
click at [391, 438] on div "Add Column" at bounding box center [365, 412] width 601 height 569
click at [392, 469] on div "Add Column" at bounding box center [365, 412] width 601 height 569
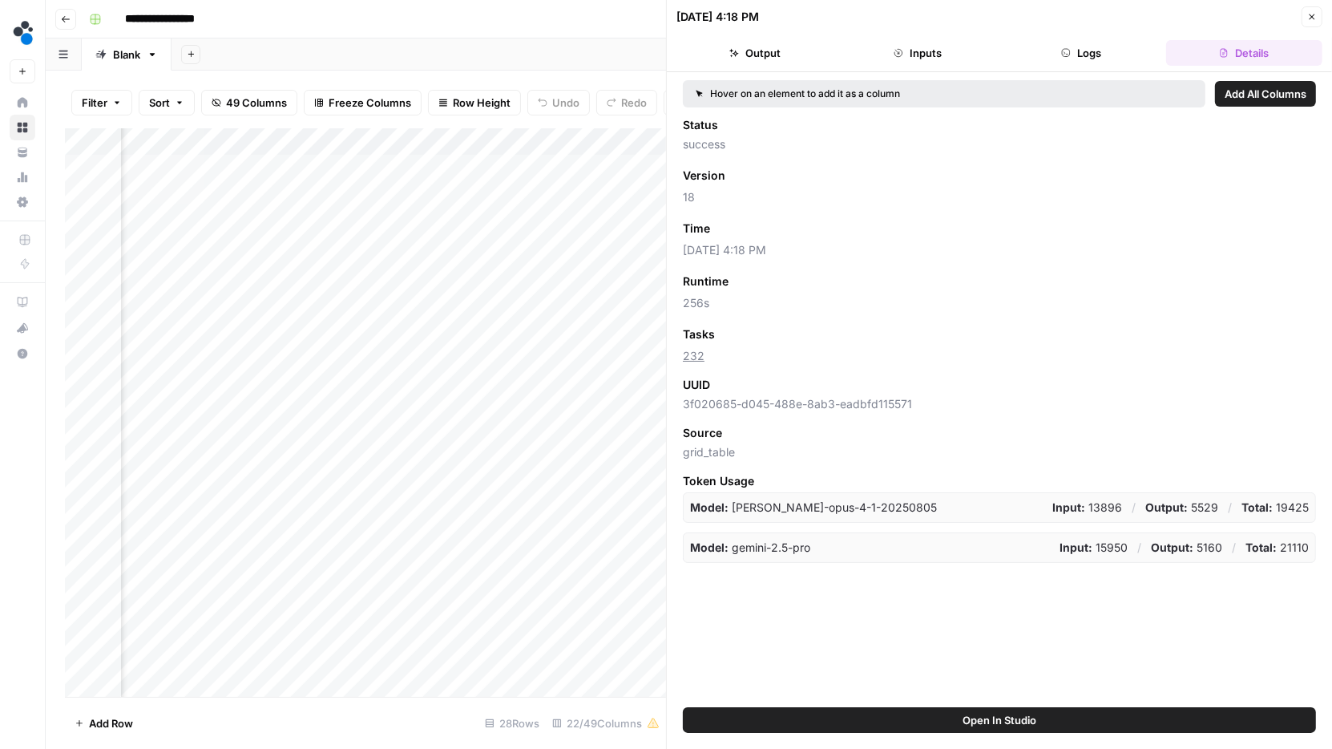
scroll to position [0, 2217]
click at [433, 443] on div "Add Column" at bounding box center [365, 412] width 601 height 569
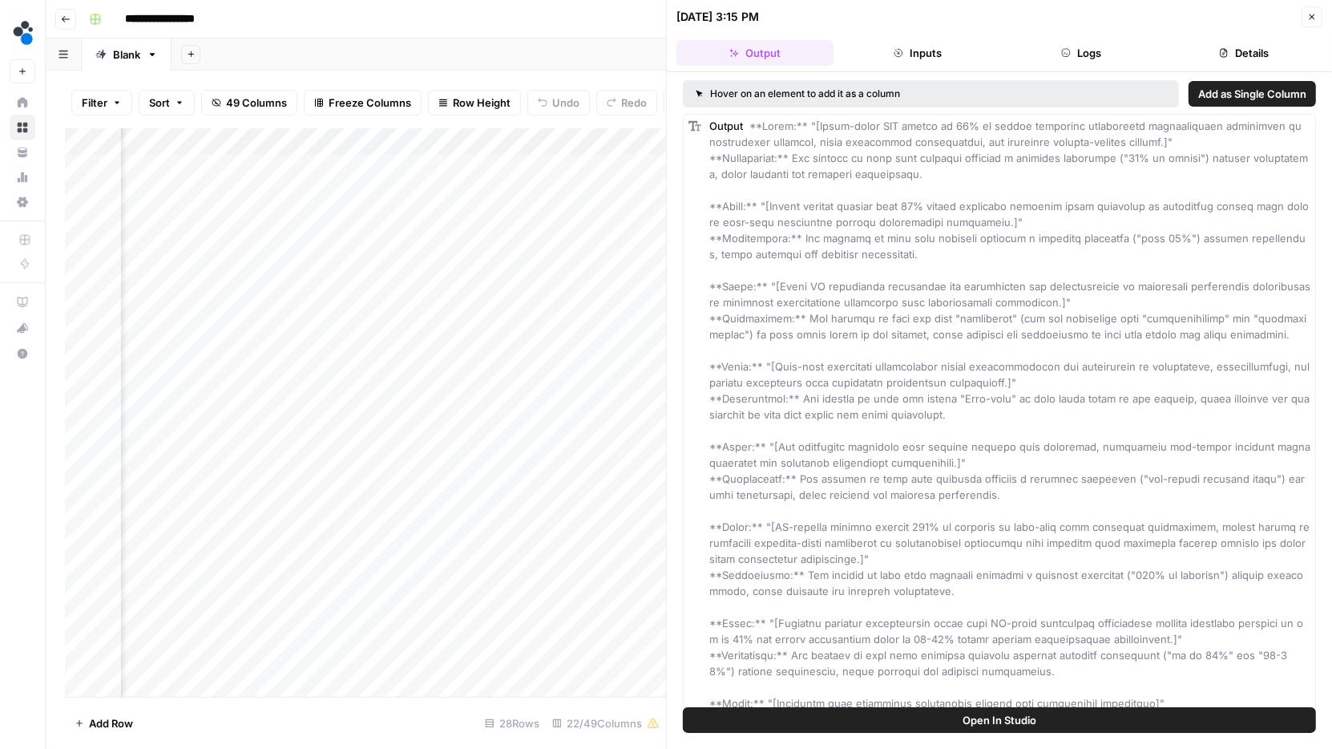
click at [1249, 62] on button "Details" at bounding box center [1244, 53] width 157 height 26
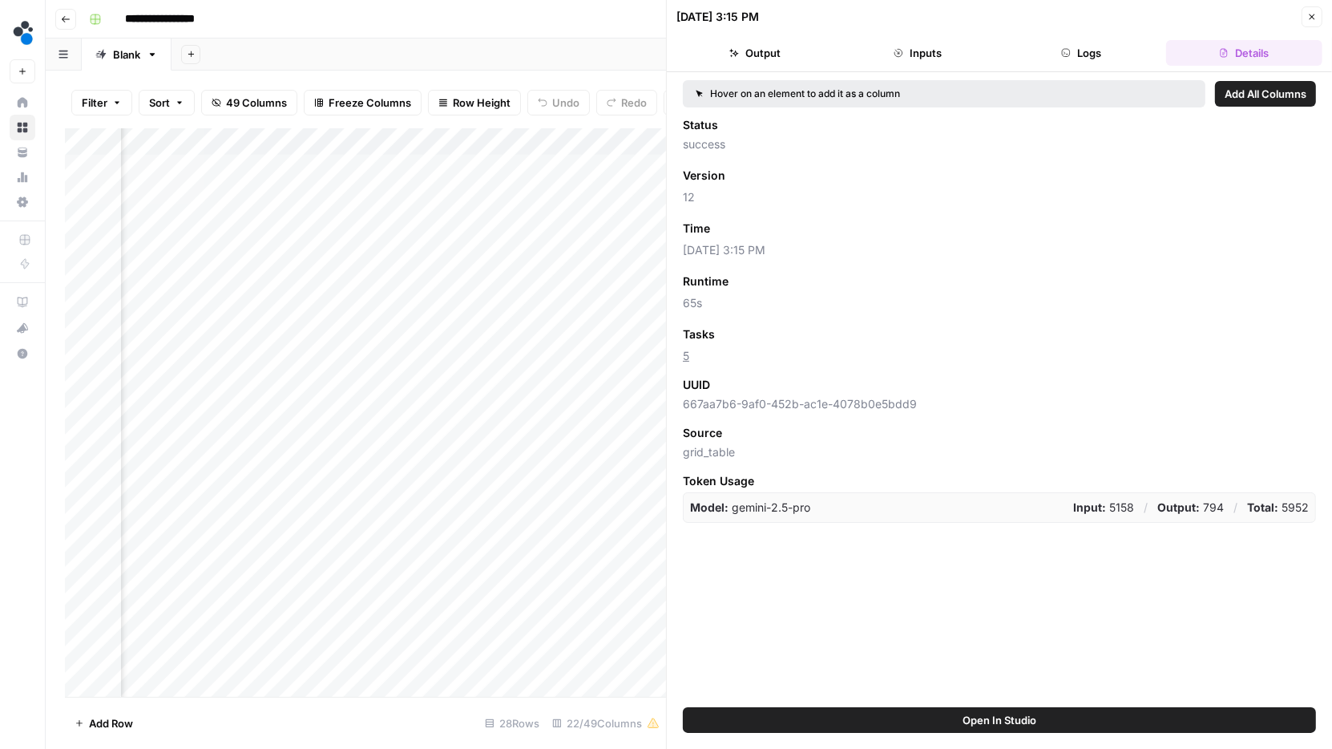
scroll to position [0, 2593]
click at [382, 356] on div "Add Column" at bounding box center [365, 412] width 601 height 569
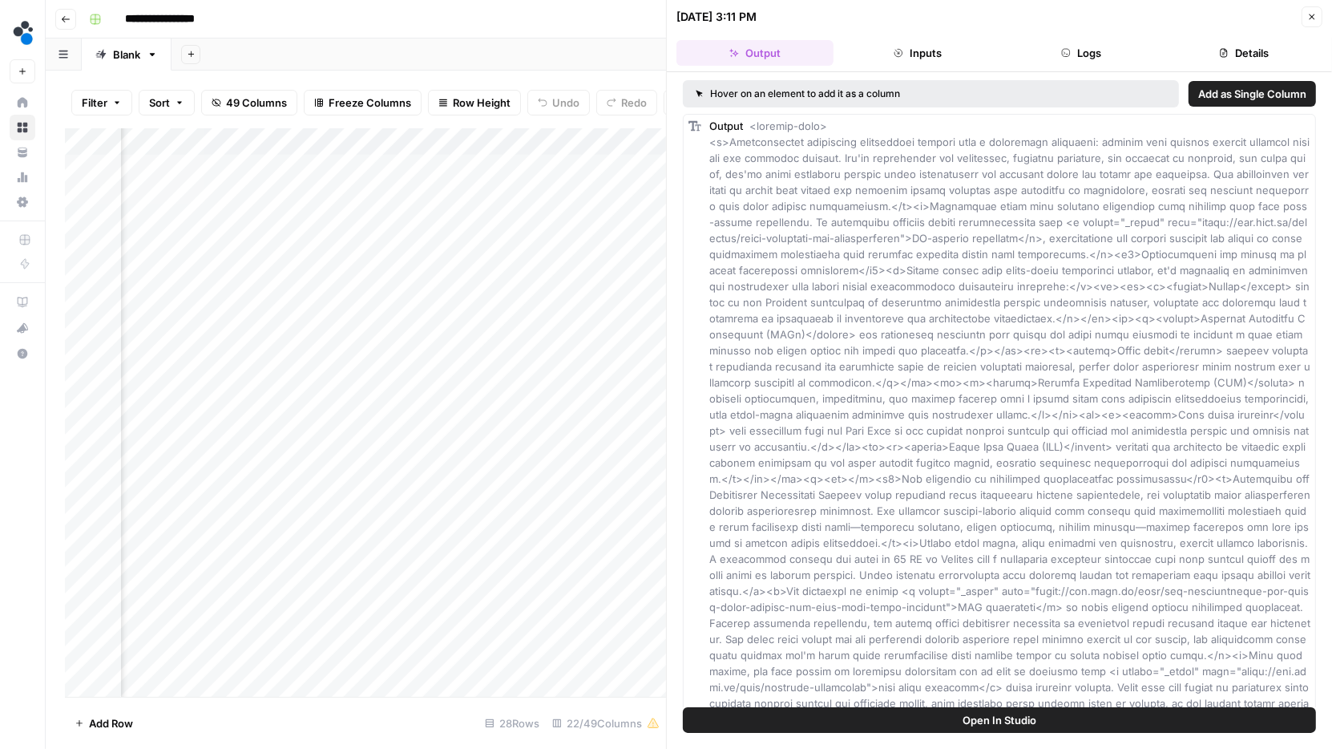
click at [1239, 50] on button "Details" at bounding box center [1244, 53] width 157 height 26
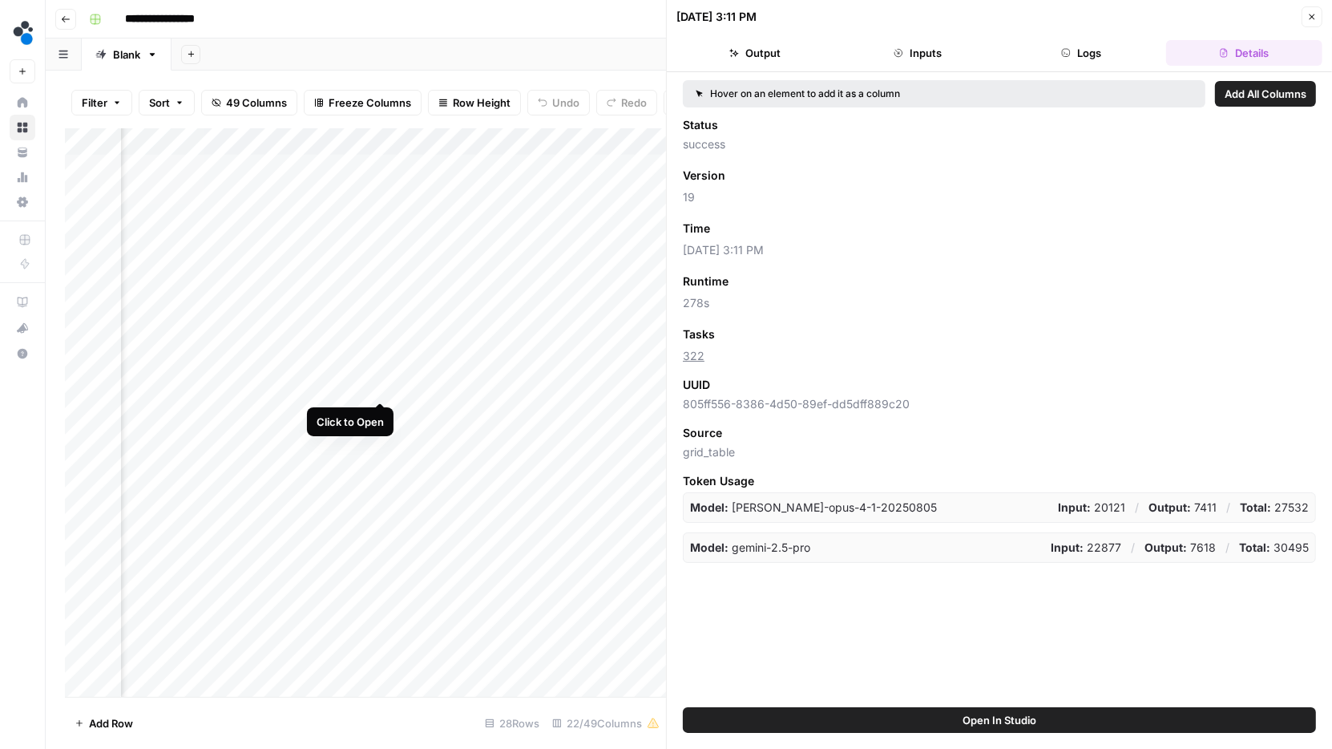
click at [381, 384] on div "Add Column" at bounding box center [365, 412] width 601 height 569
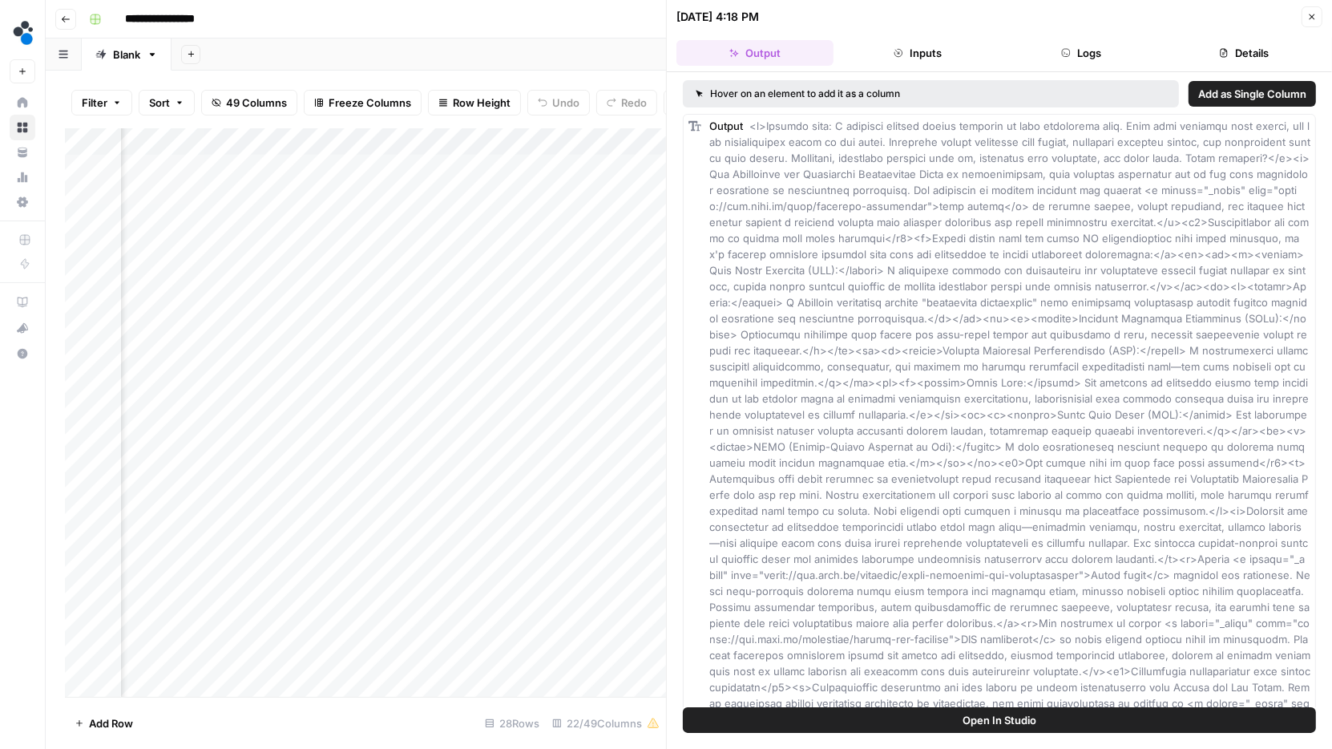
click at [381, 413] on div "Add Column" at bounding box center [365, 412] width 601 height 569
click at [1219, 48] on icon "button" at bounding box center [1224, 53] width 10 height 10
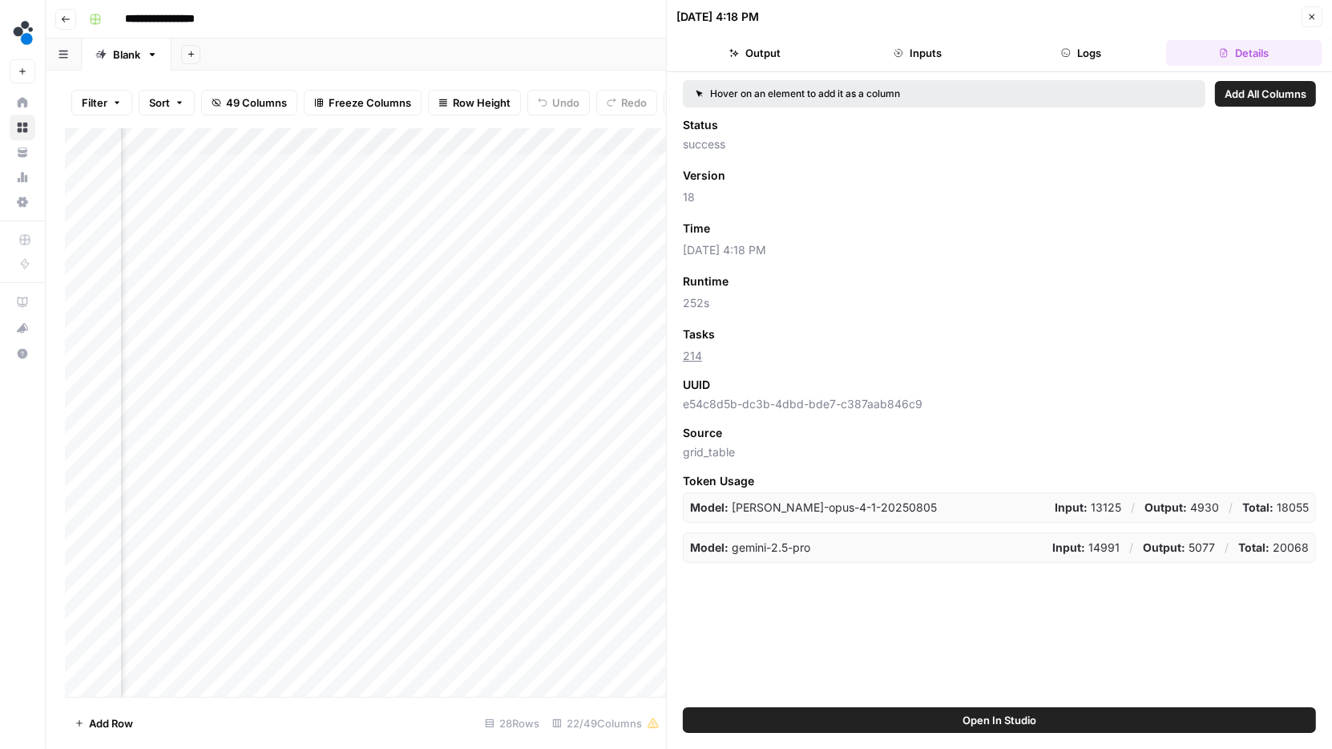
scroll to position [0, 2315]
click at [612, 383] on div "Add Column" at bounding box center [365, 412] width 601 height 569
click at [539, 385] on div "Add Column" at bounding box center [365, 412] width 601 height 569
click at [541, 410] on div "Add Column" at bounding box center [365, 412] width 601 height 569
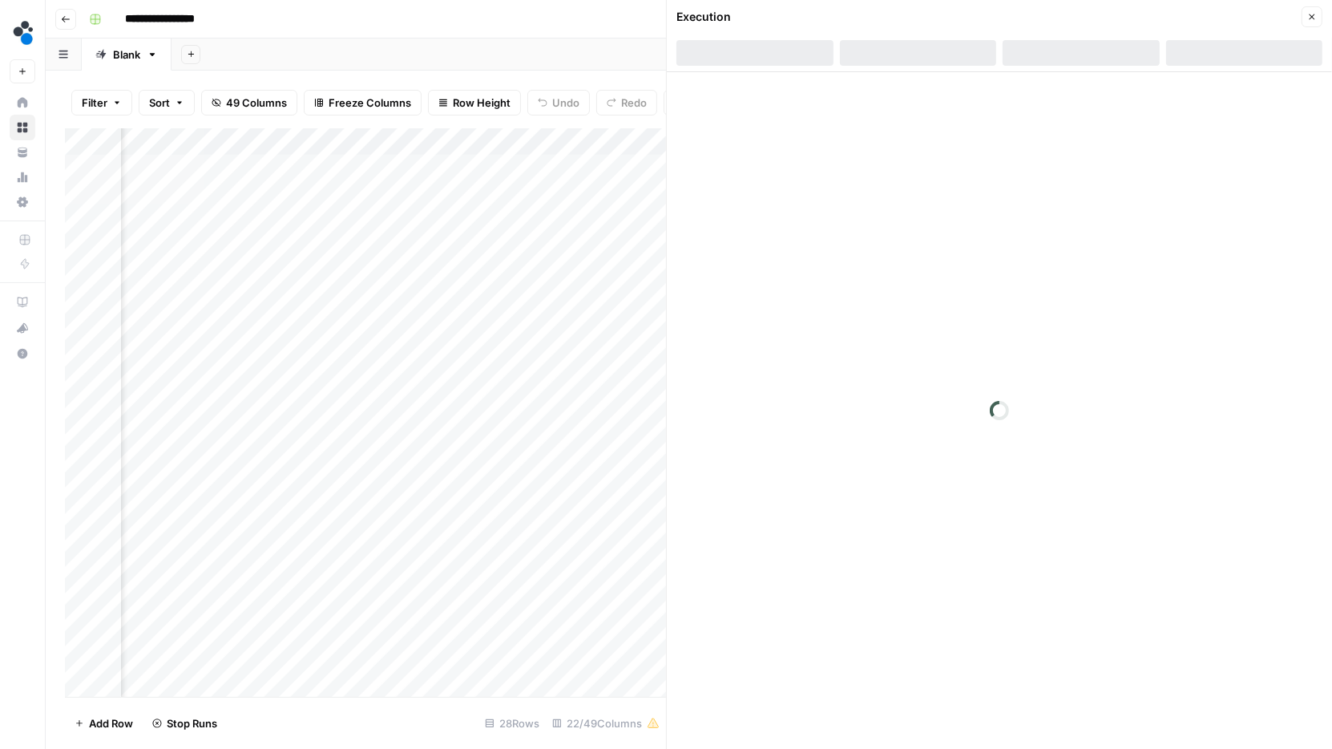
click at [543, 443] on div "Add Column" at bounding box center [365, 412] width 601 height 569
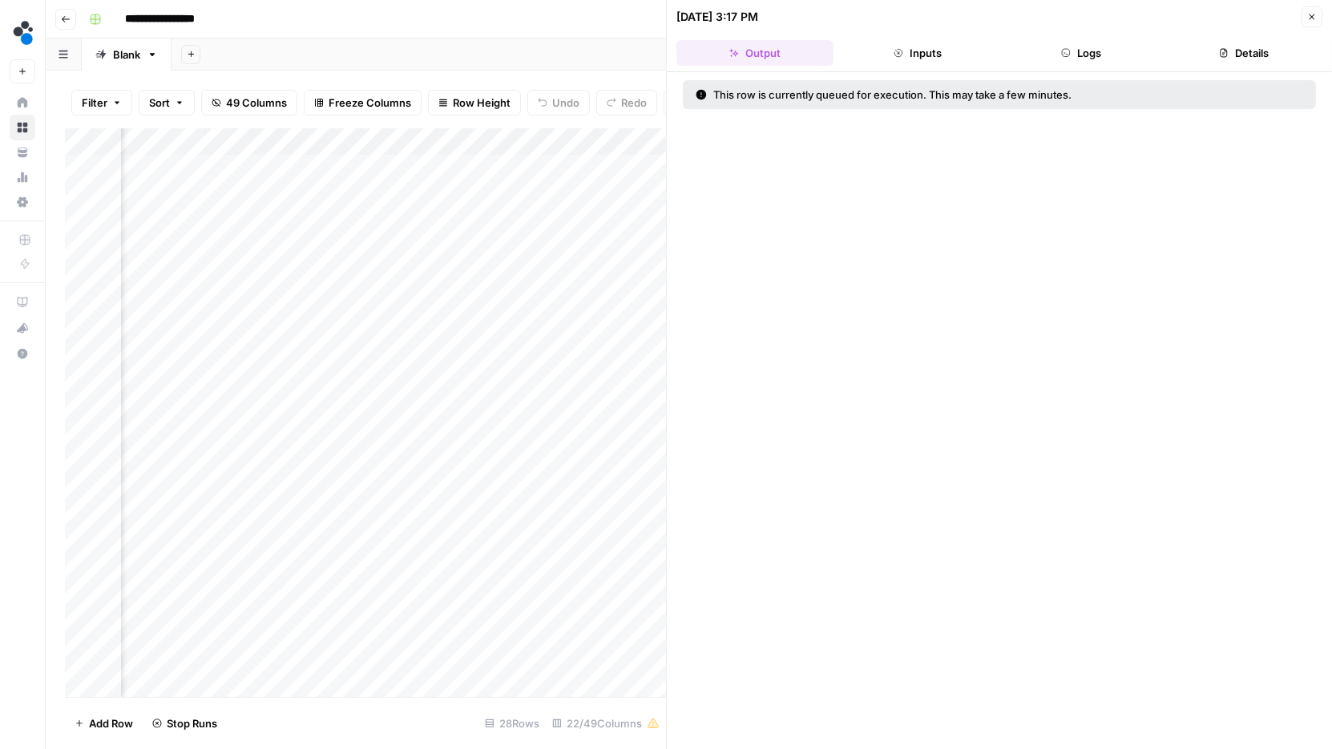
click at [543, 463] on div "Add Column" at bounding box center [365, 412] width 601 height 569
